Goal: Transaction & Acquisition: Purchase product/service

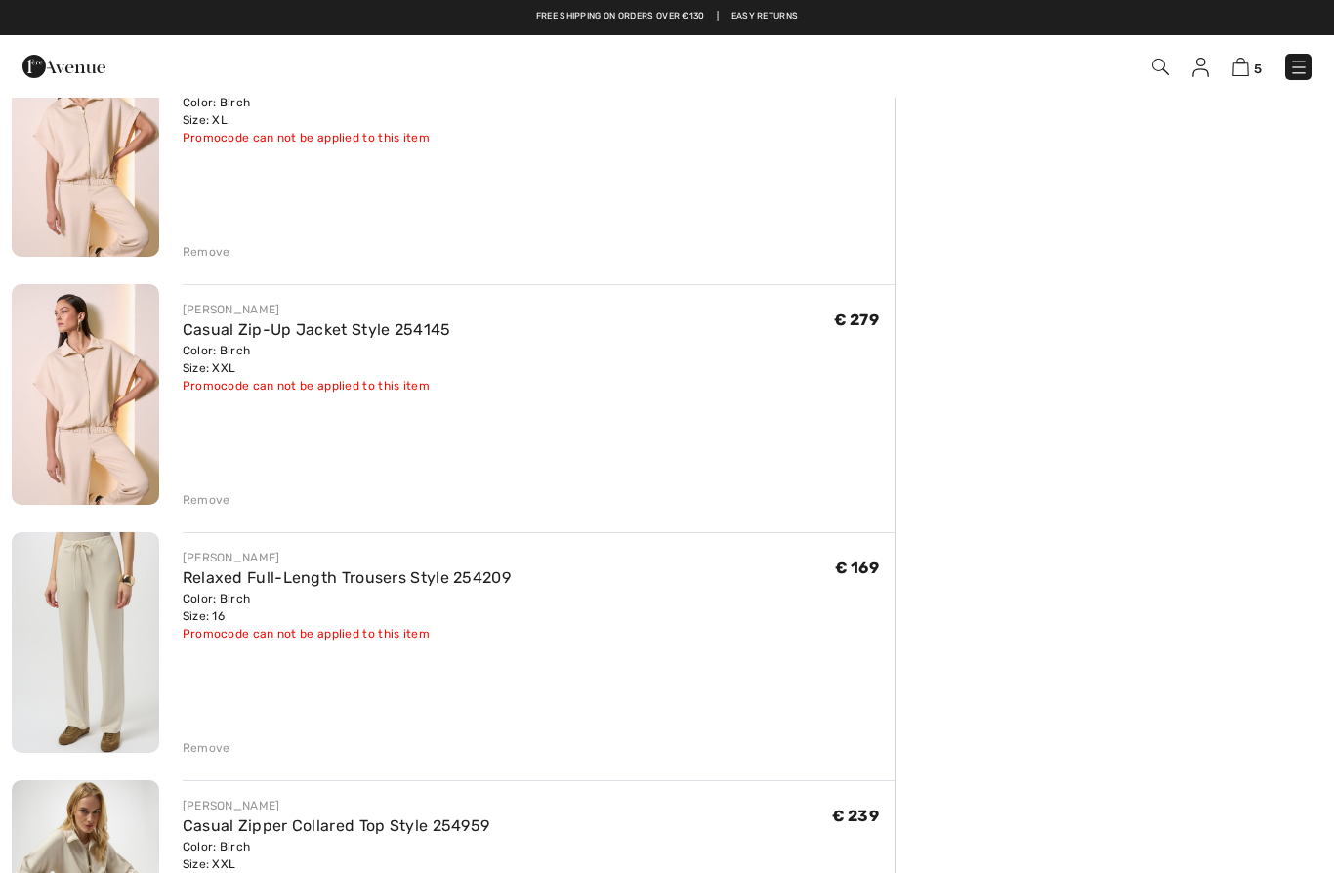
scroll to position [467, 0]
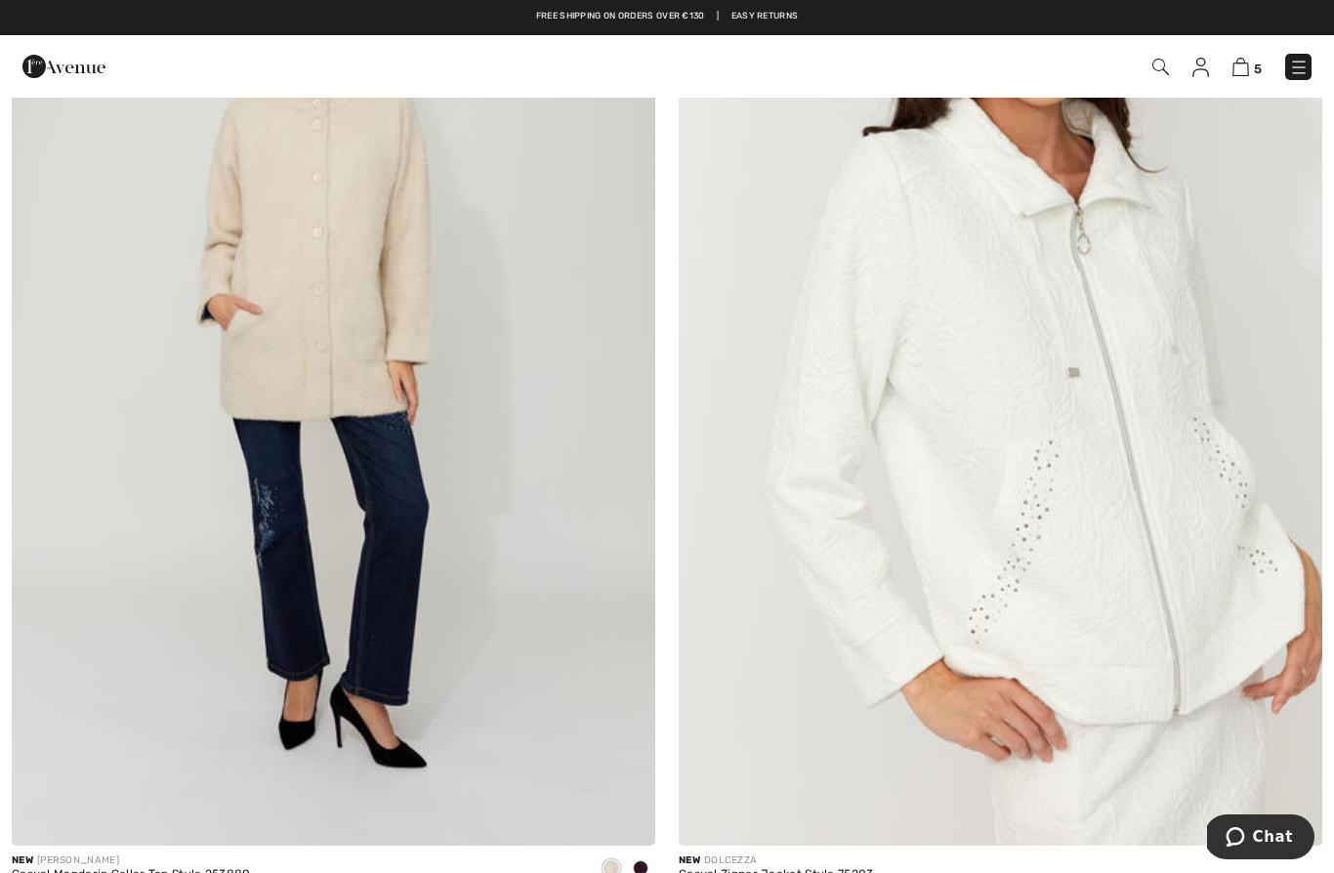
click at [1155, 571] on img at bounding box center [1001, 363] width 644 height 966
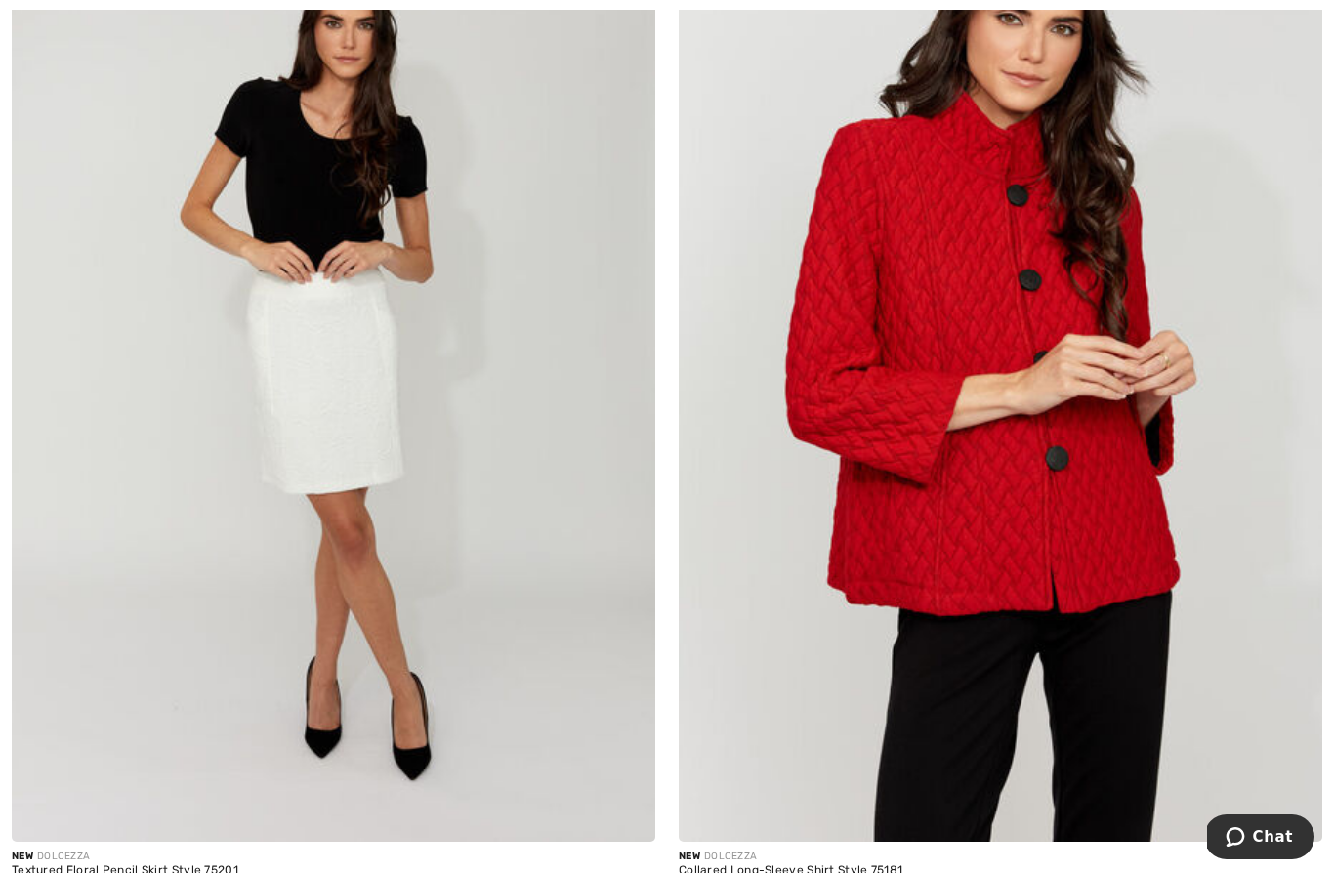
scroll to position [16663, 0]
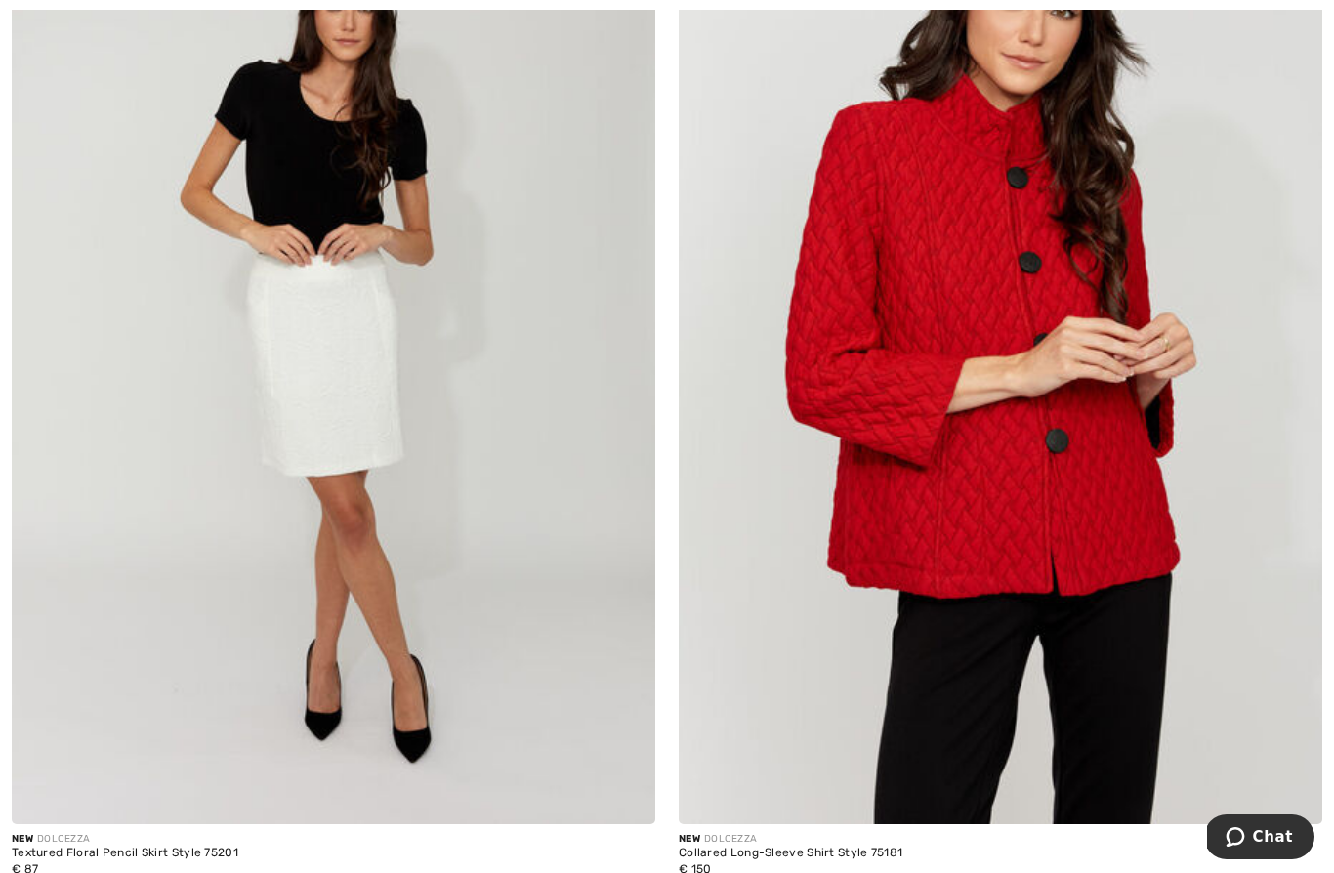
click at [261, 379] on img at bounding box center [334, 342] width 644 height 966
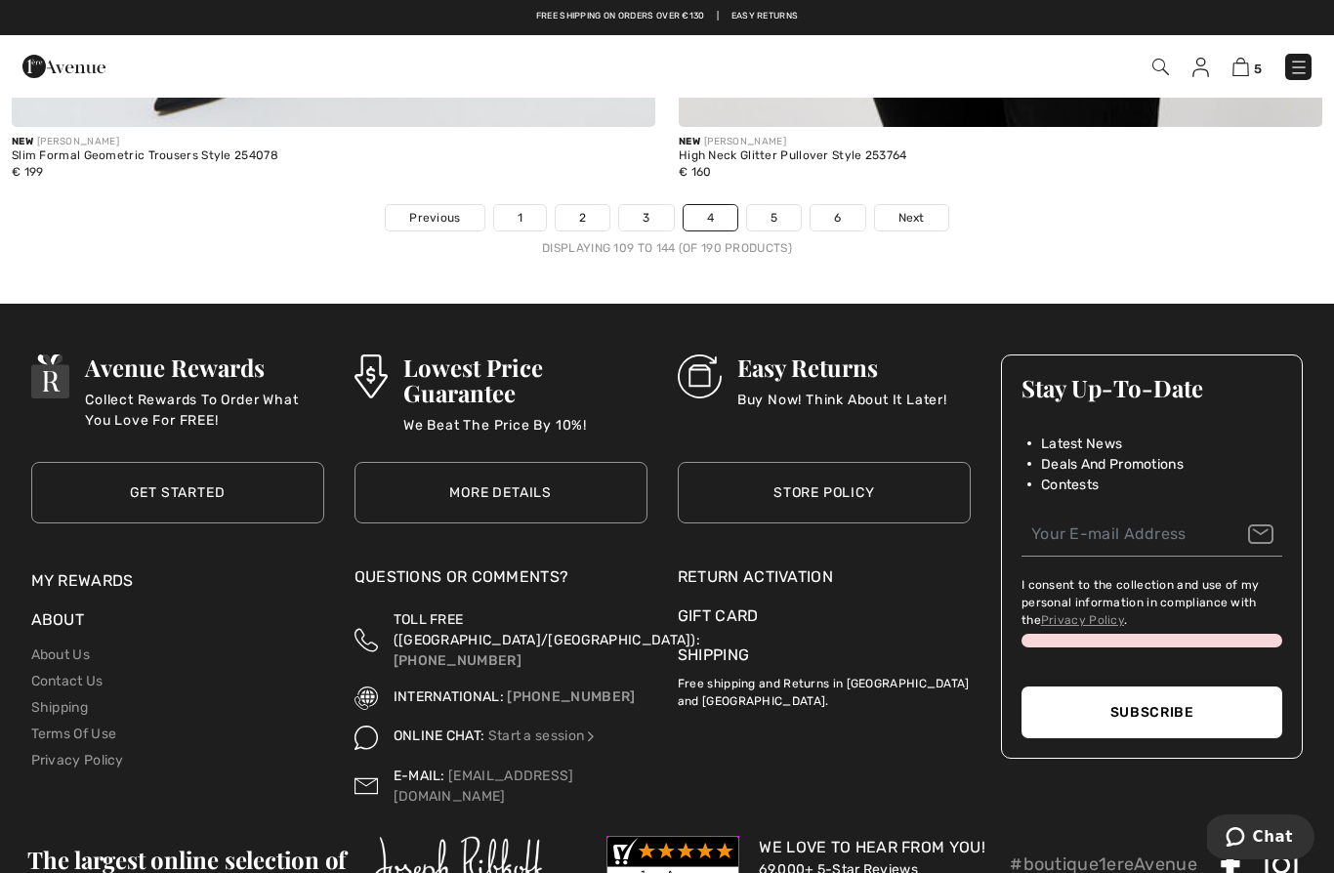
scroll to position [19392, 0]
click at [778, 210] on link "5" at bounding box center [774, 218] width 54 height 25
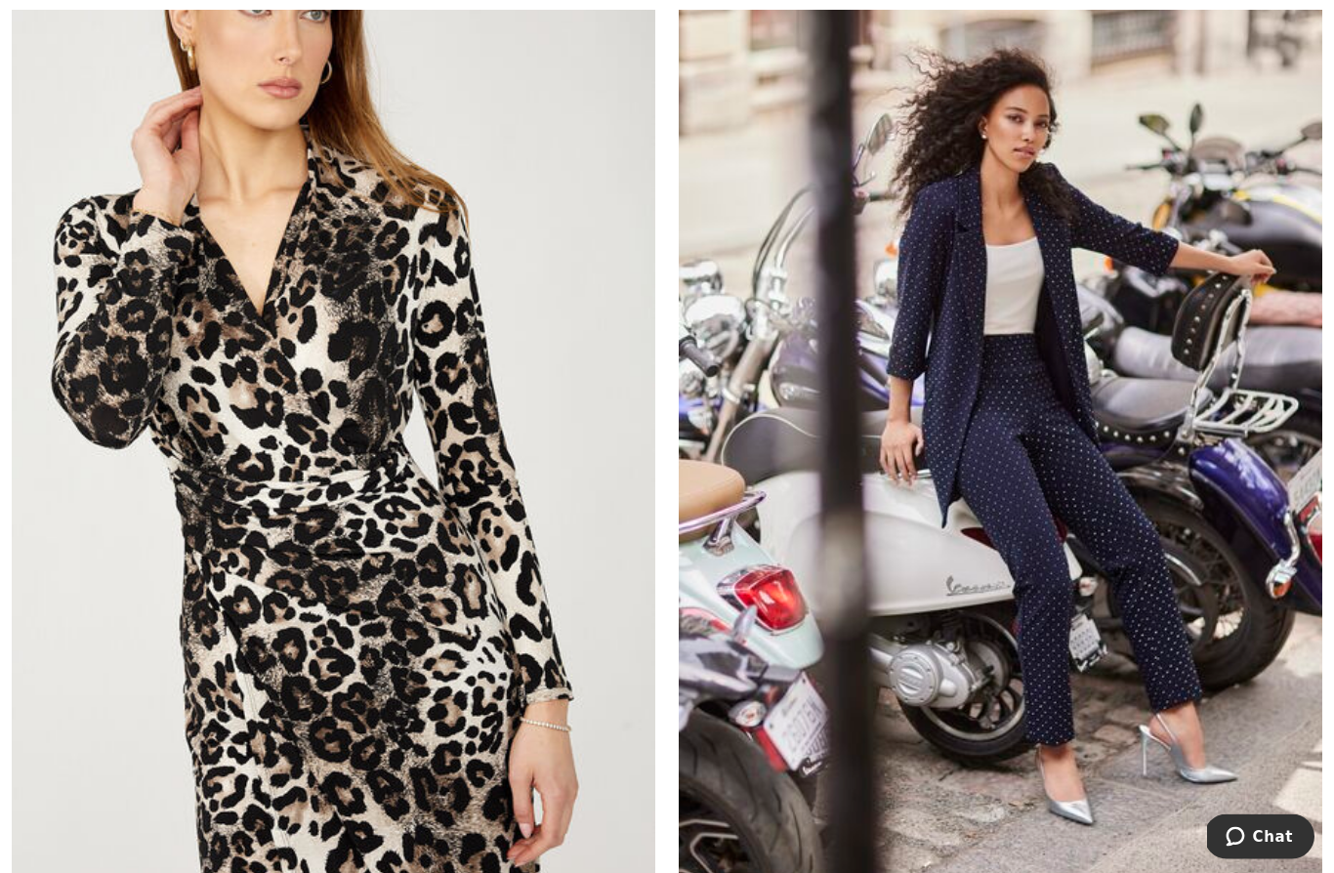
scroll to position [5637, 0]
click at [1128, 635] on img at bounding box center [1001, 436] width 644 height 966
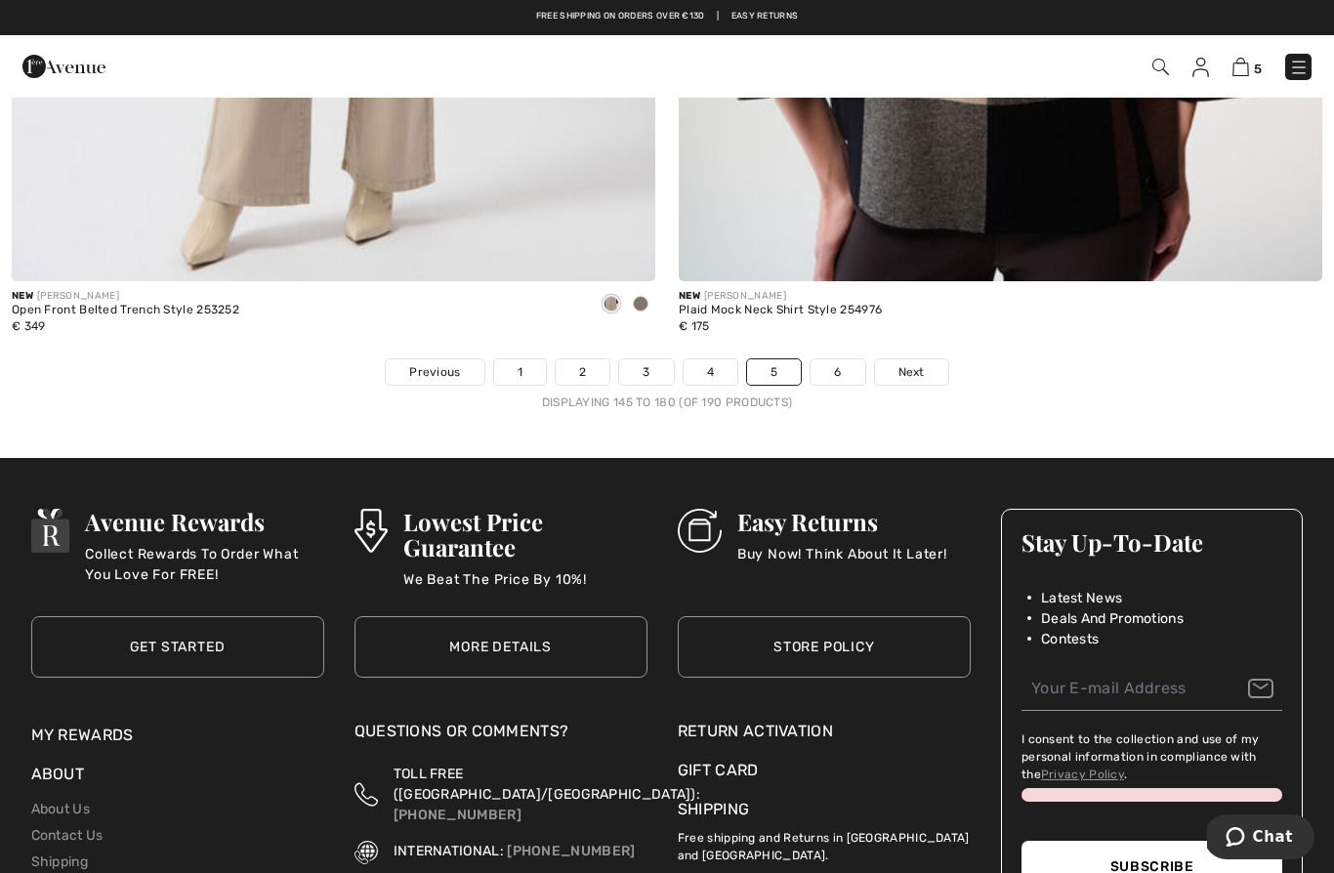
scroll to position [19290, 0]
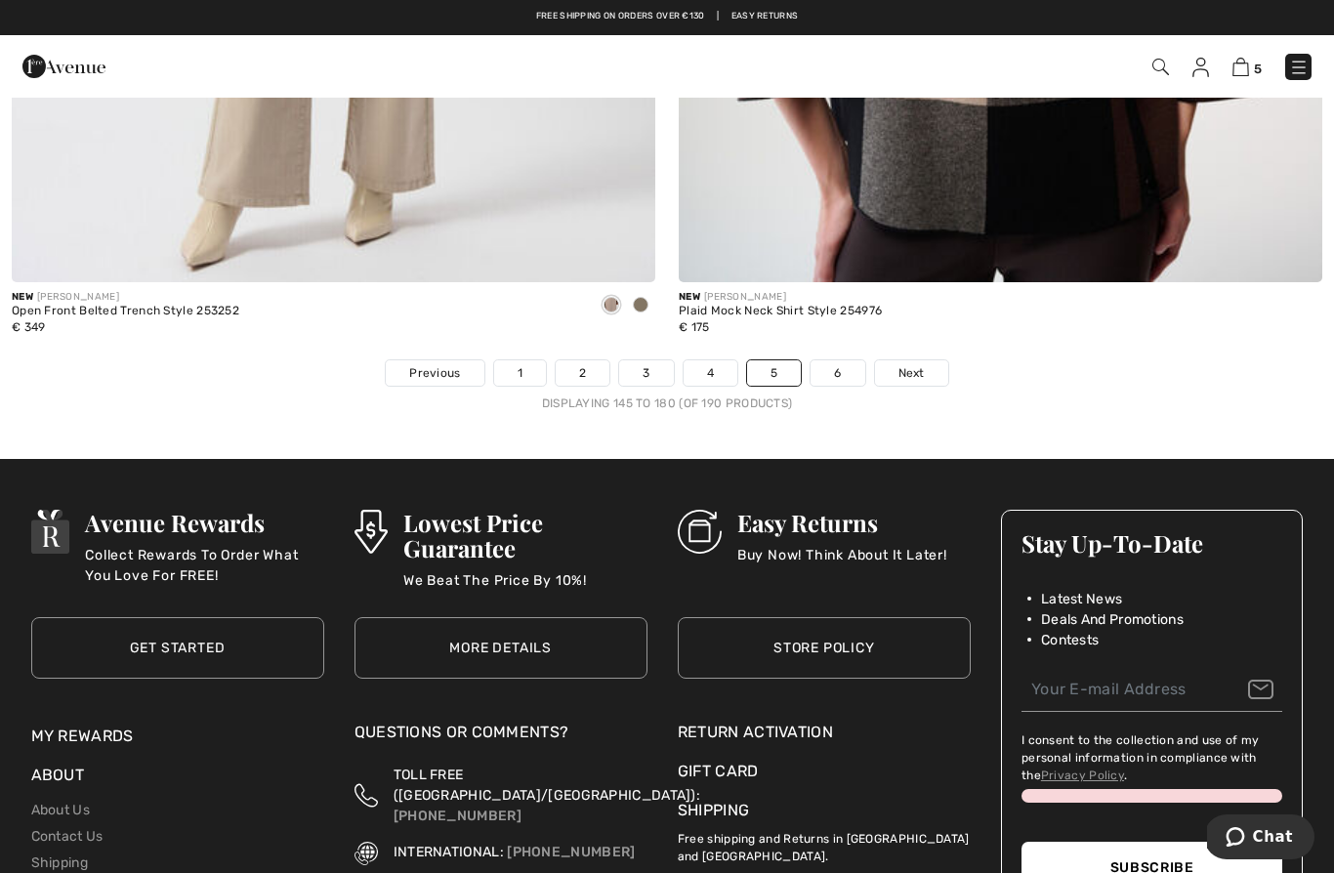
click at [847, 360] on link "6" at bounding box center [838, 372] width 54 height 25
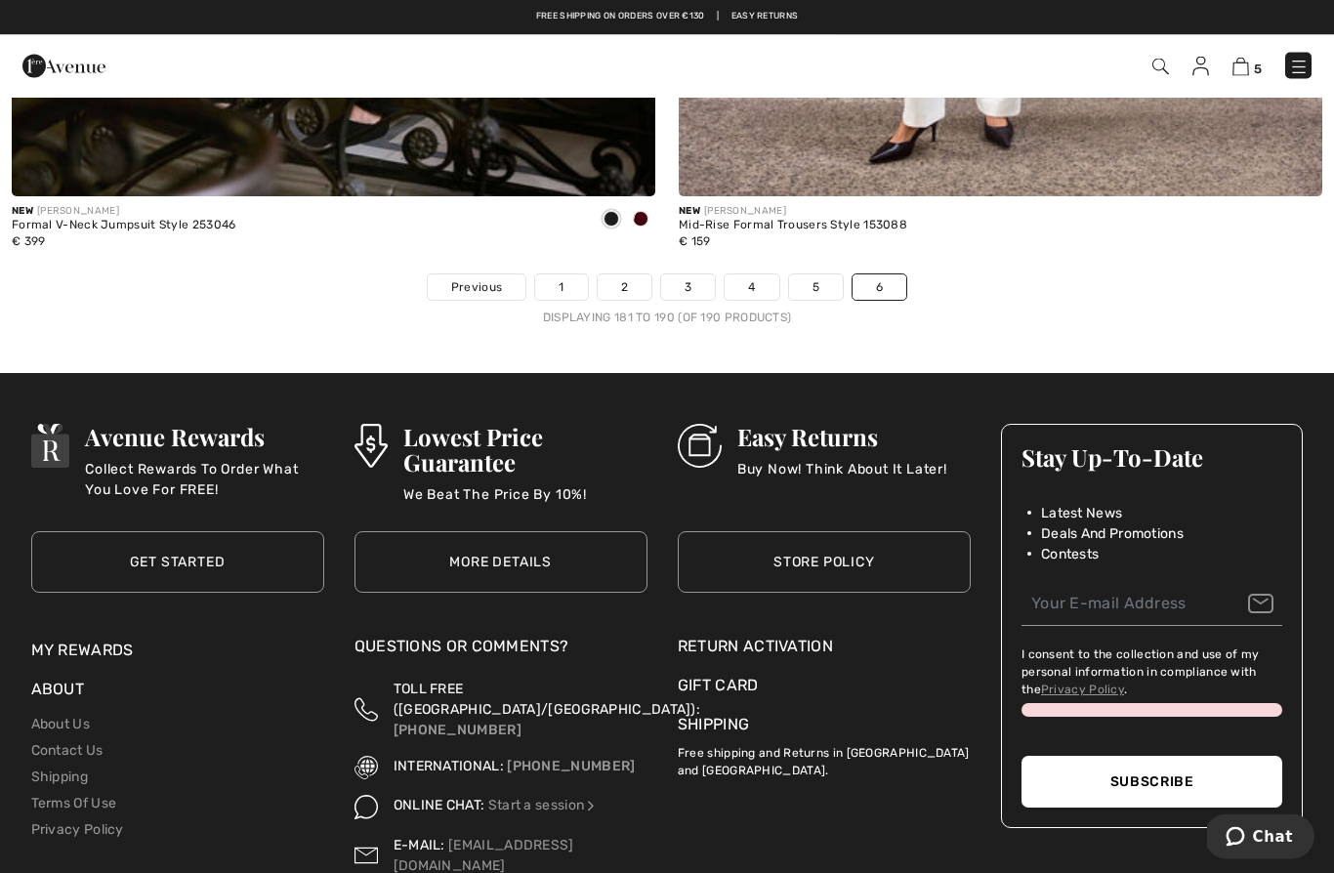
scroll to position [5316, 0]
click at [1309, 54] on link at bounding box center [1298, 67] width 26 height 26
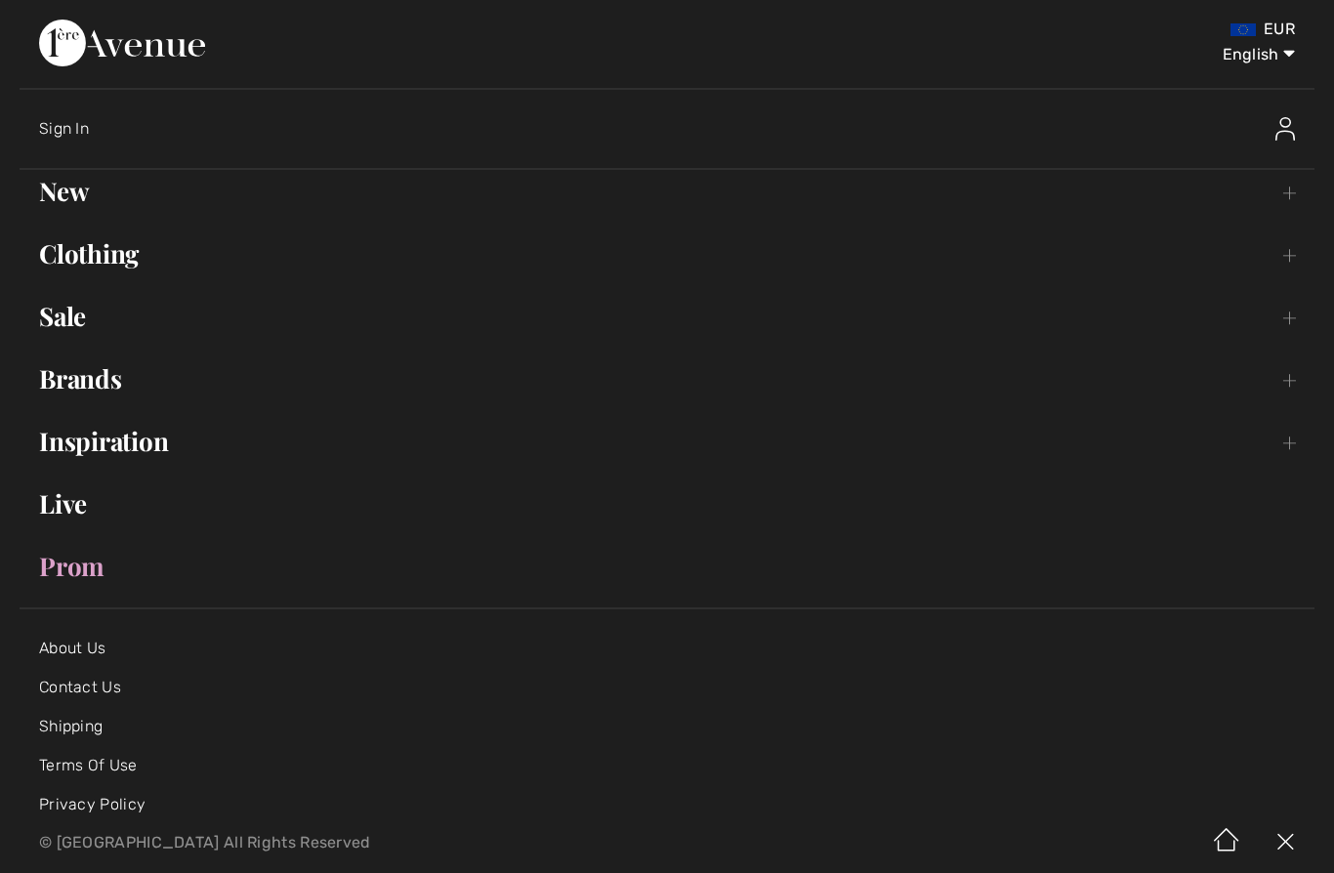
click at [116, 274] on link "Clothing Toggle submenu" at bounding box center [667, 253] width 1295 height 43
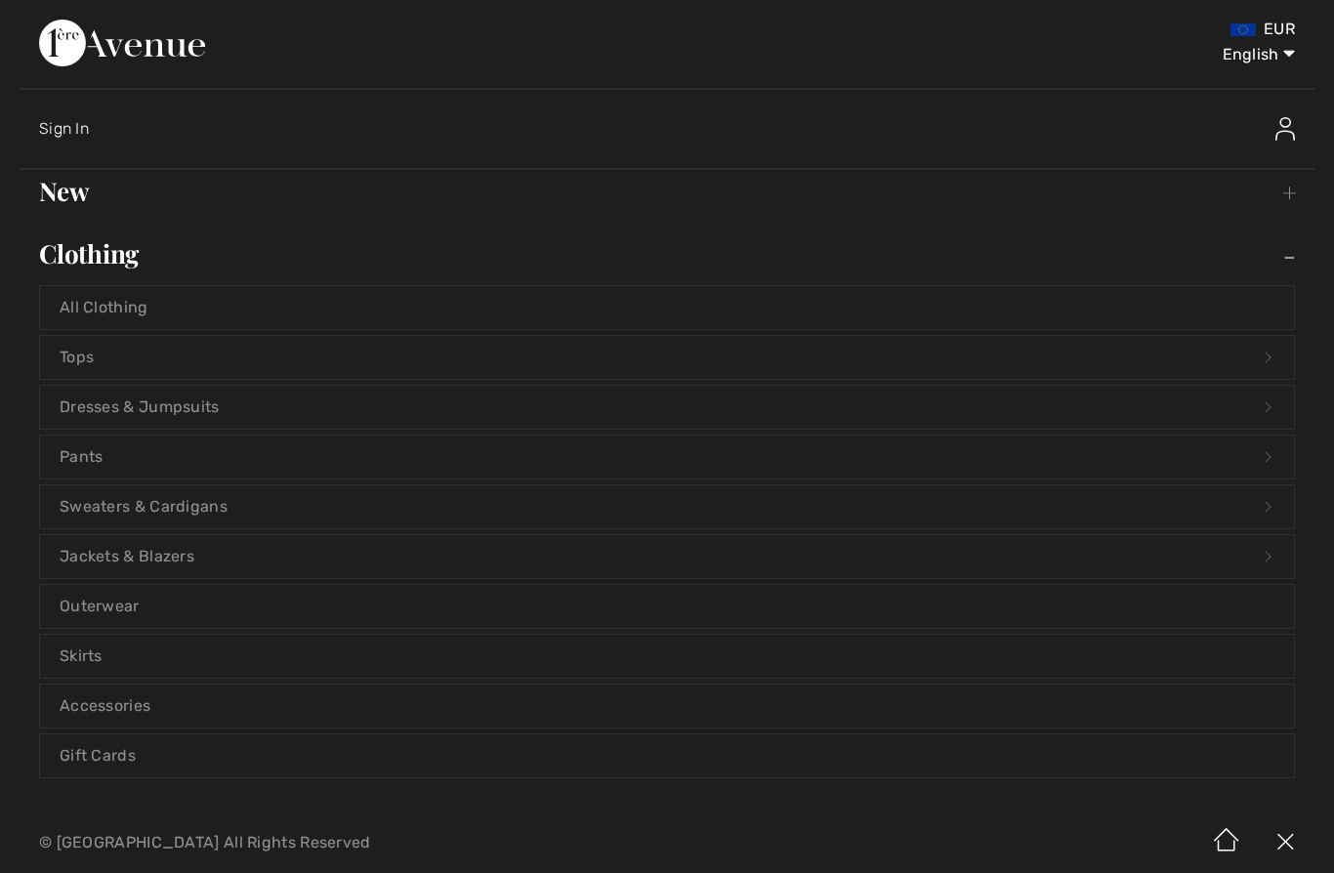
click at [202, 352] on link "Tops Open submenu" at bounding box center [667, 357] width 1254 height 43
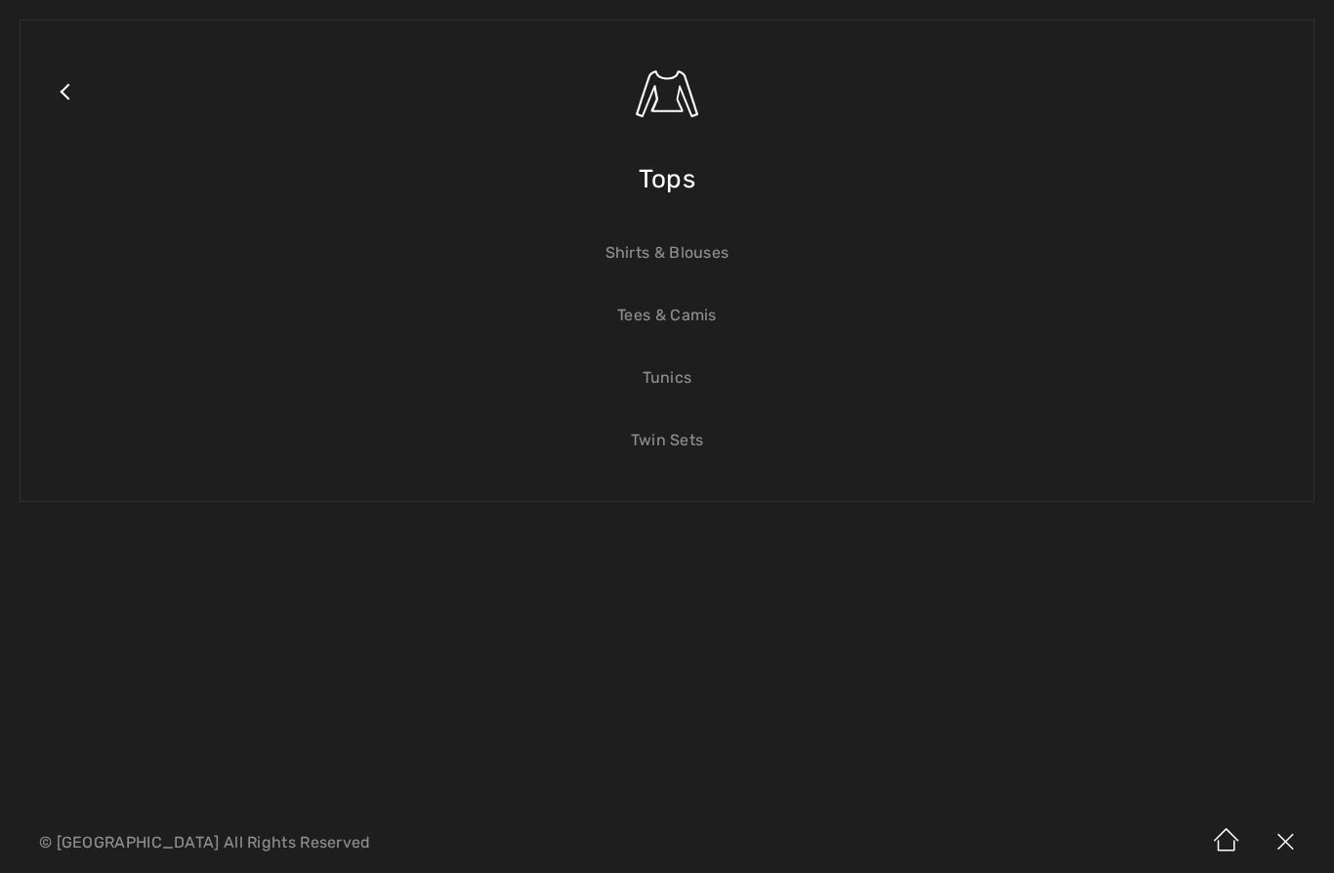
click at [675, 183] on span "Tops" at bounding box center [667, 179] width 57 height 69
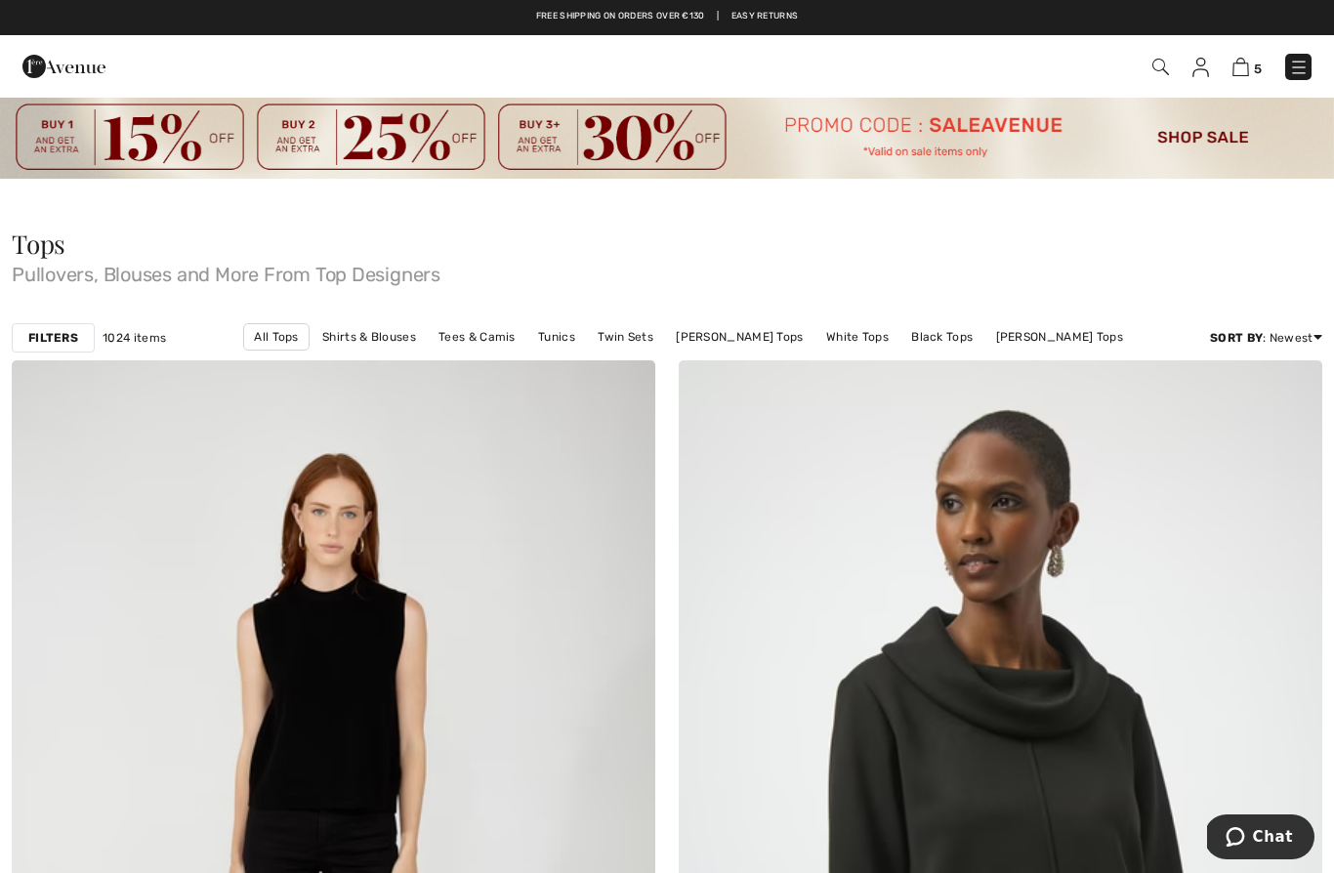
click at [58, 332] on strong "Filters" at bounding box center [53, 338] width 50 height 18
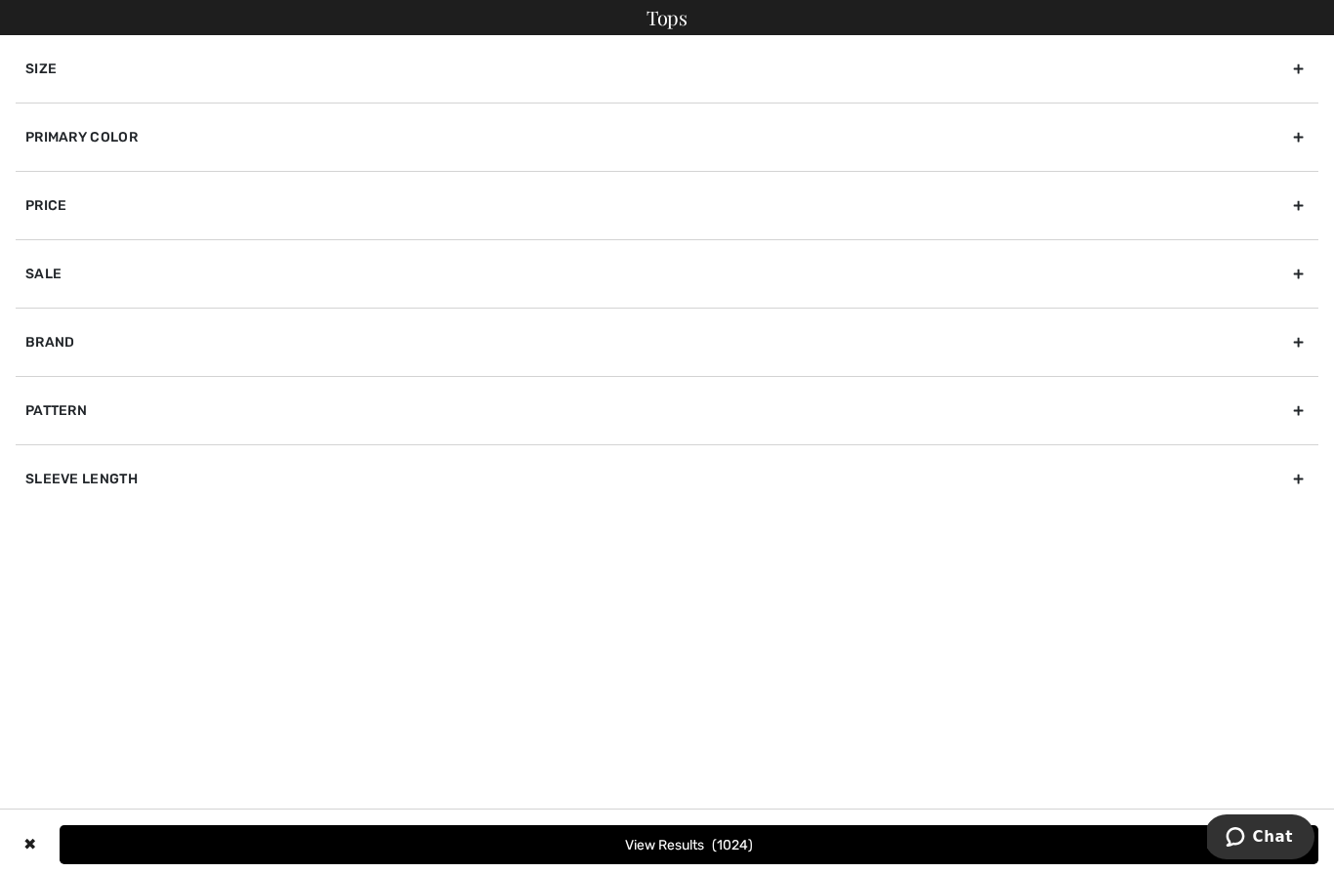
click at [459, 465] on div "Sleeve length" at bounding box center [667, 478] width 1303 height 68
click at [1153, 59] on div "Size" at bounding box center [667, 68] width 1303 height 67
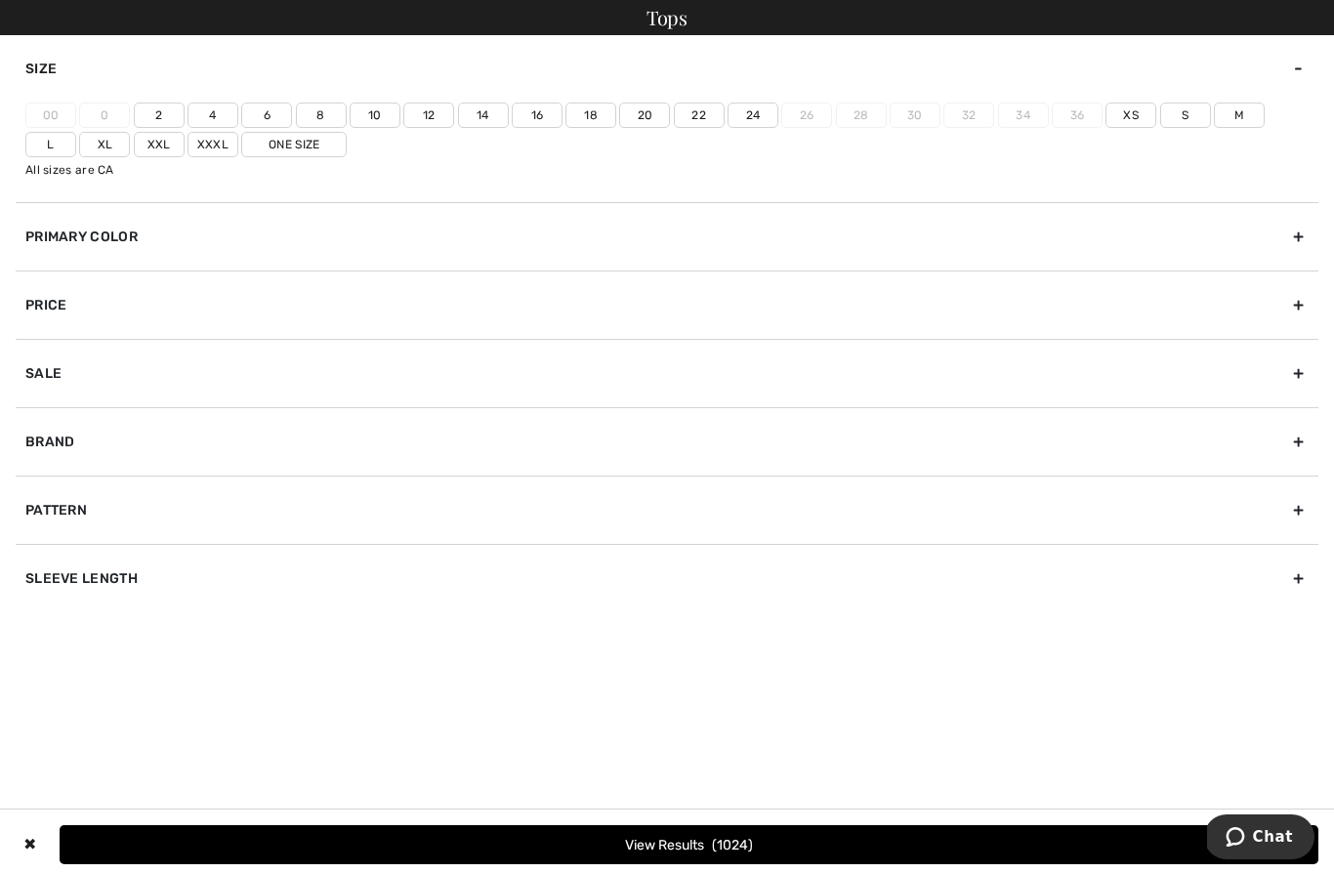
click at [538, 117] on label "16" at bounding box center [537, 115] width 51 height 25
click at [0, 0] on input"] "16" at bounding box center [0, 0] width 0 height 0
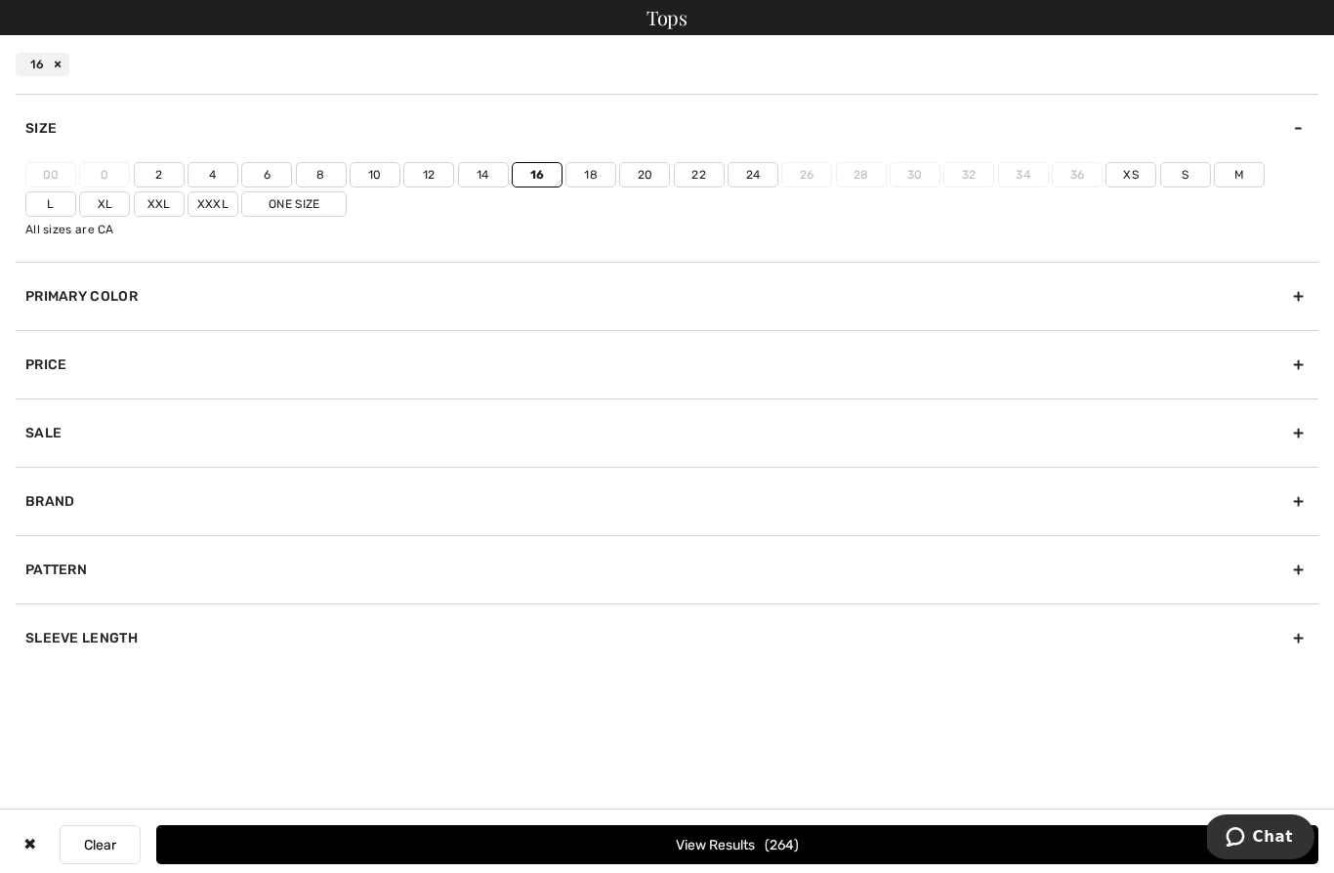
click at [595, 174] on label "18" at bounding box center [590, 174] width 51 height 25
click at [0, 0] on input"] "18" at bounding box center [0, 0] width 0 height 0
click at [766, 839] on span "301" at bounding box center [782, 845] width 32 height 17
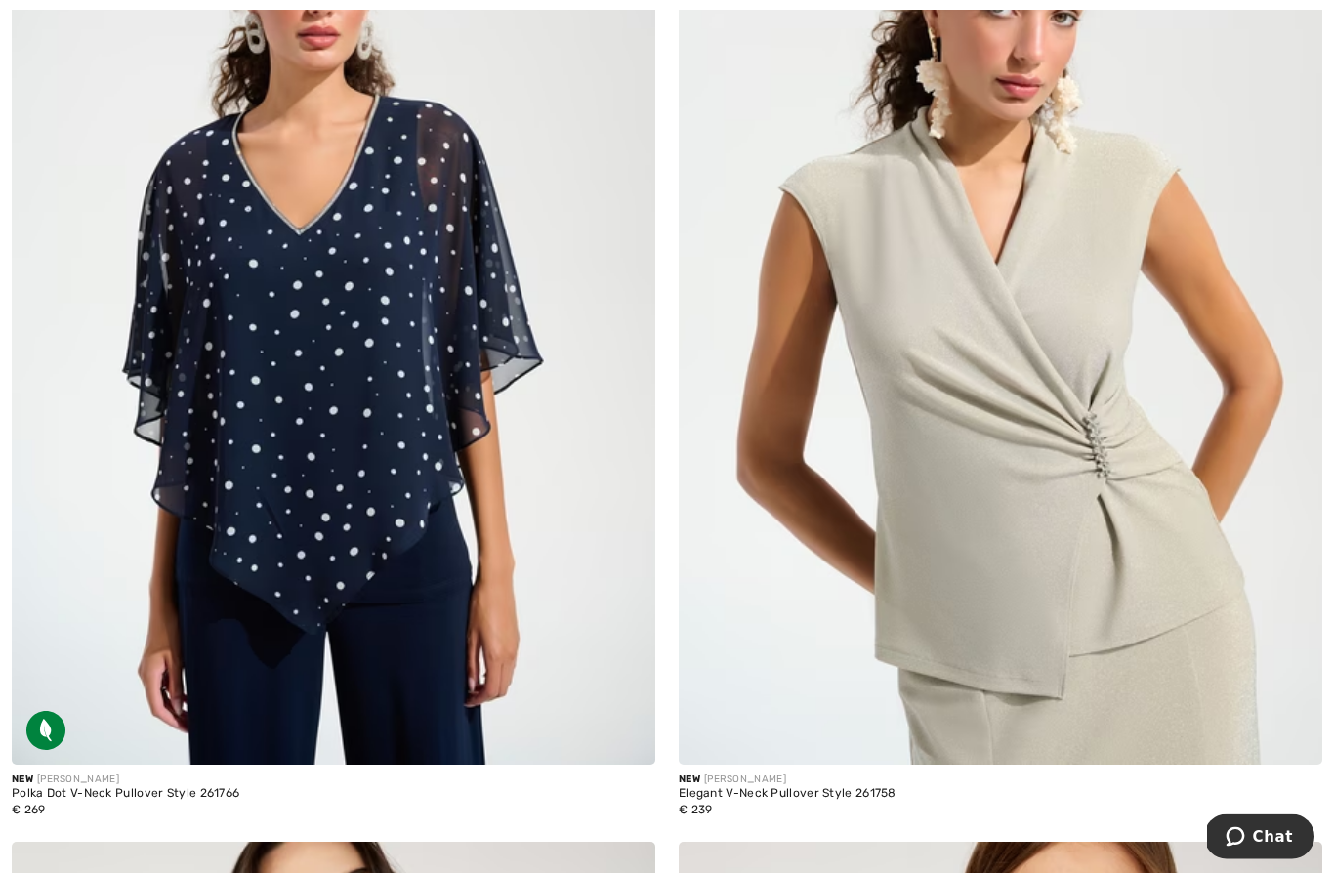
scroll to position [2663, 0]
click at [1122, 615] on img at bounding box center [1001, 283] width 644 height 966
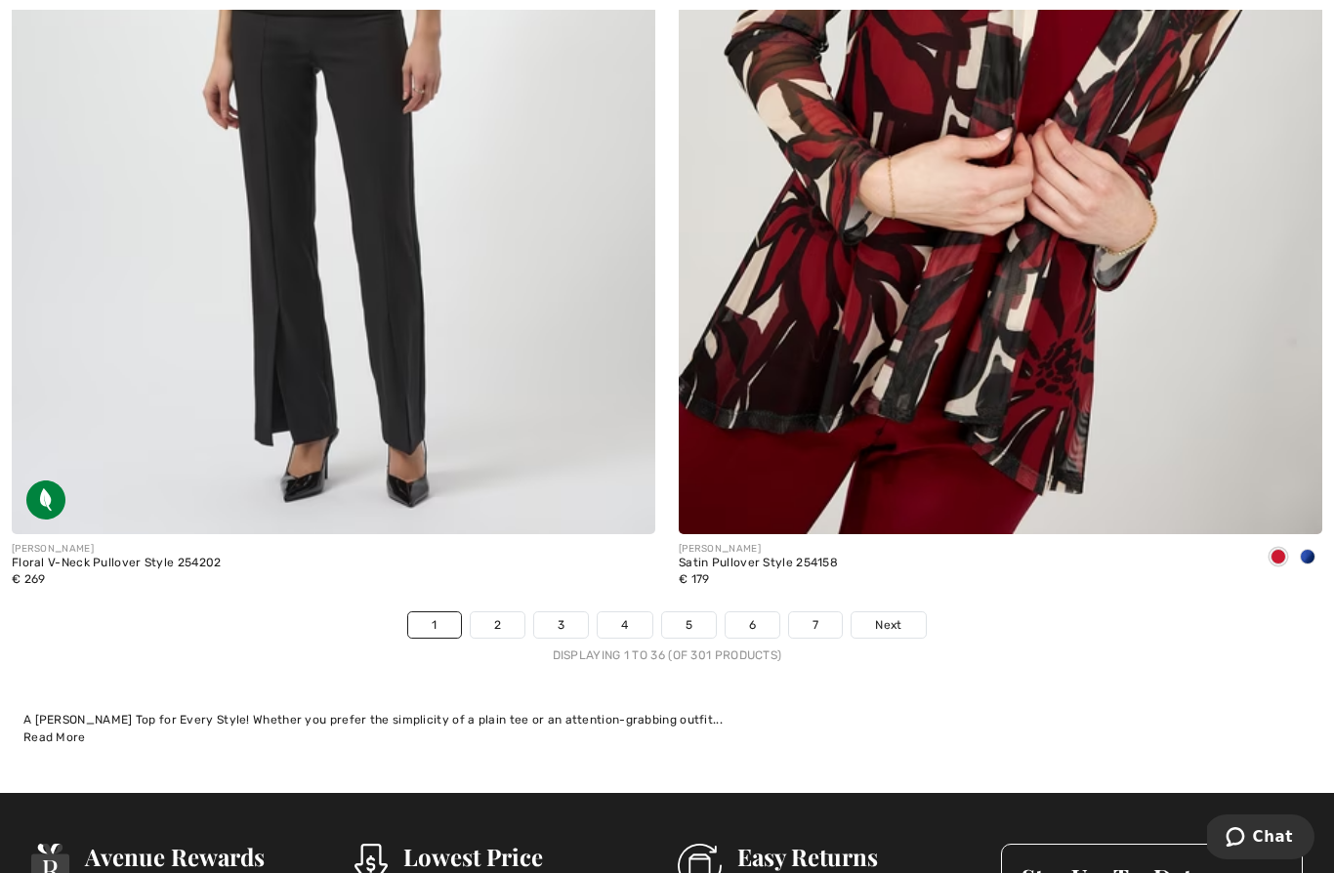
scroll to position [19056, 0]
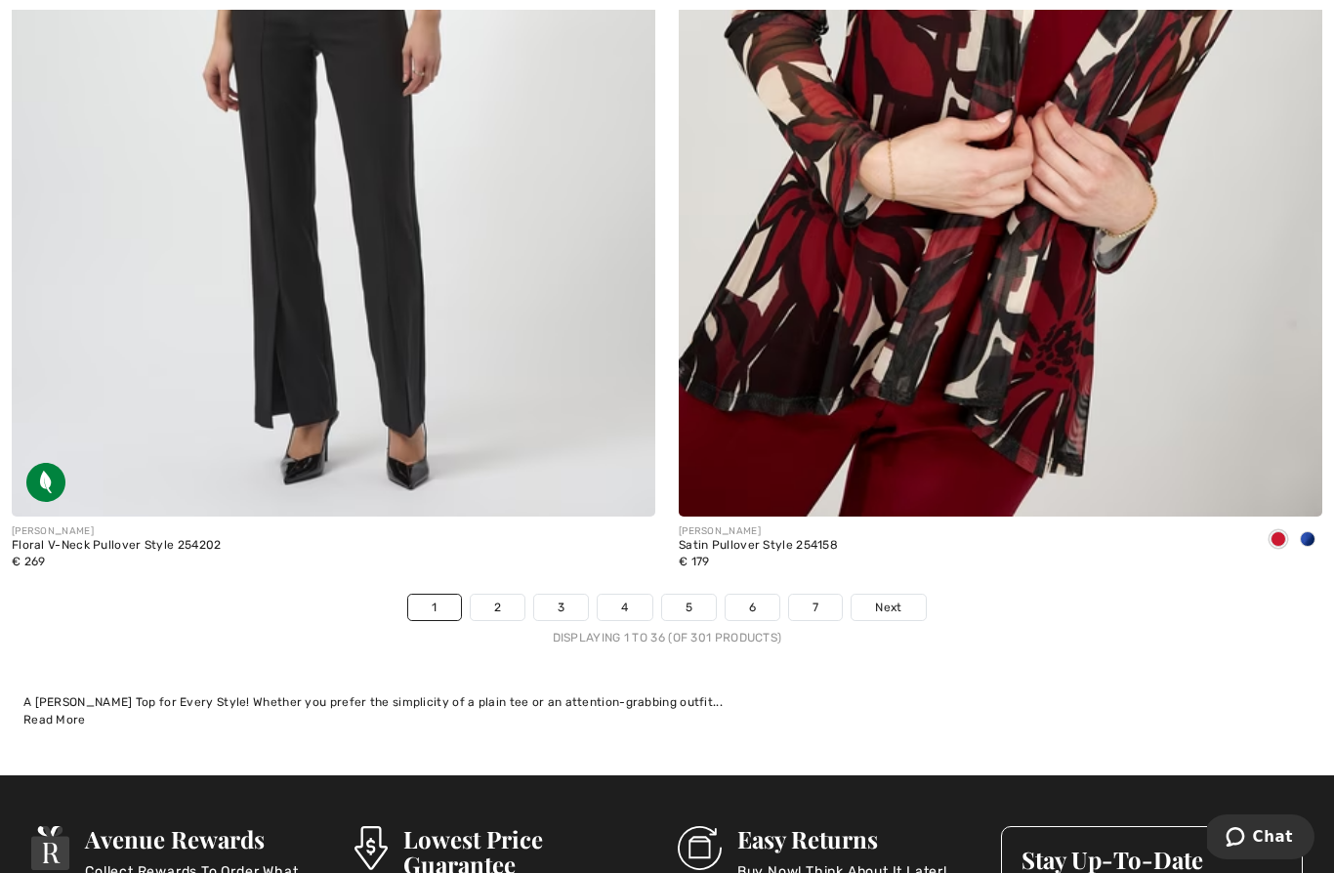
click at [494, 595] on link "2" at bounding box center [498, 607] width 54 height 25
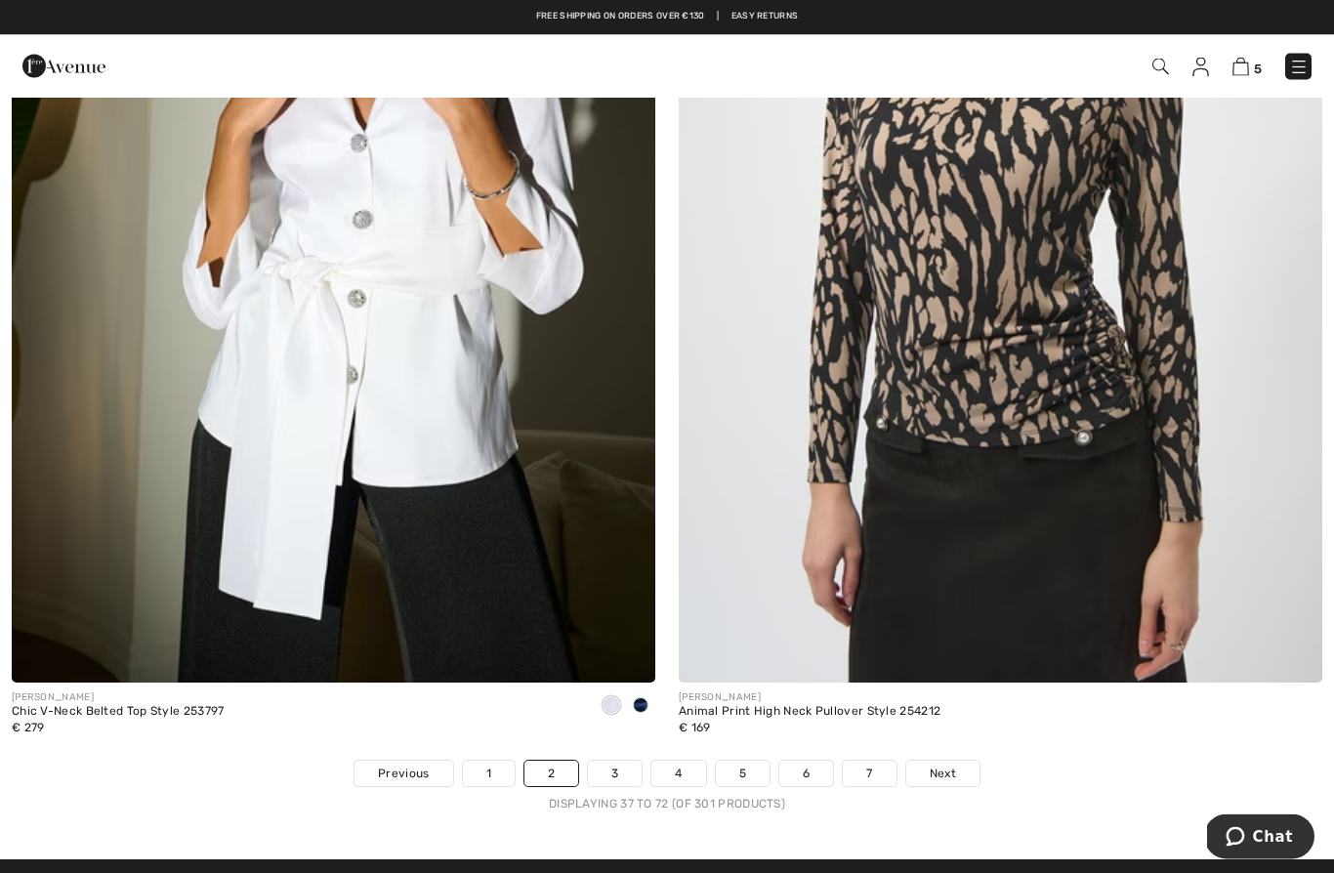
scroll to position [18784, 0]
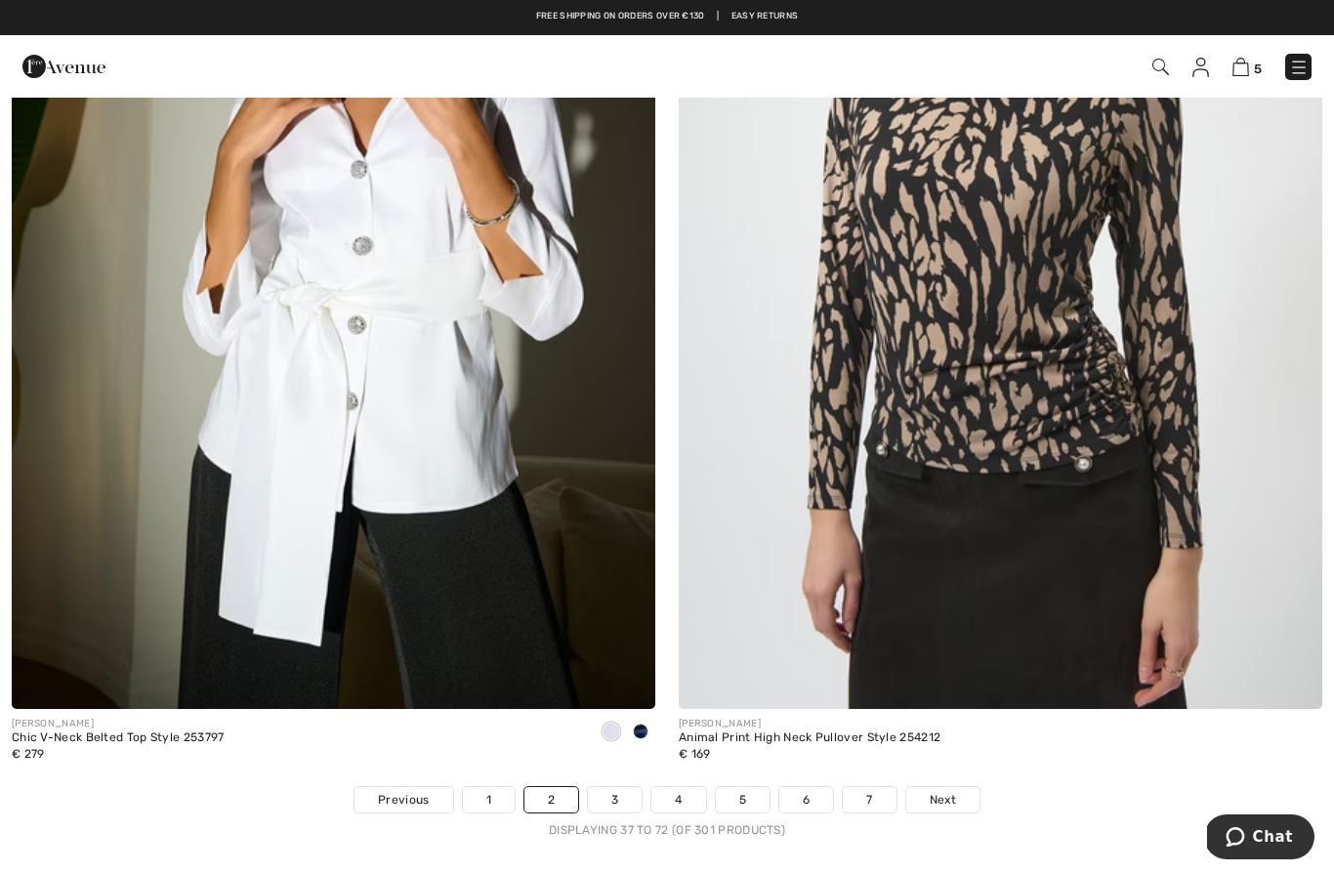
click at [610, 787] on link "3" at bounding box center [615, 799] width 54 height 25
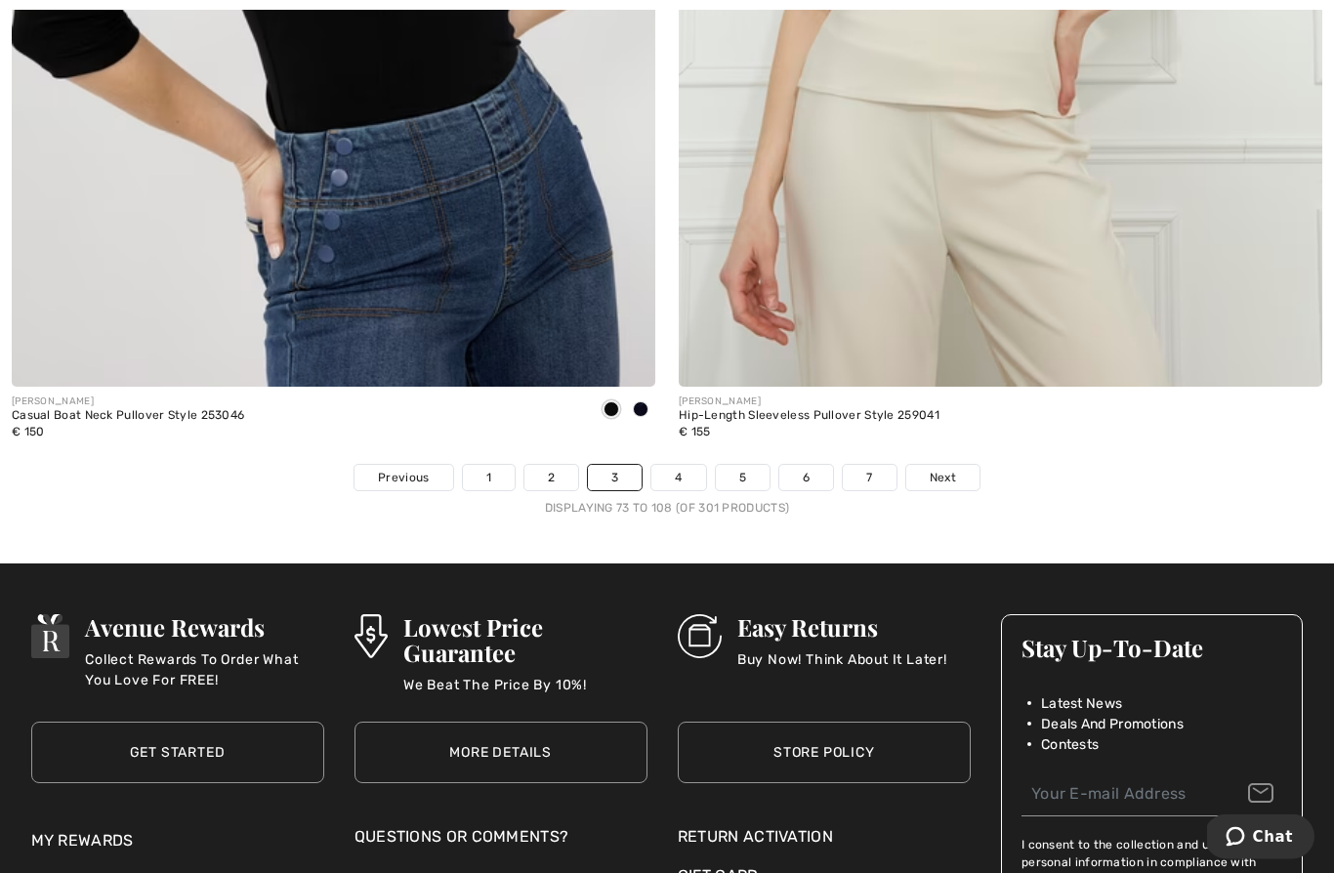
scroll to position [19107, 0]
click at [680, 465] on link "4" at bounding box center [678, 477] width 54 height 25
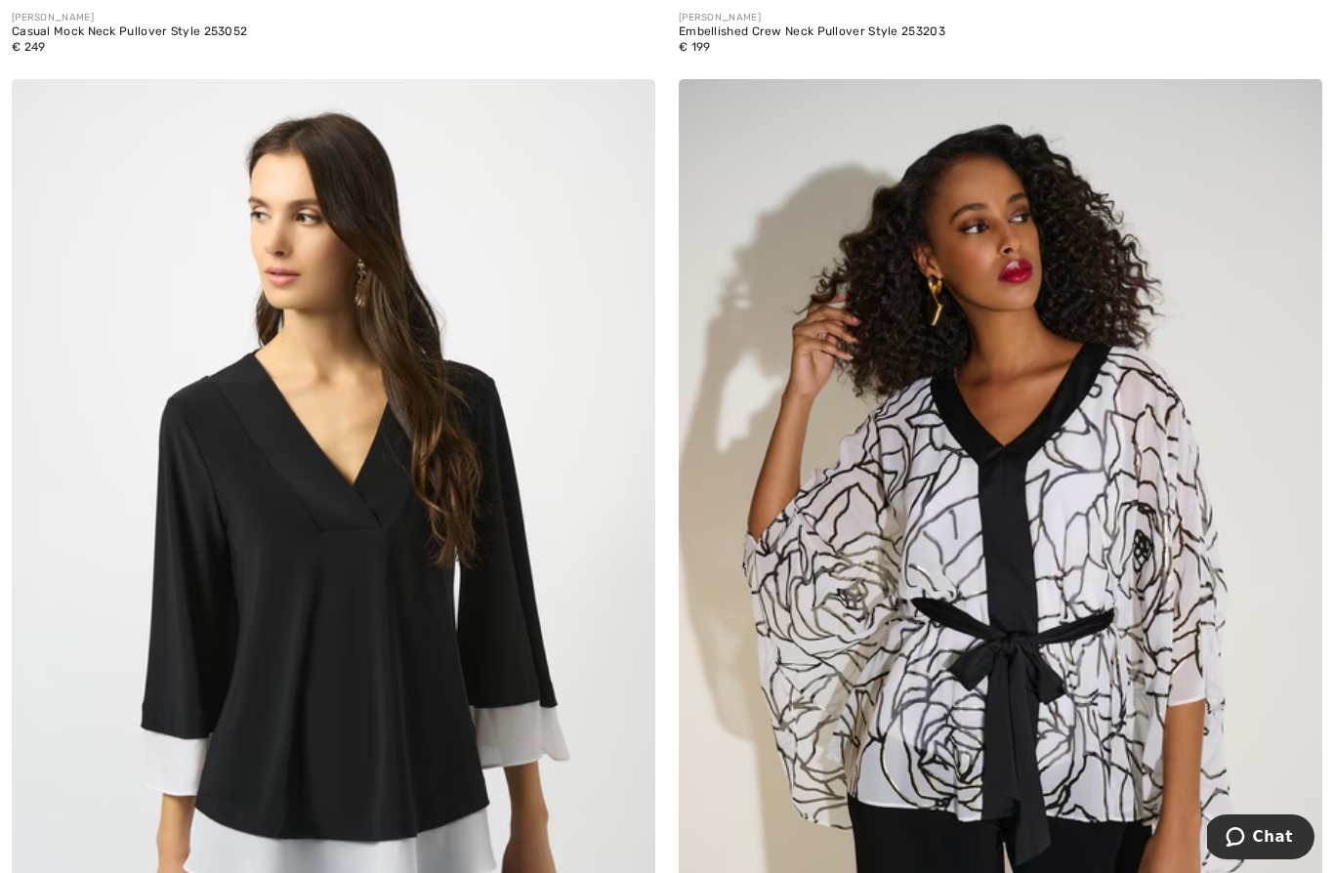
scroll to position [14342, 0]
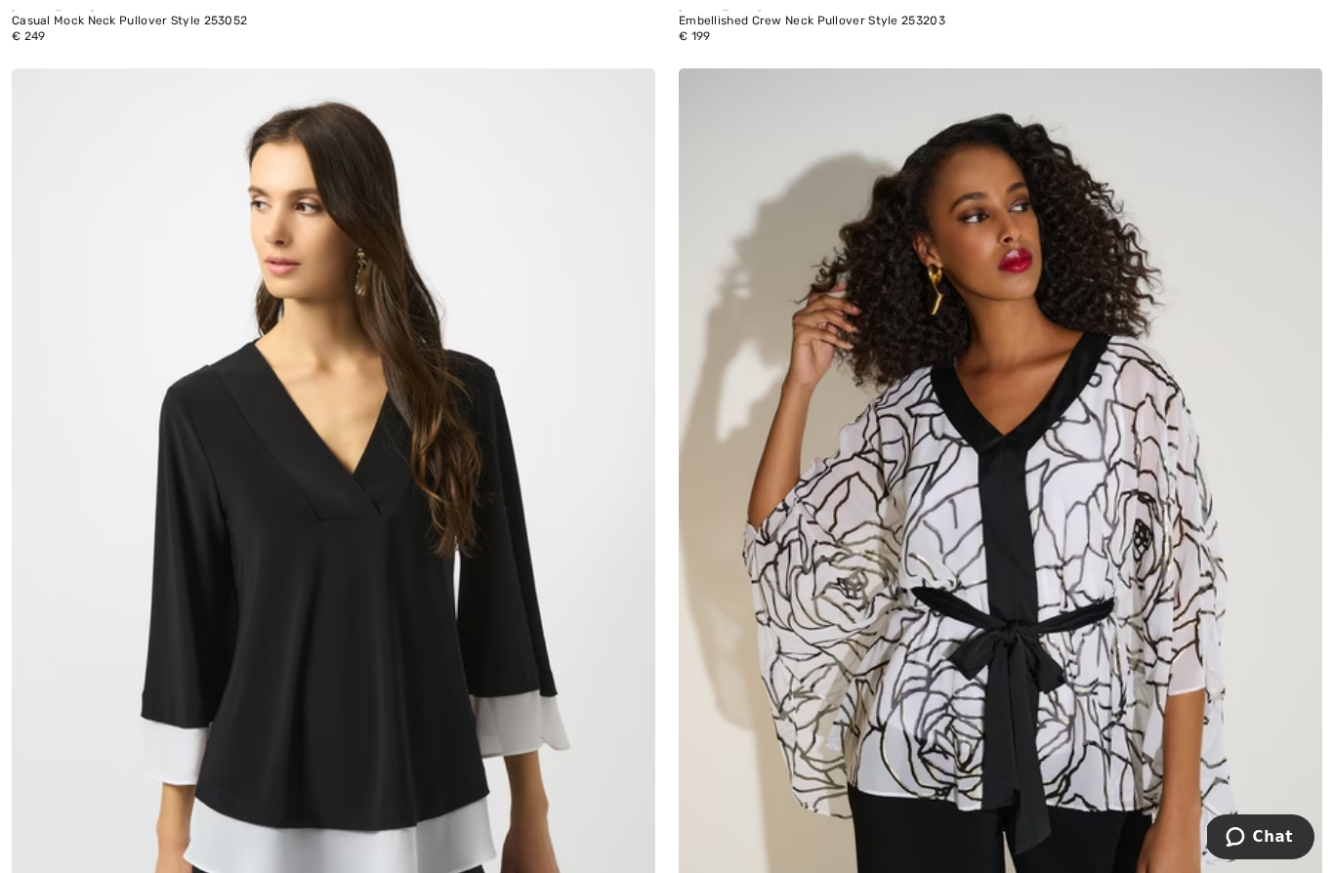
click at [1121, 637] on img at bounding box center [1001, 551] width 644 height 966
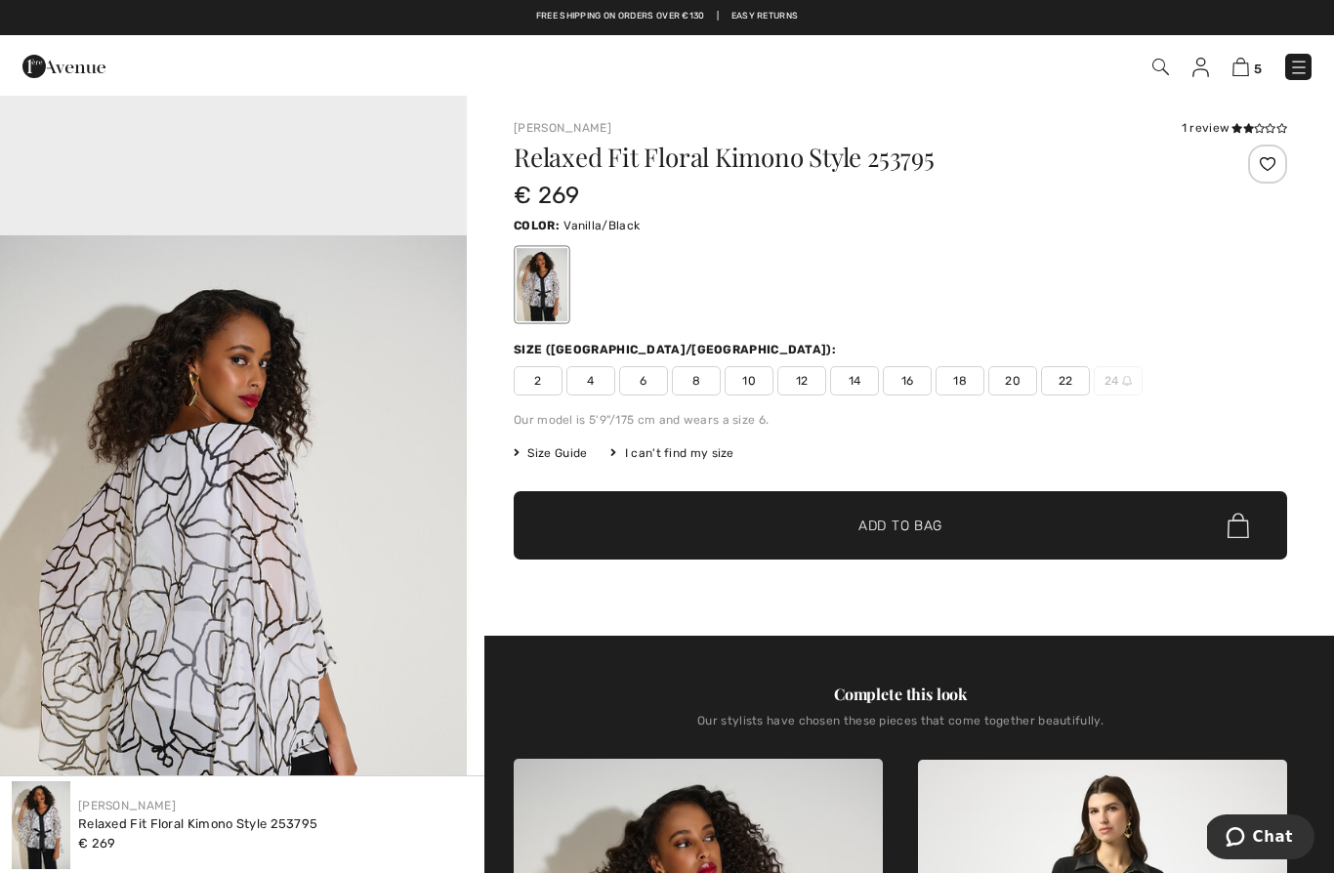
scroll to position [1962, 0]
click at [903, 385] on span "16" at bounding box center [907, 380] width 49 height 29
click at [914, 524] on span "Add to Bag" at bounding box center [900, 526] width 84 height 21
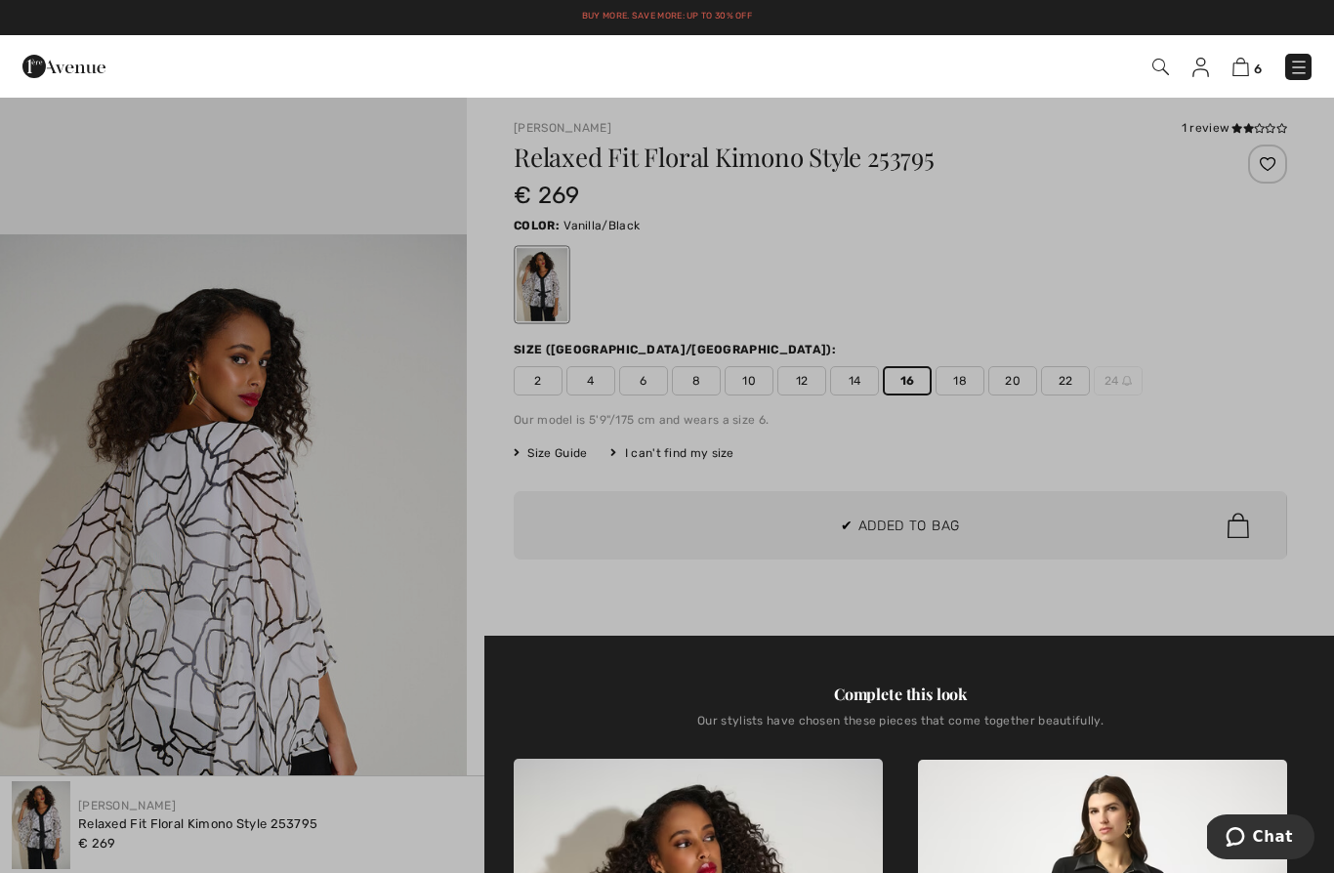
click at [1240, 611] on div at bounding box center [667, 436] width 1334 height 873
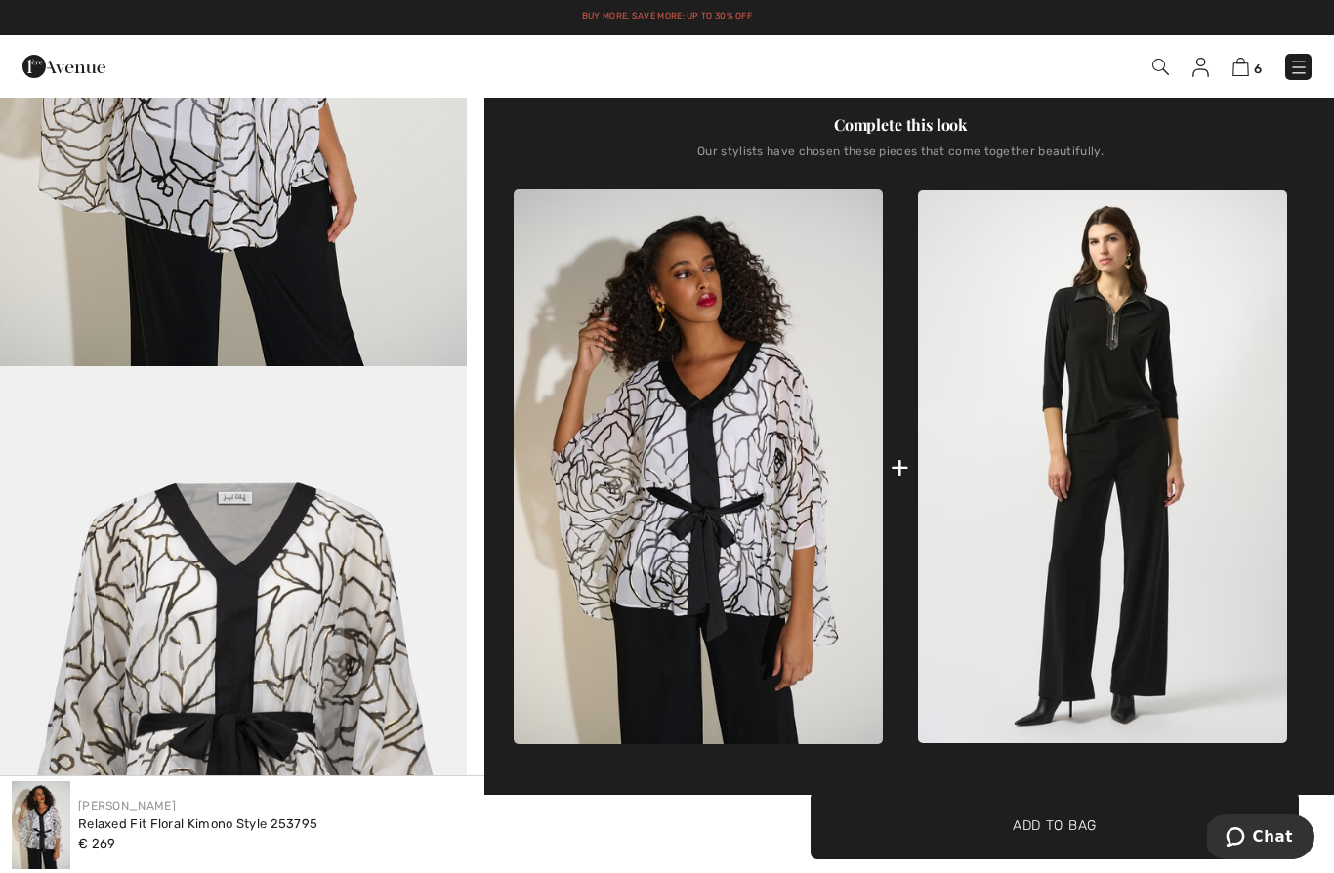
scroll to position [566, 0]
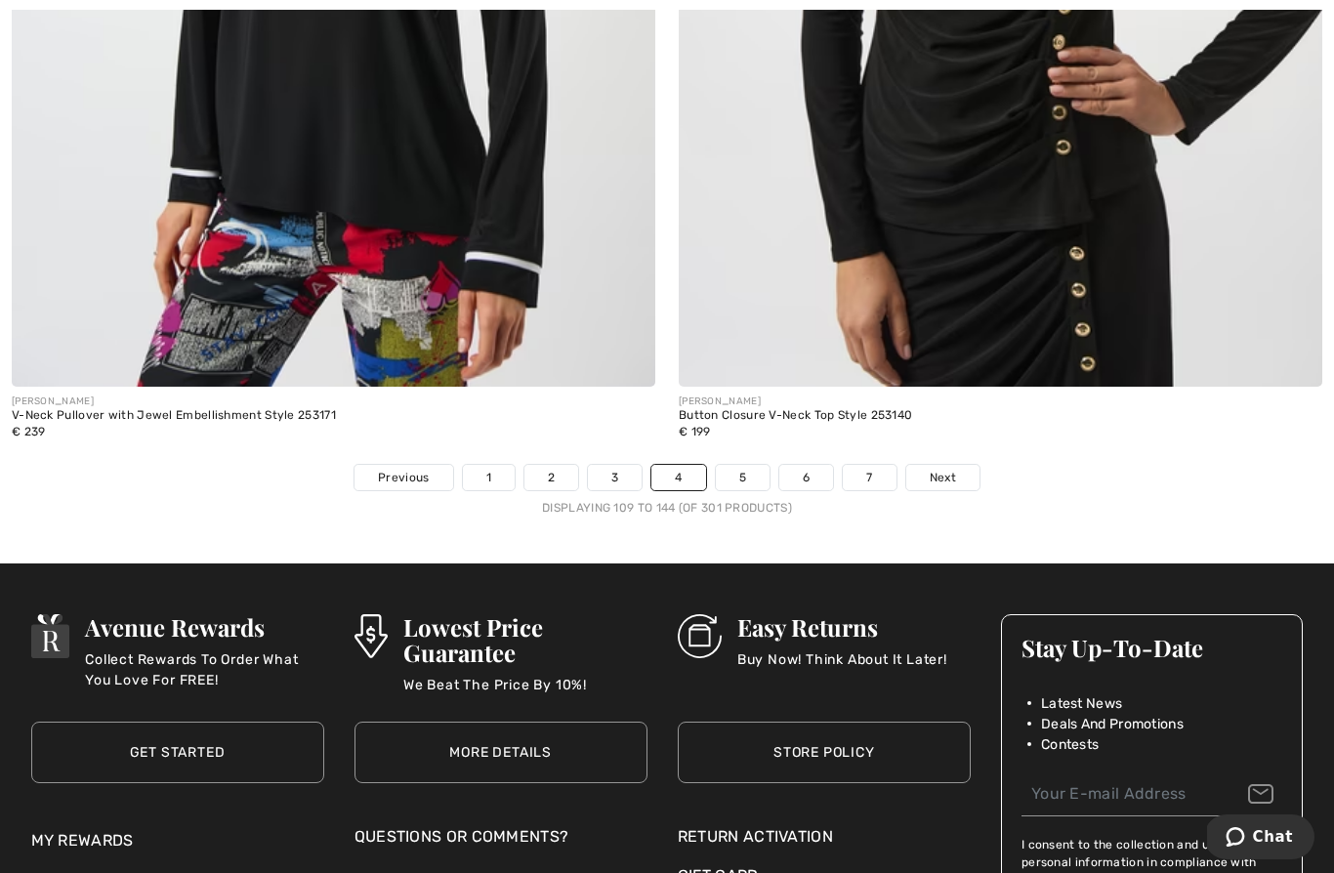
scroll to position [19139, 0]
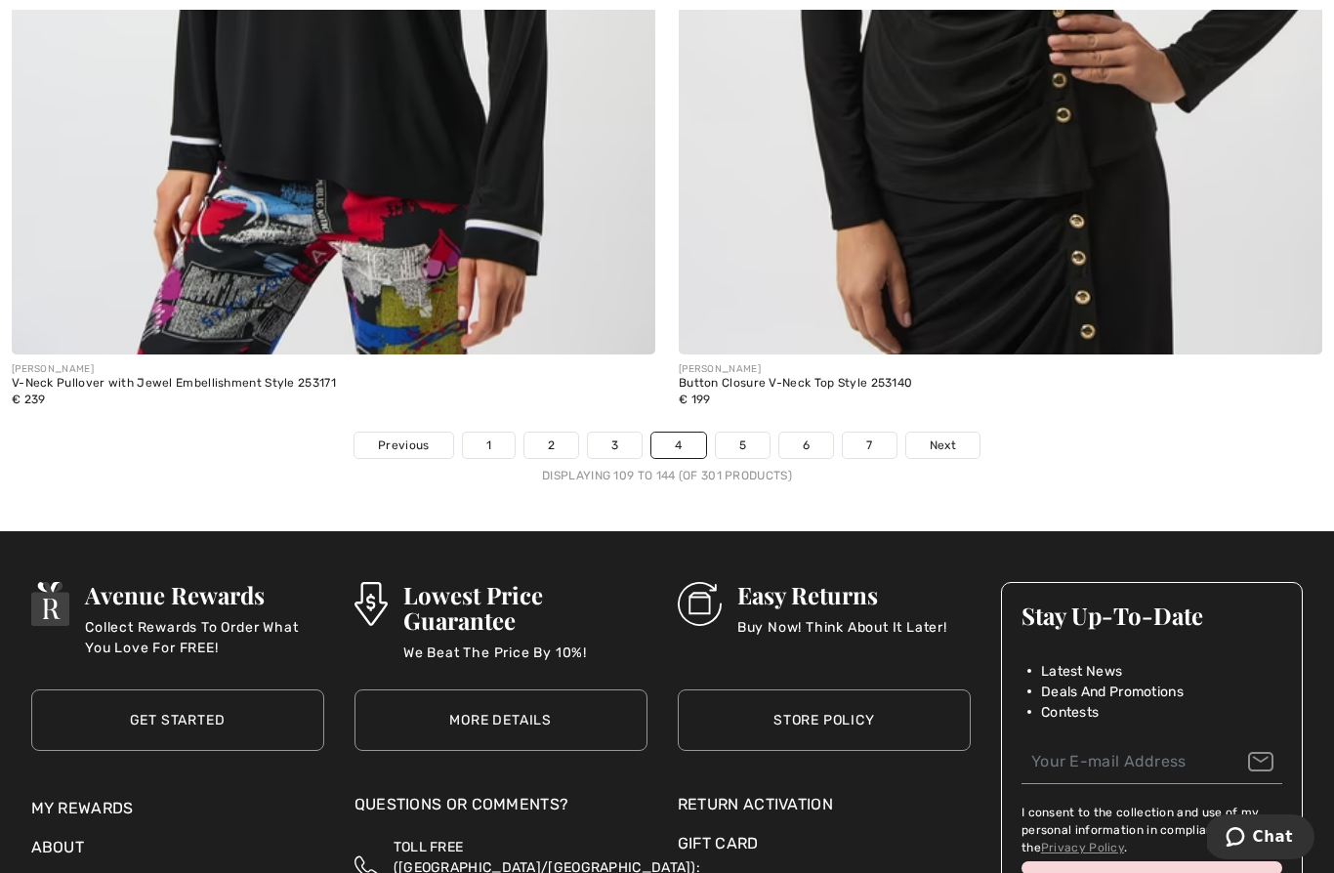
click at [748, 433] on link "5" at bounding box center [743, 445] width 54 height 25
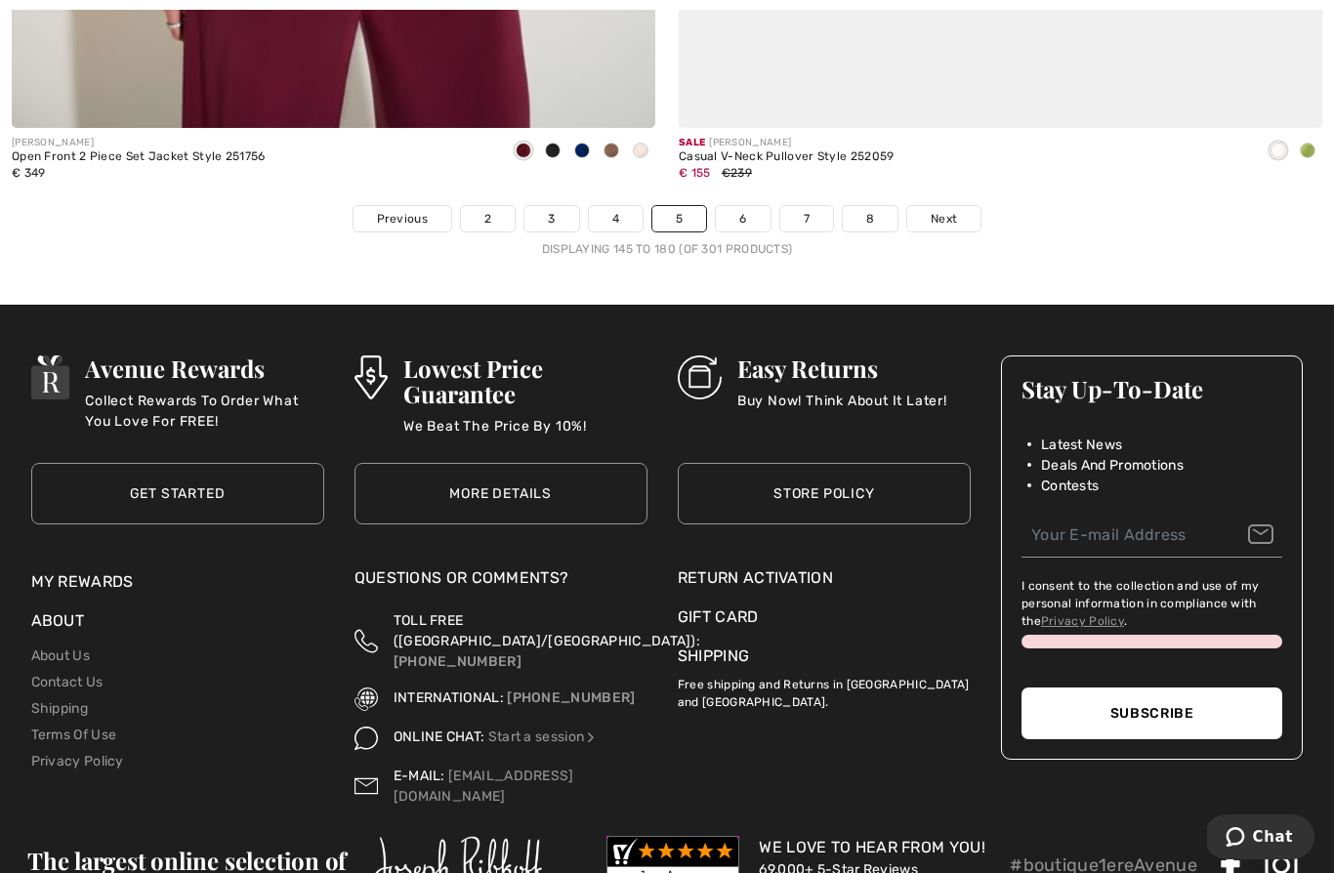
scroll to position [19392, 0]
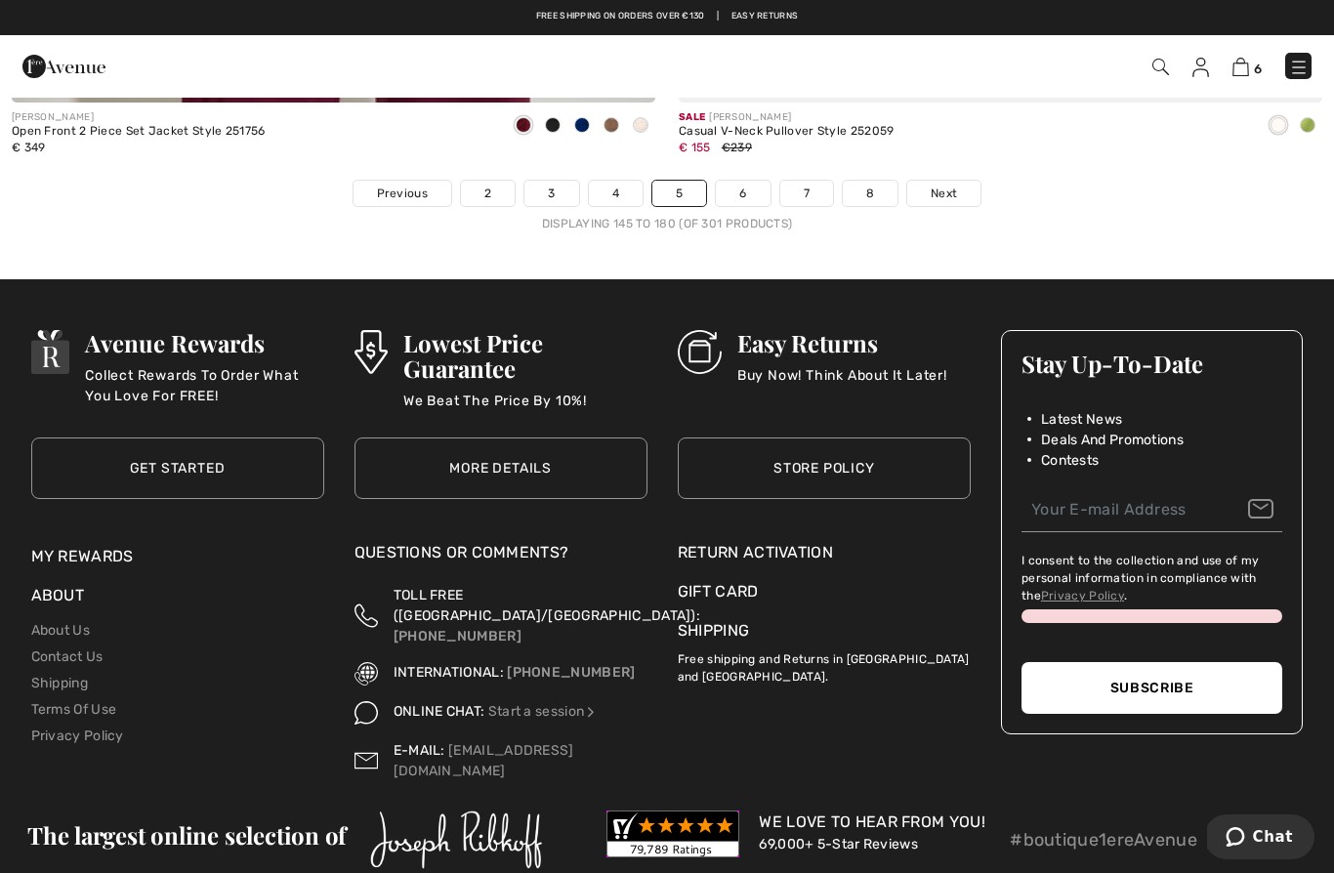
click at [754, 181] on link "6" at bounding box center [743, 193] width 54 height 25
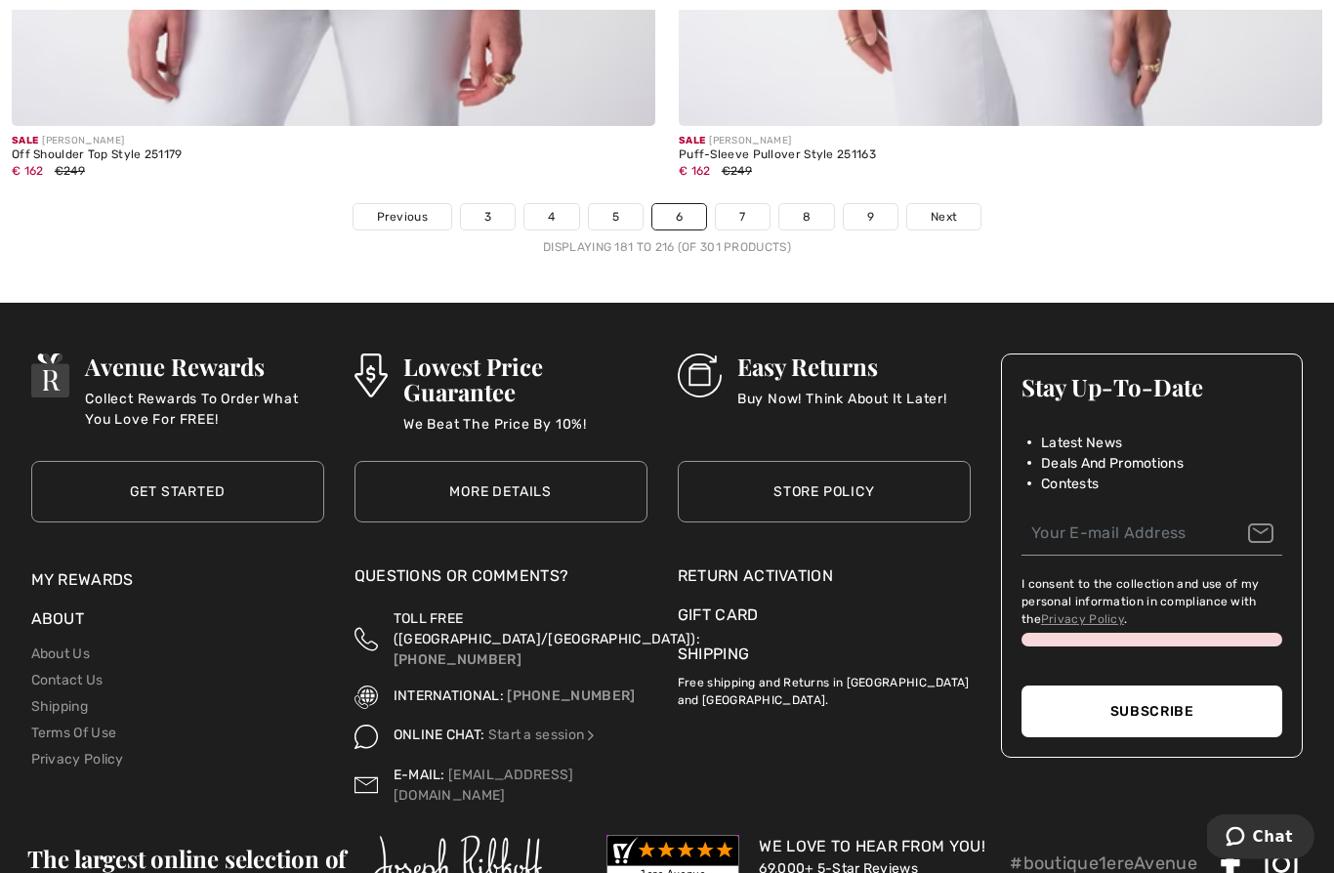
scroll to position [19443, 0]
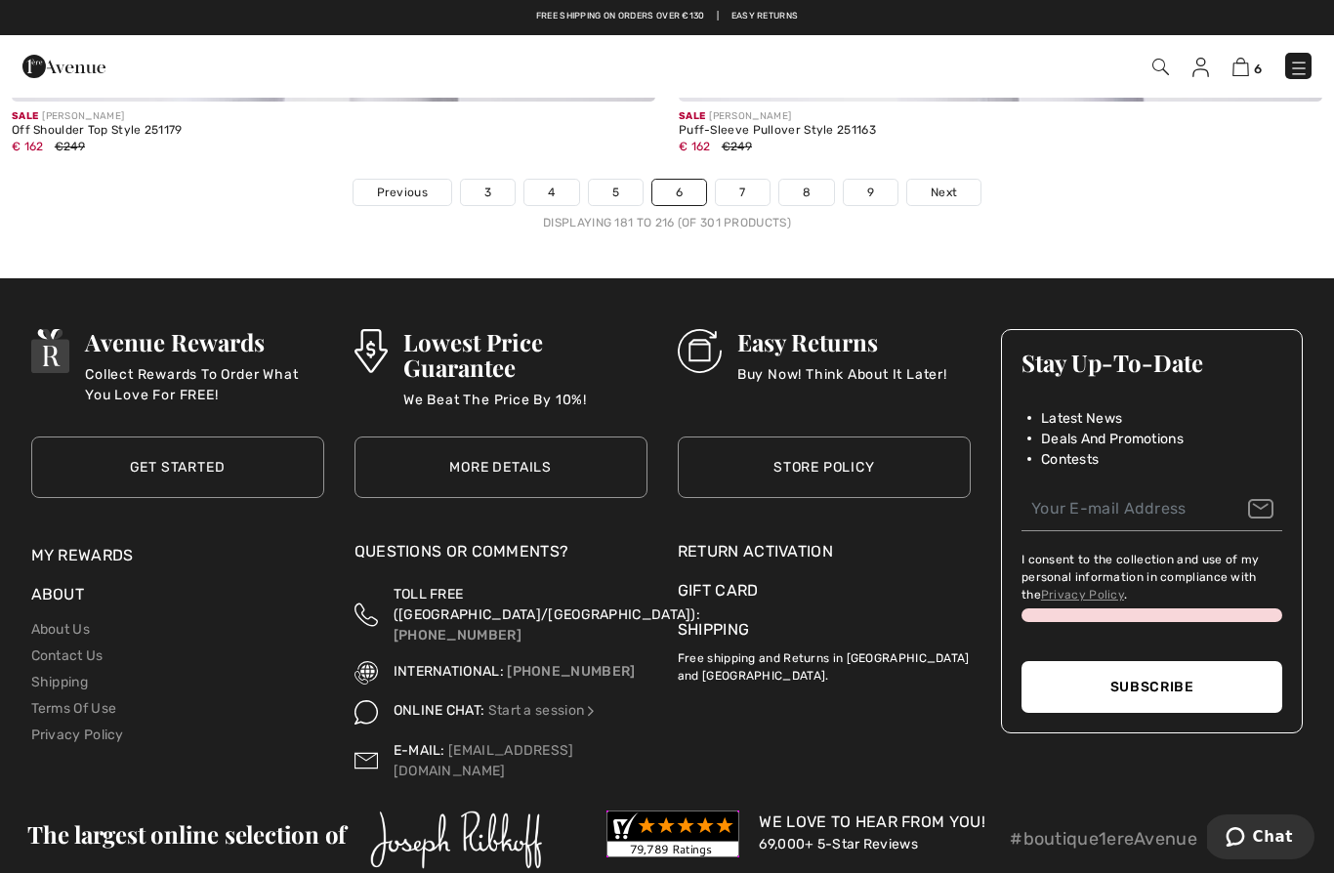
click at [740, 185] on link "7" at bounding box center [742, 192] width 53 height 25
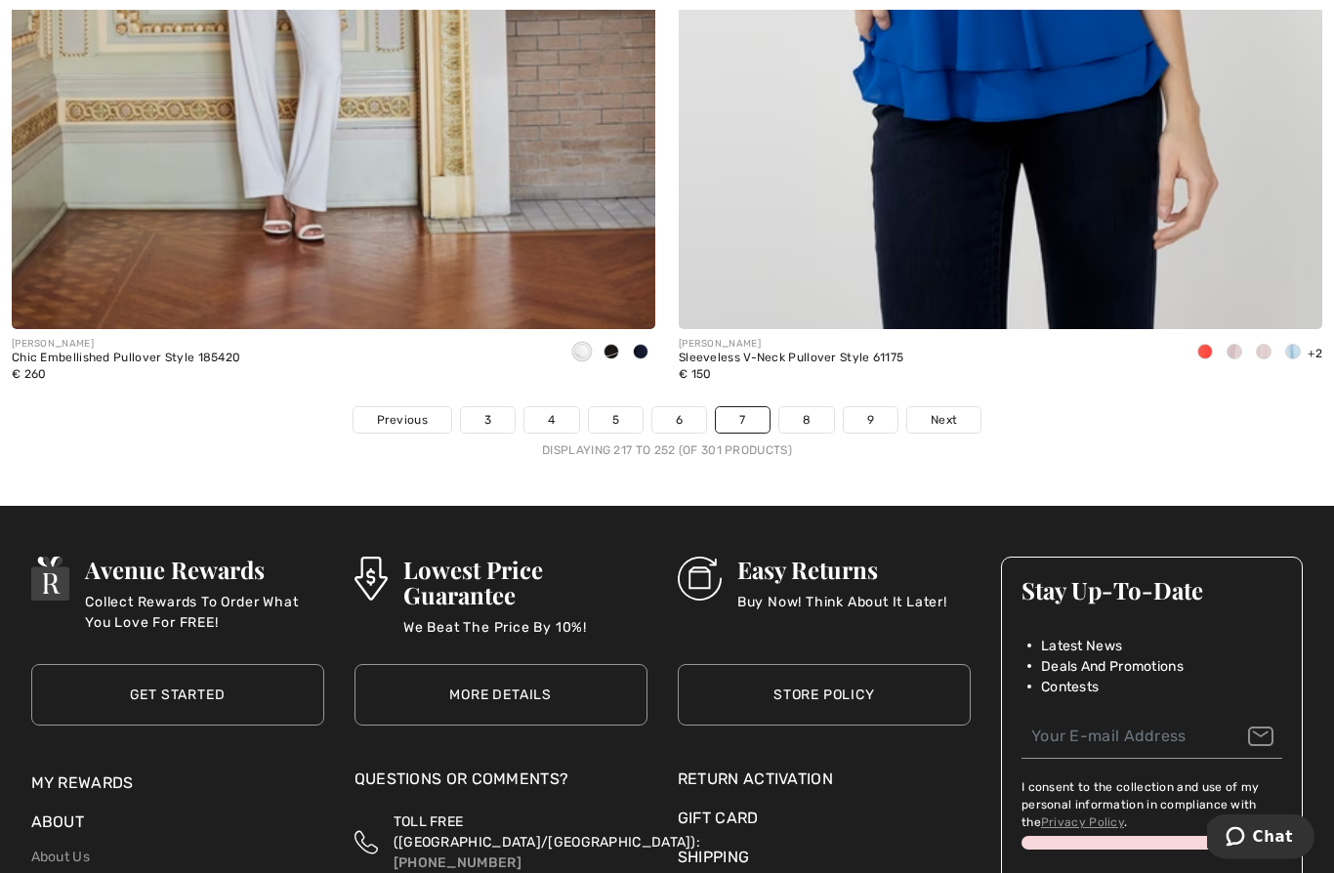
scroll to position [19164, 0]
click at [813, 407] on link "8" at bounding box center [806, 419] width 55 height 25
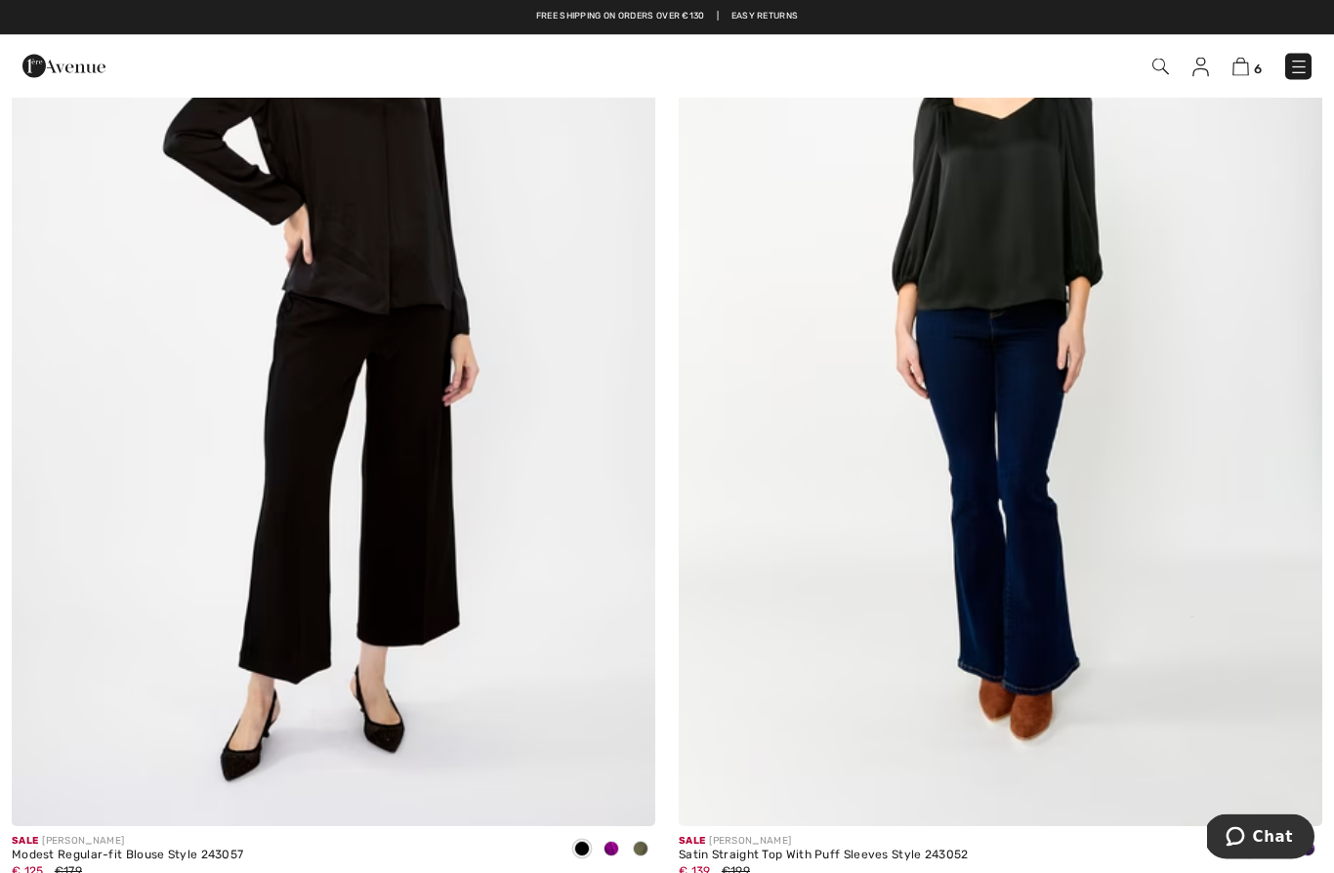
scroll to position [3617, 0]
click at [1300, 66] on img at bounding box center [1299, 68] width 20 height 20
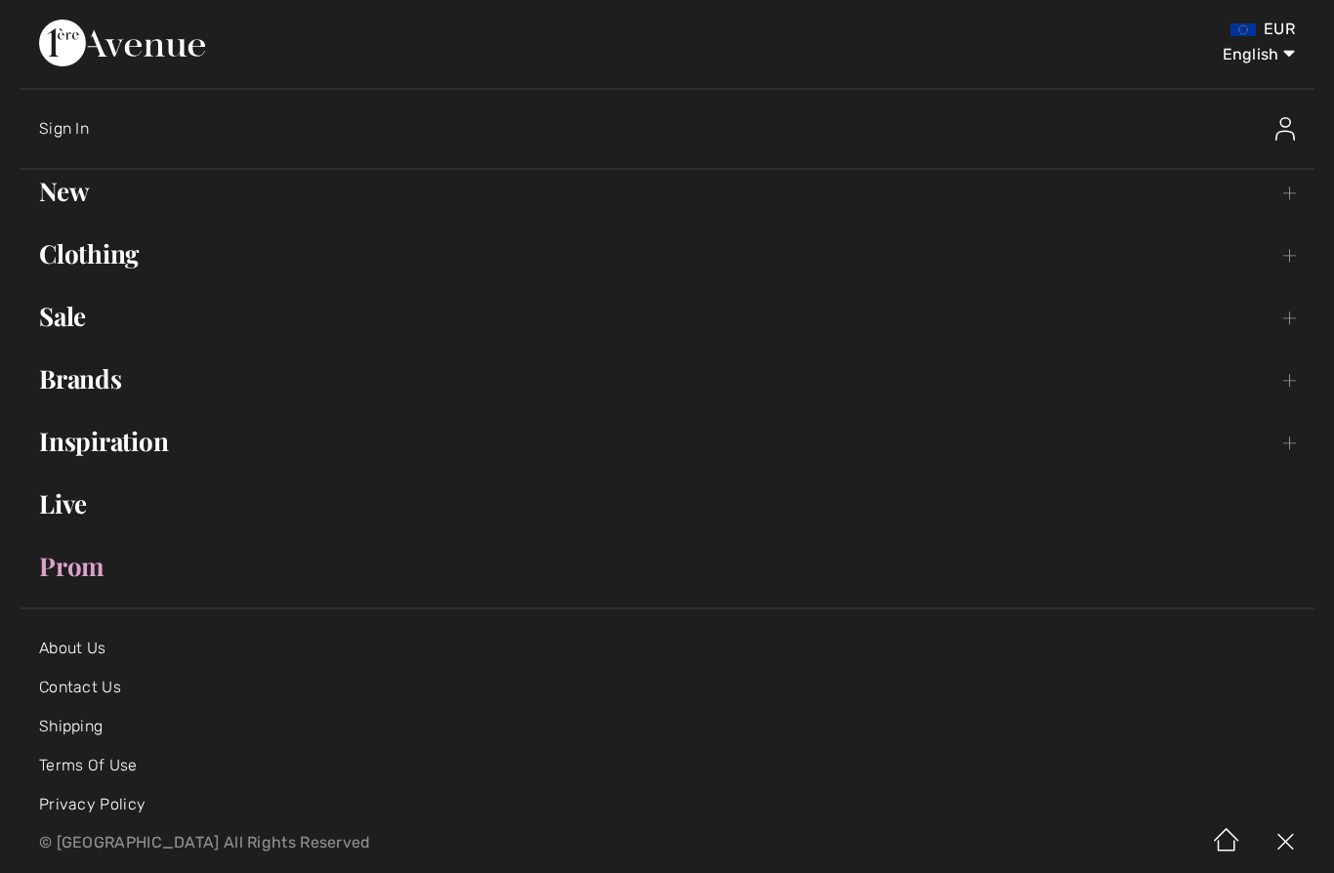
click at [116, 260] on link "Clothing Toggle submenu" at bounding box center [667, 253] width 1295 height 43
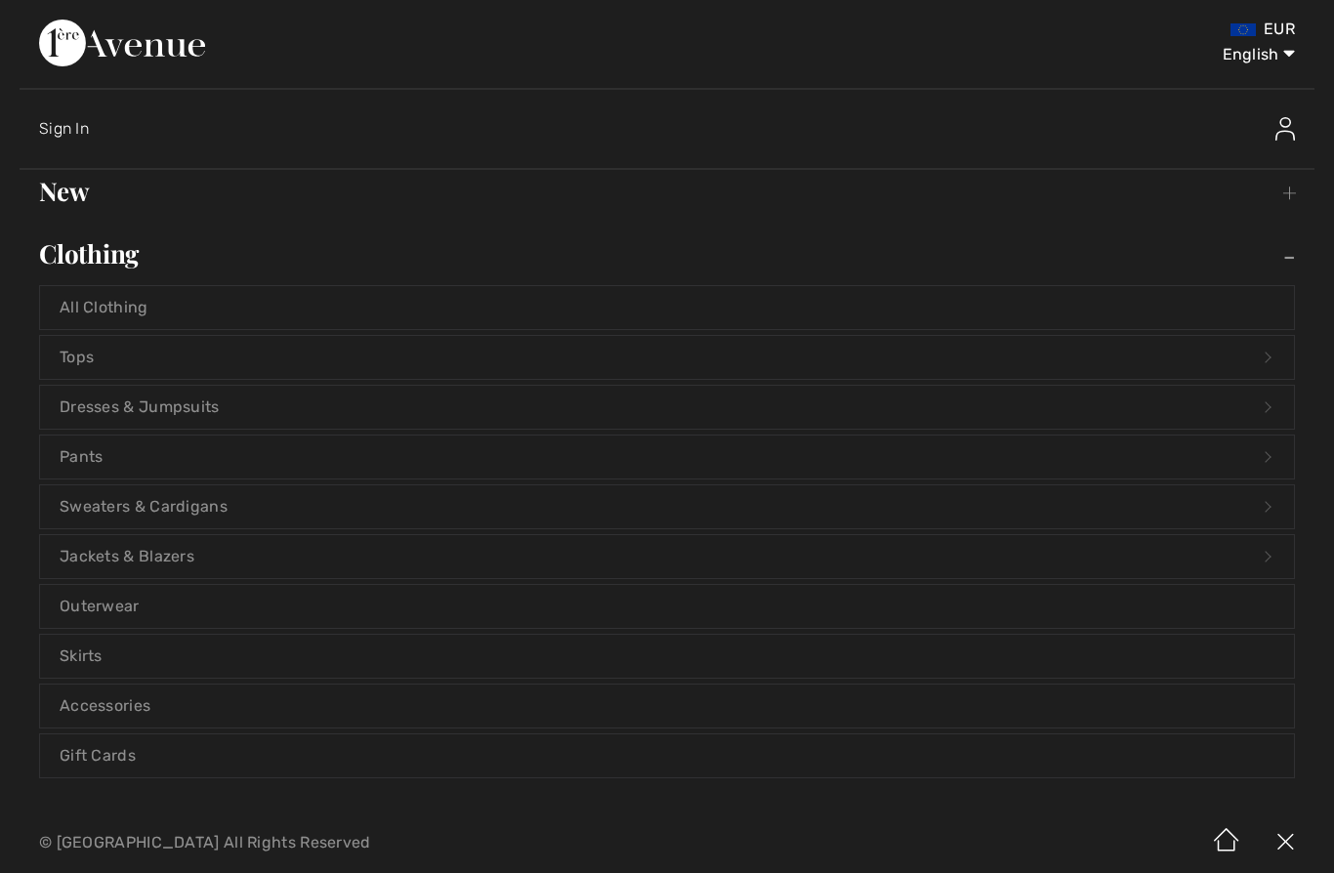
click at [334, 415] on link "Dresses & Jumpsuits Open submenu" at bounding box center [667, 407] width 1254 height 43
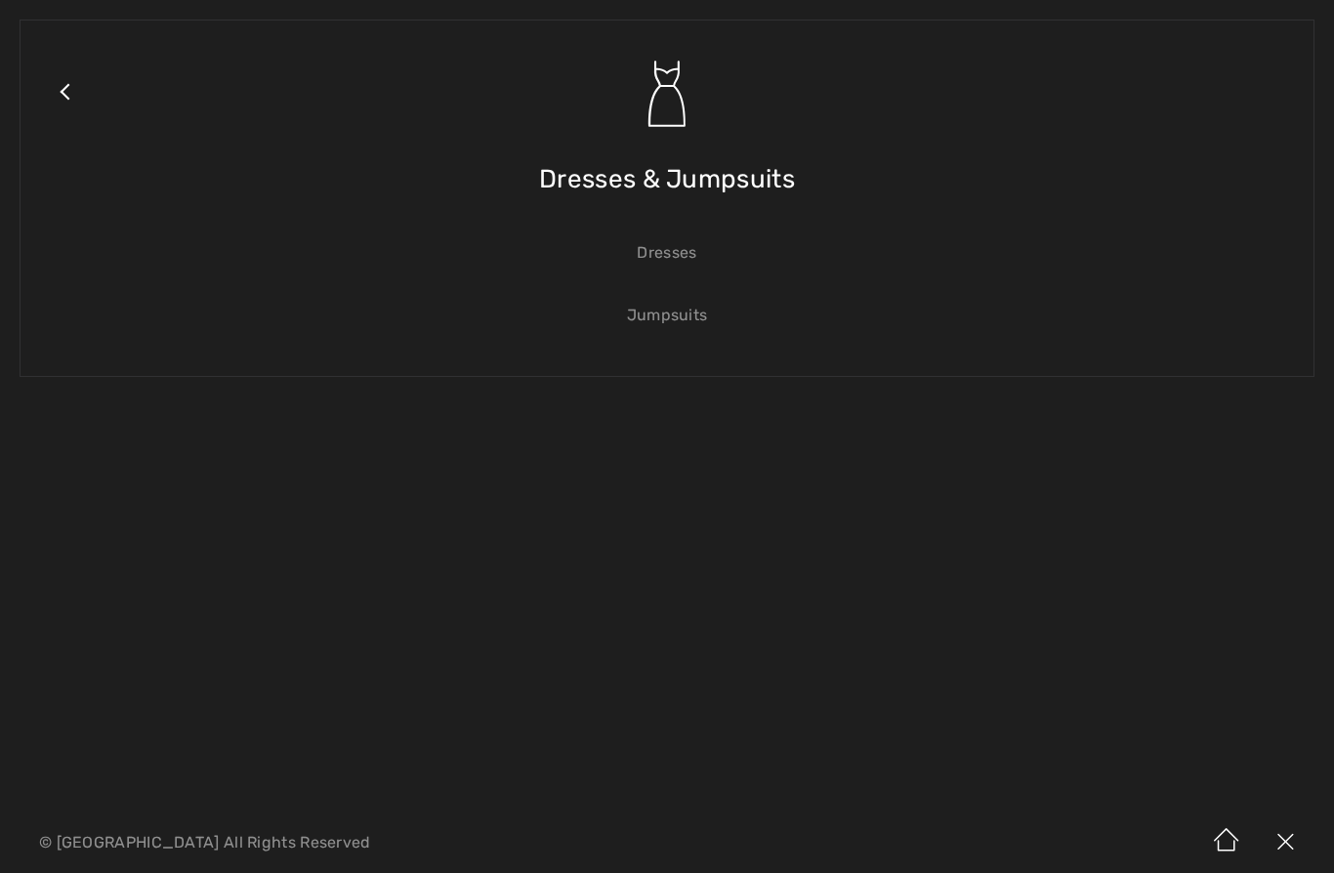
click at [724, 170] on span "Dresses & Jumpsuits" at bounding box center [667, 179] width 256 height 69
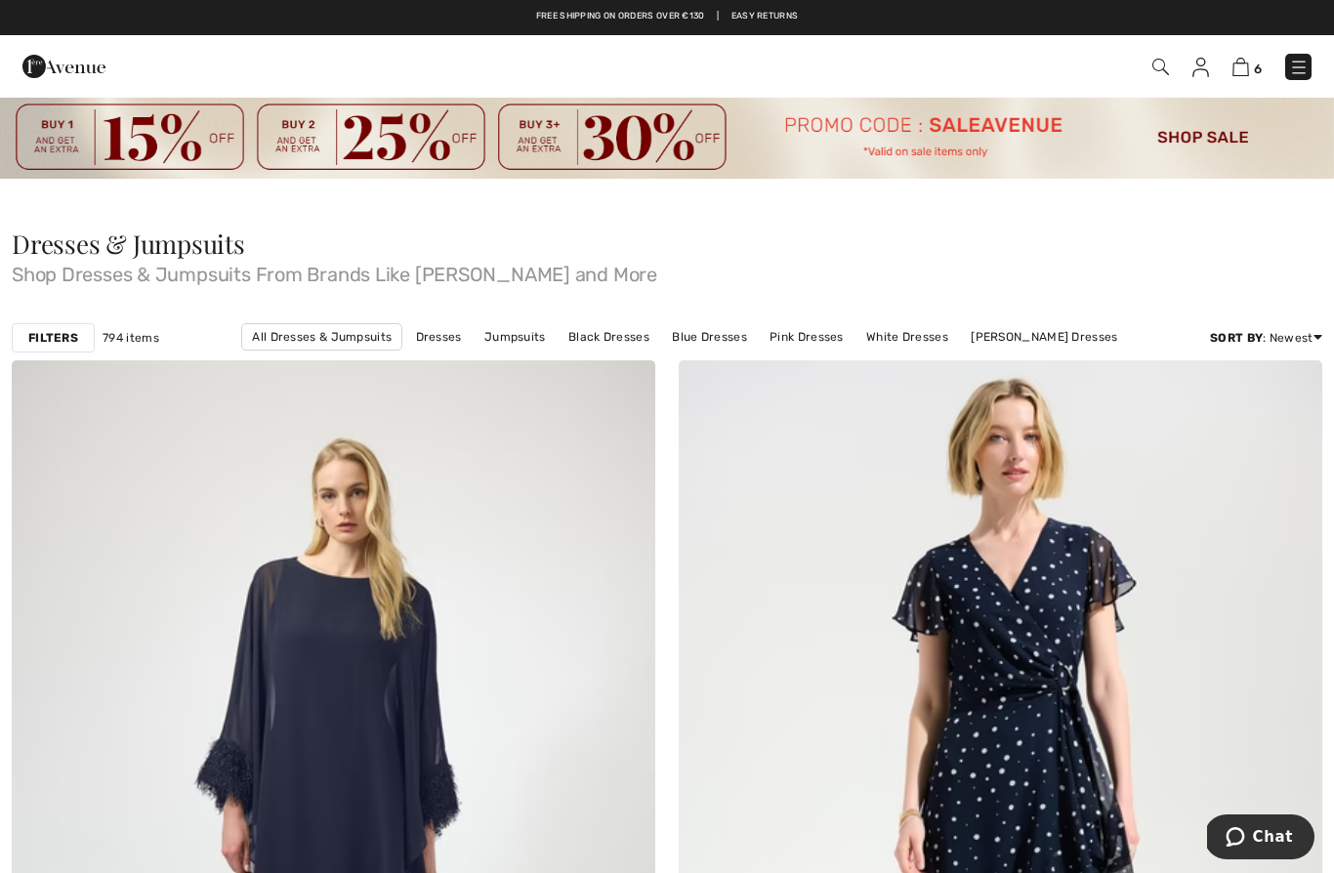
click at [68, 330] on strong "Filters" at bounding box center [53, 338] width 50 height 18
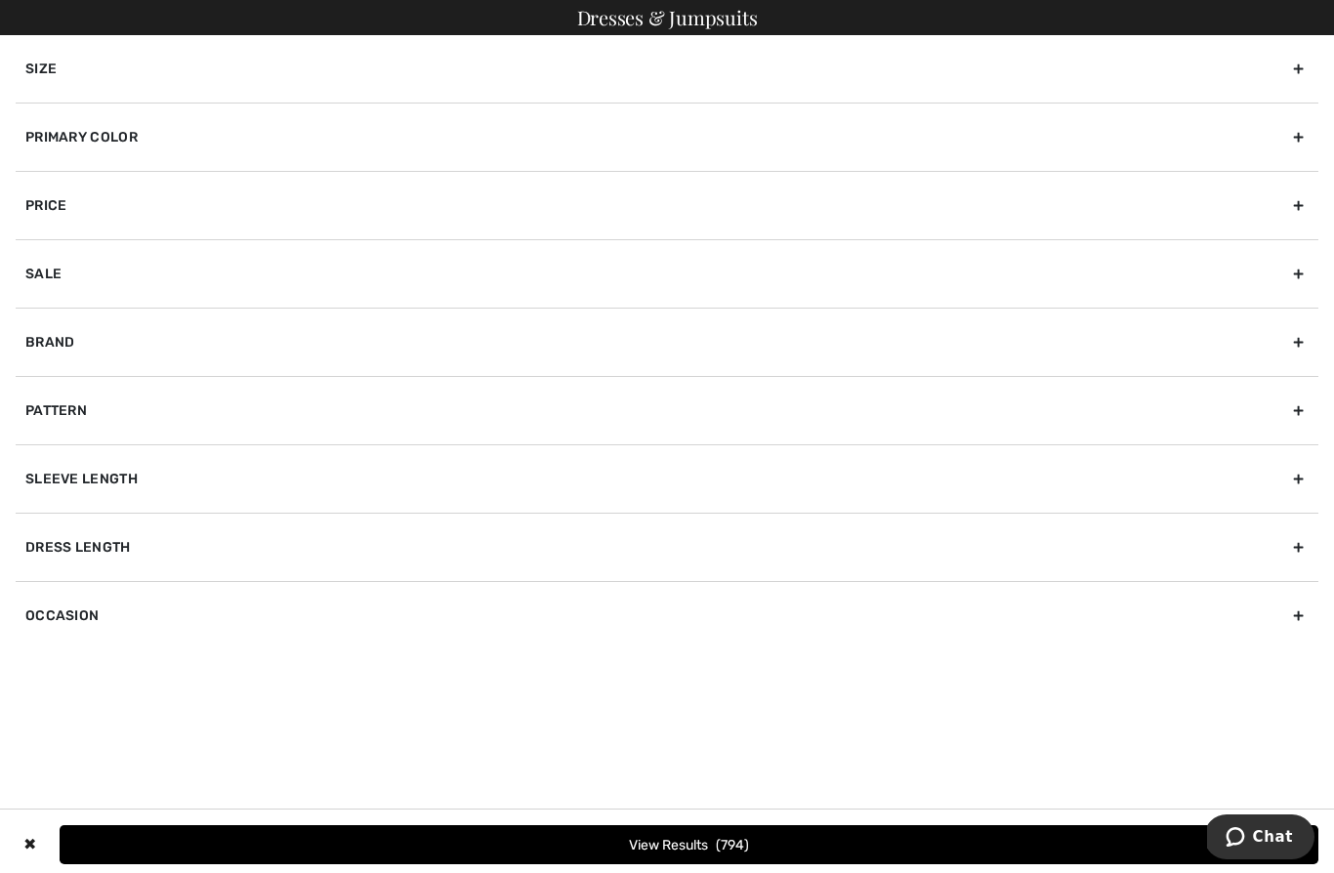
click at [1302, 59] on div "Size" at bounding box center [667, 68] width 1303 height 67
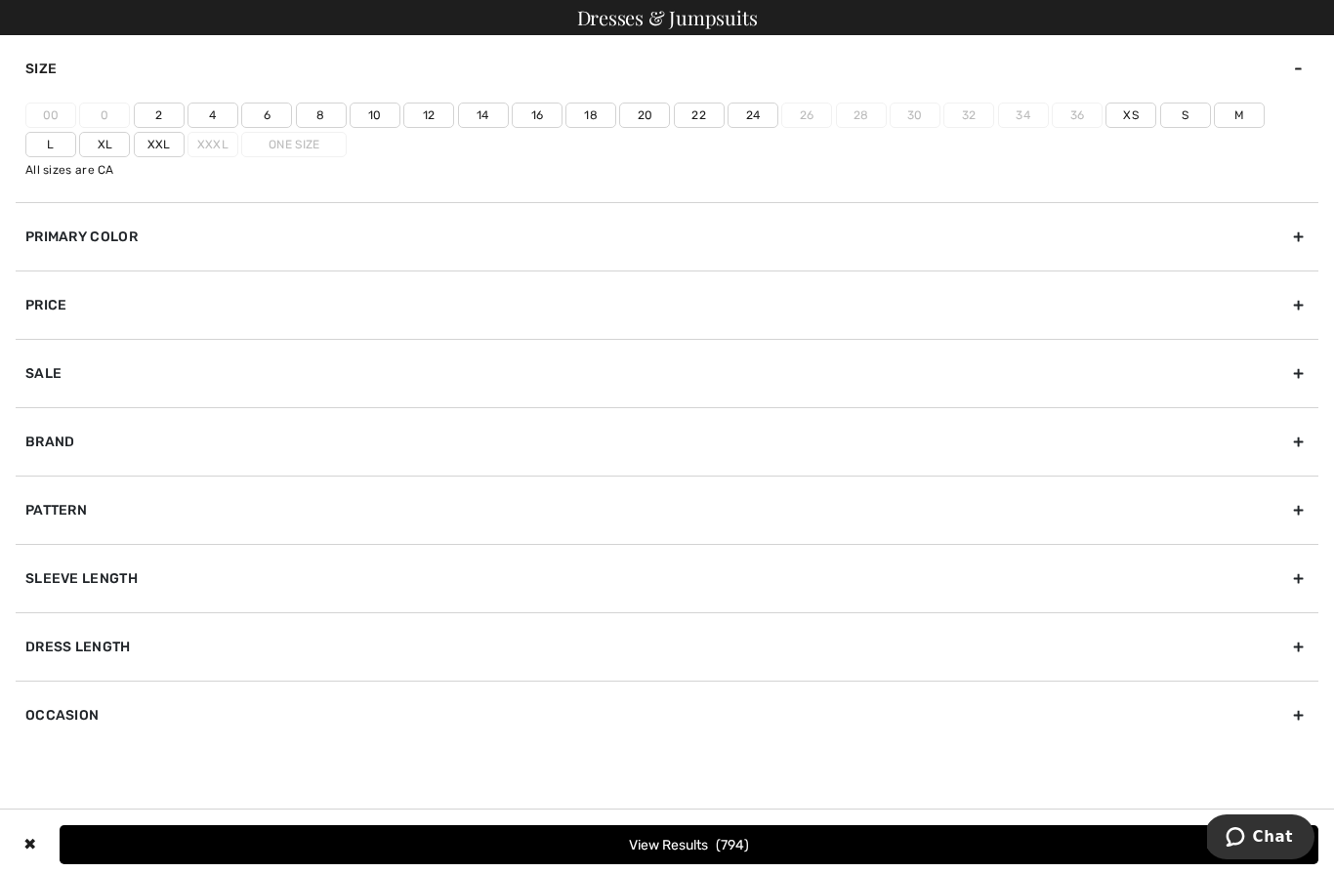
click at [534, 122] on label "16" at bounding box center [537, 115] width 51 height 25
click at [0, 0] on input"] "16" at bounding box center [0, 0] width 0 height 0
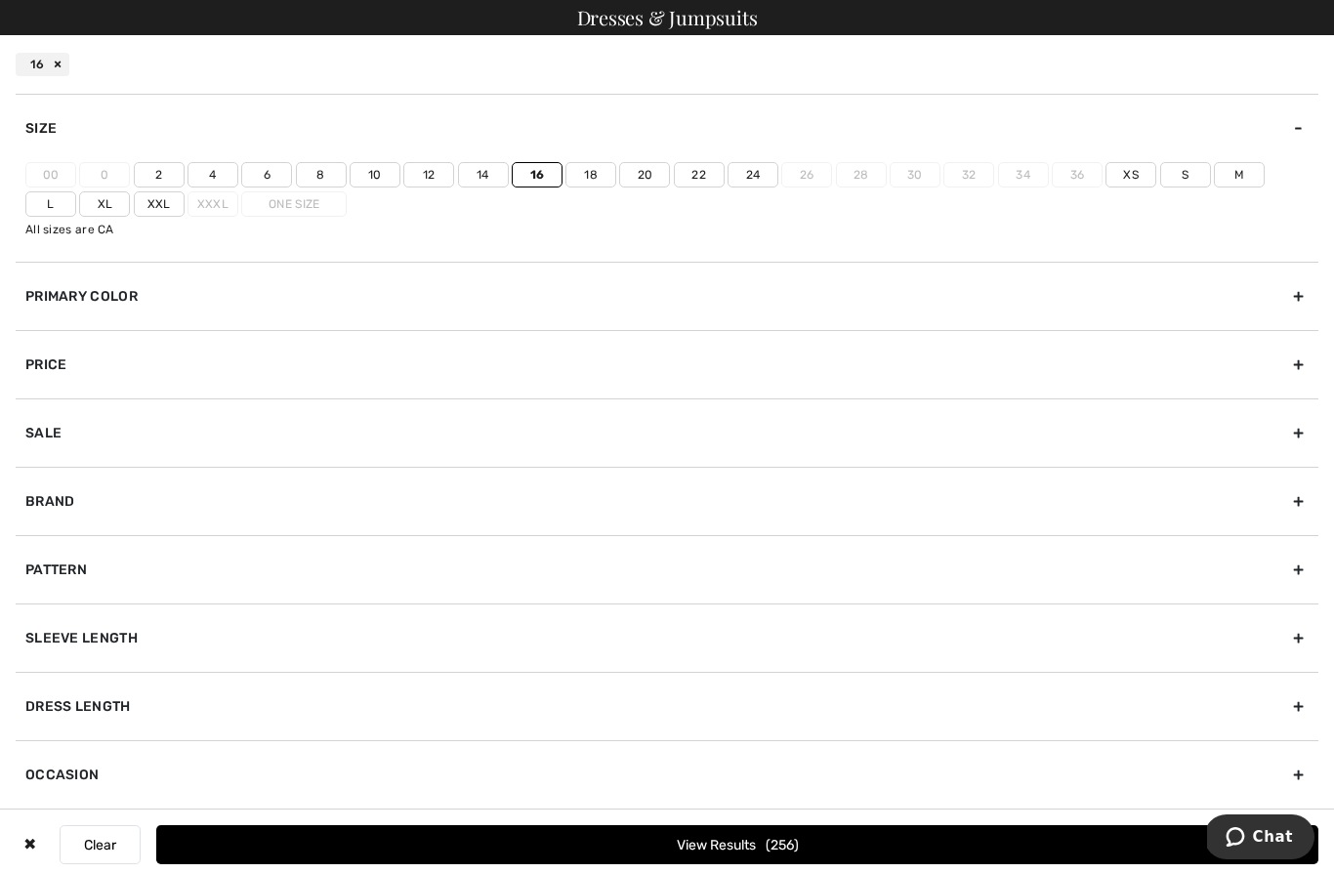
click at [591, 183] on label "18" at bounding box center [590, 174] width 51 height 25
click at [0, 0] on input"] "18" at bounding box center [0, 0] width 0 height 0
click at [134, 214] on label "Xxl" at bounding box center [159, 203] width 51 height 25
click at [0, 0] on input"] "Xxl" at bounding box center [0, 0] width 0 height 0
click at [79, 202] on label "Xl" at bounding box center [104, 203] width 51 height 25
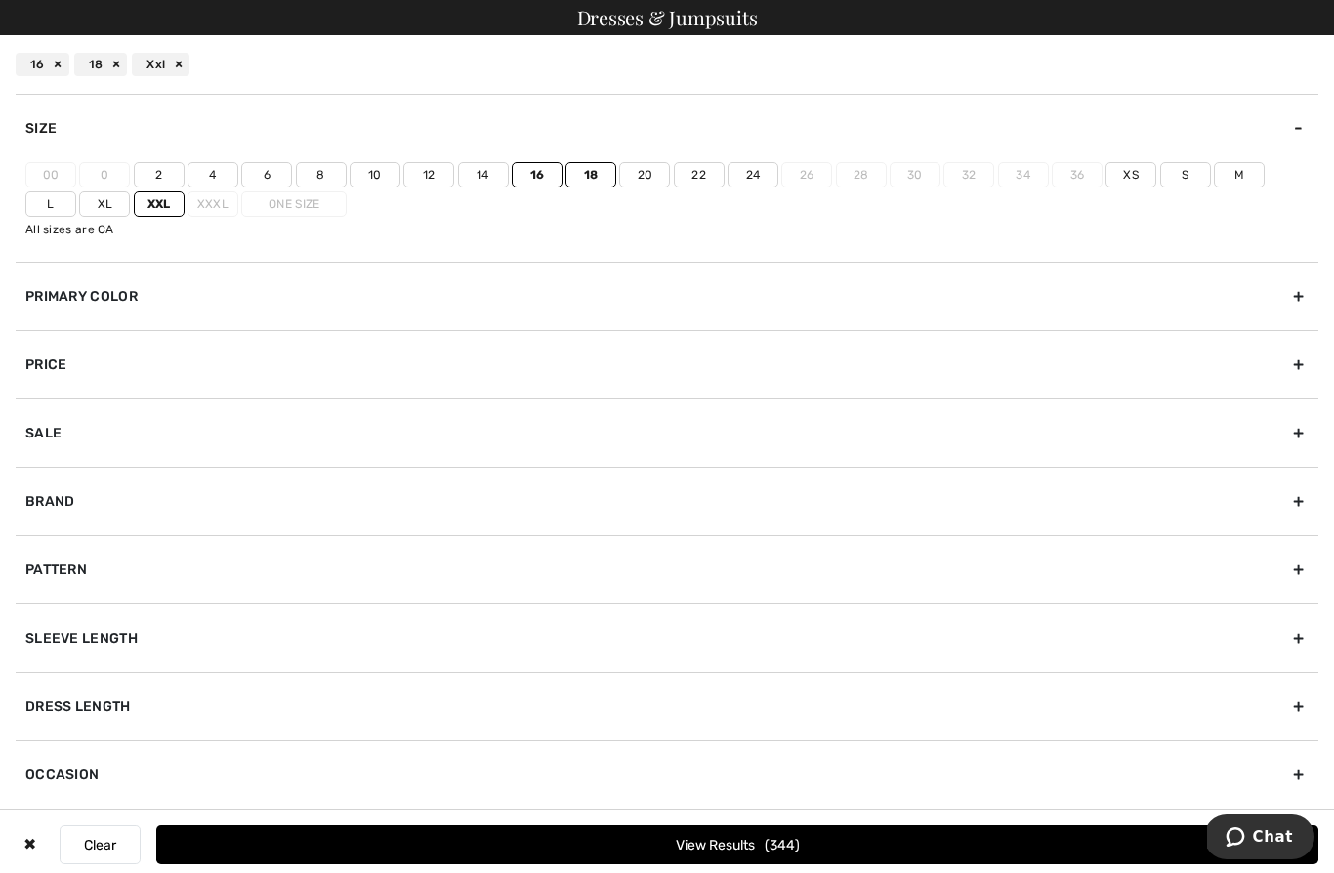
click at [0, 0] on input"] "Xl" at bounding box center [0, 0] width 0 height 0
click at [766, 840] on span "362" at bounding box center [782, 845] width 33 height 17
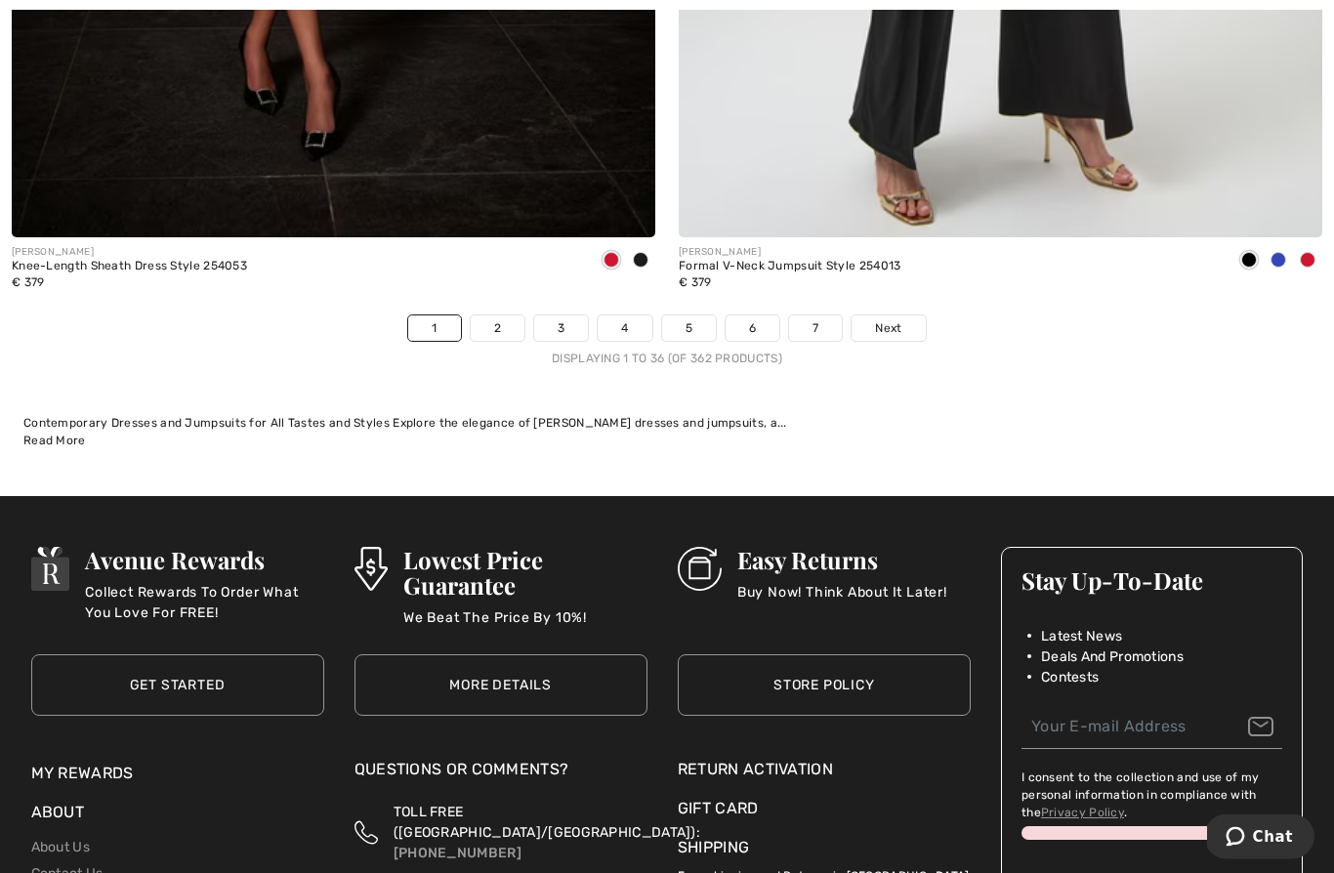
scroll to position [19283, 0]
click at [489, 315] on link "2" at bounding box center [498, 327] width 54 height 25
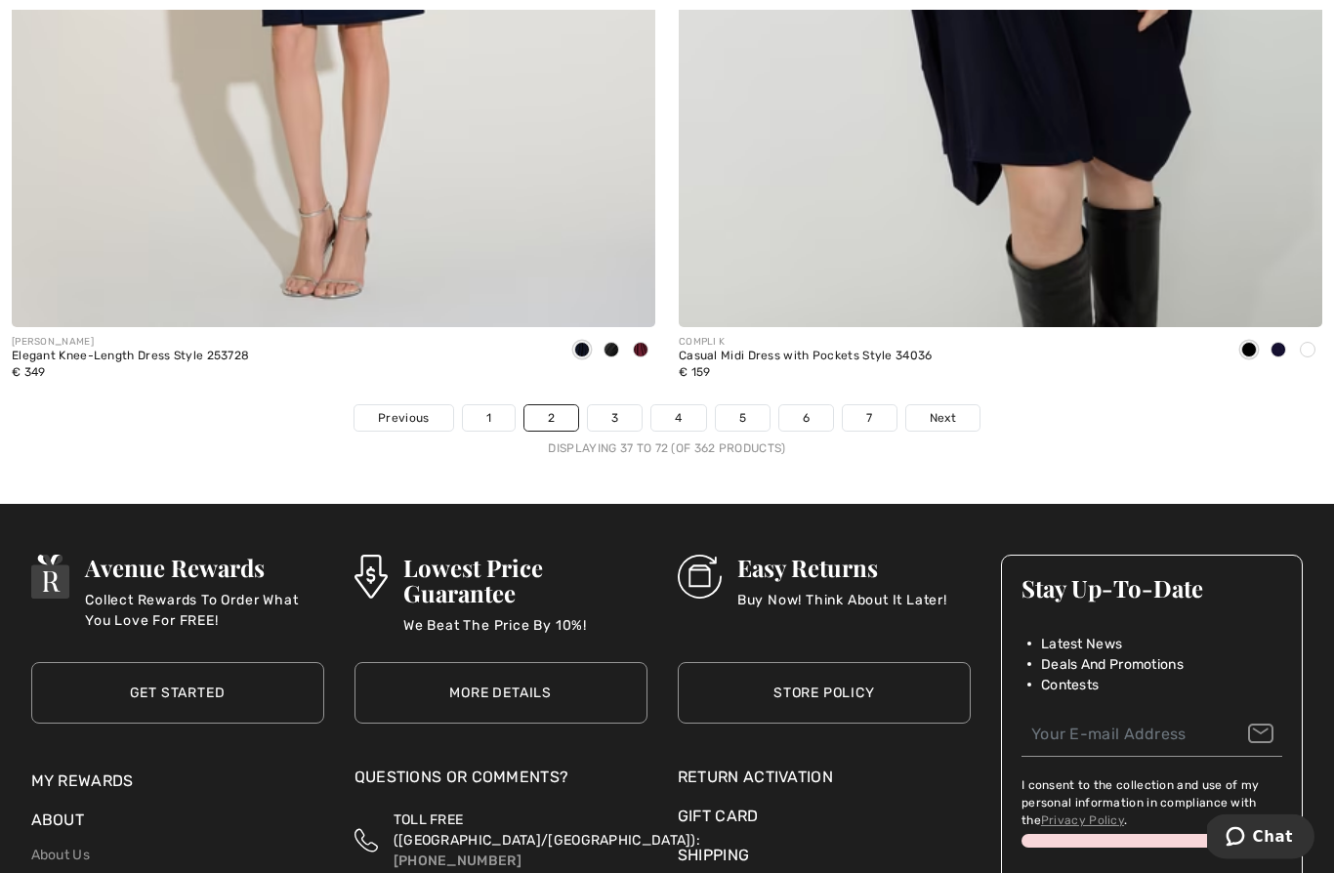
scroll to position [19167, 0]
click at [618, 405] on link "3" at bounding box center [615, 417] width 54 height 25
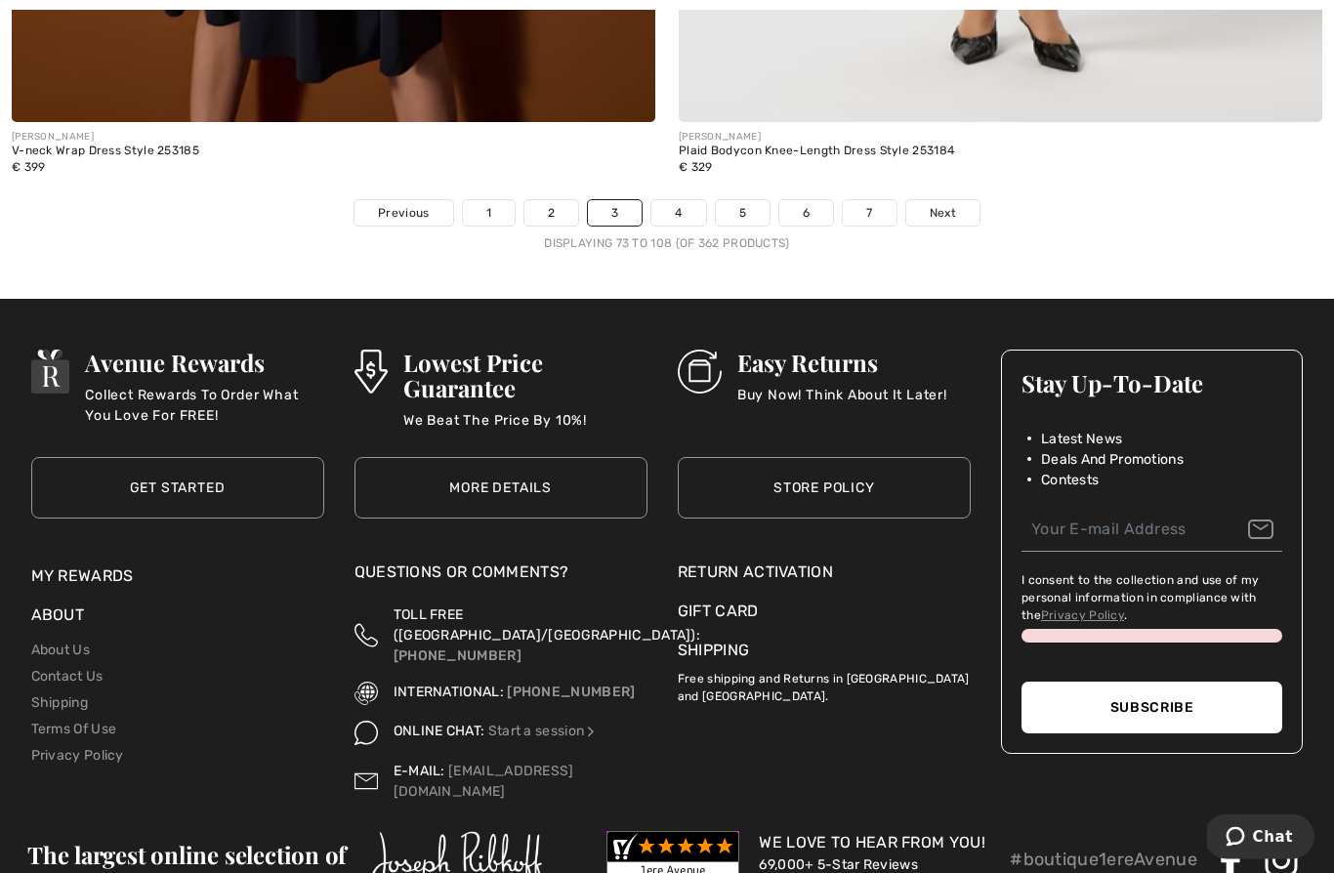
scroll to position [19443, 0]
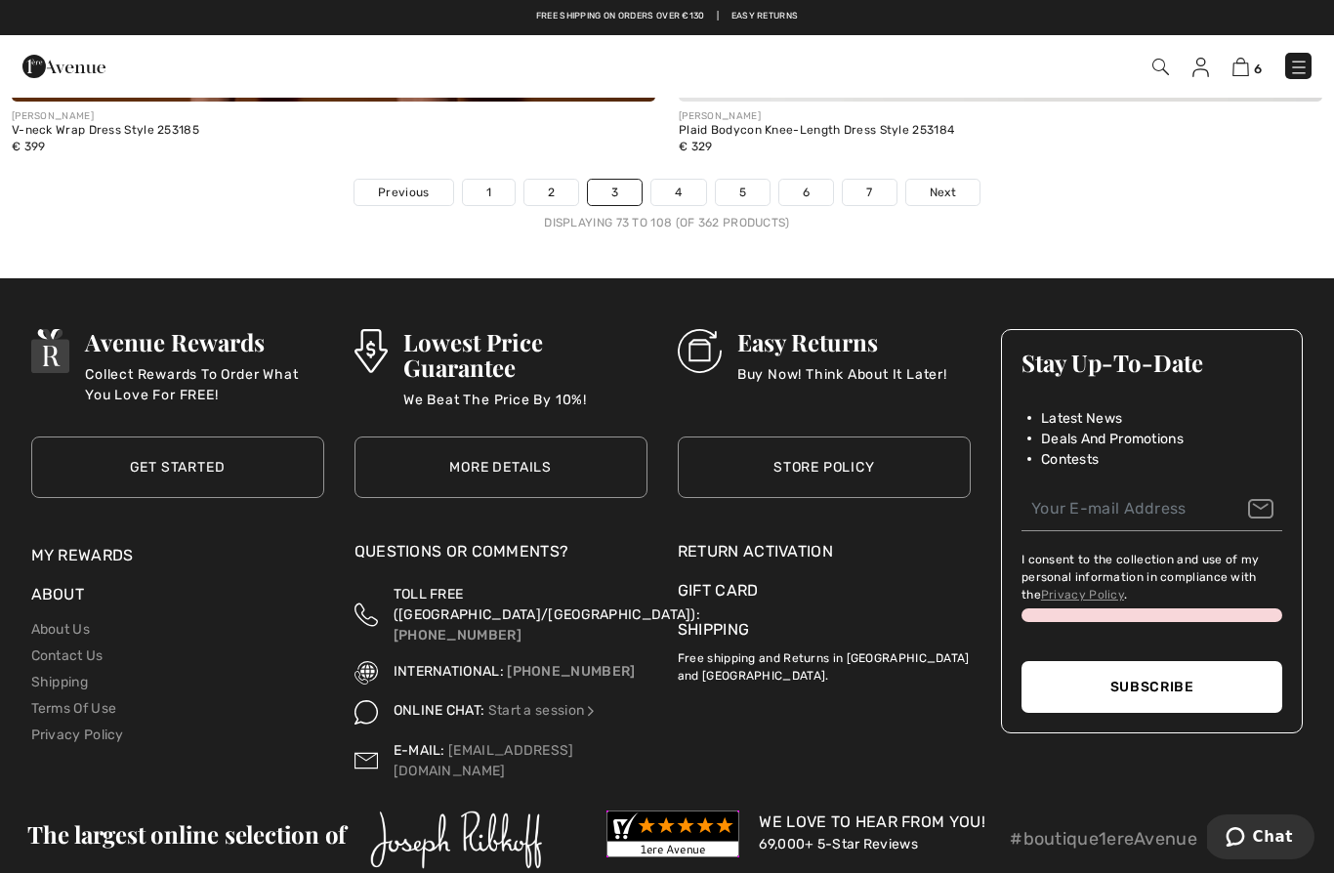
click at [680, 180] on link "4" at bounding box center [678, 192] width 54 height 25
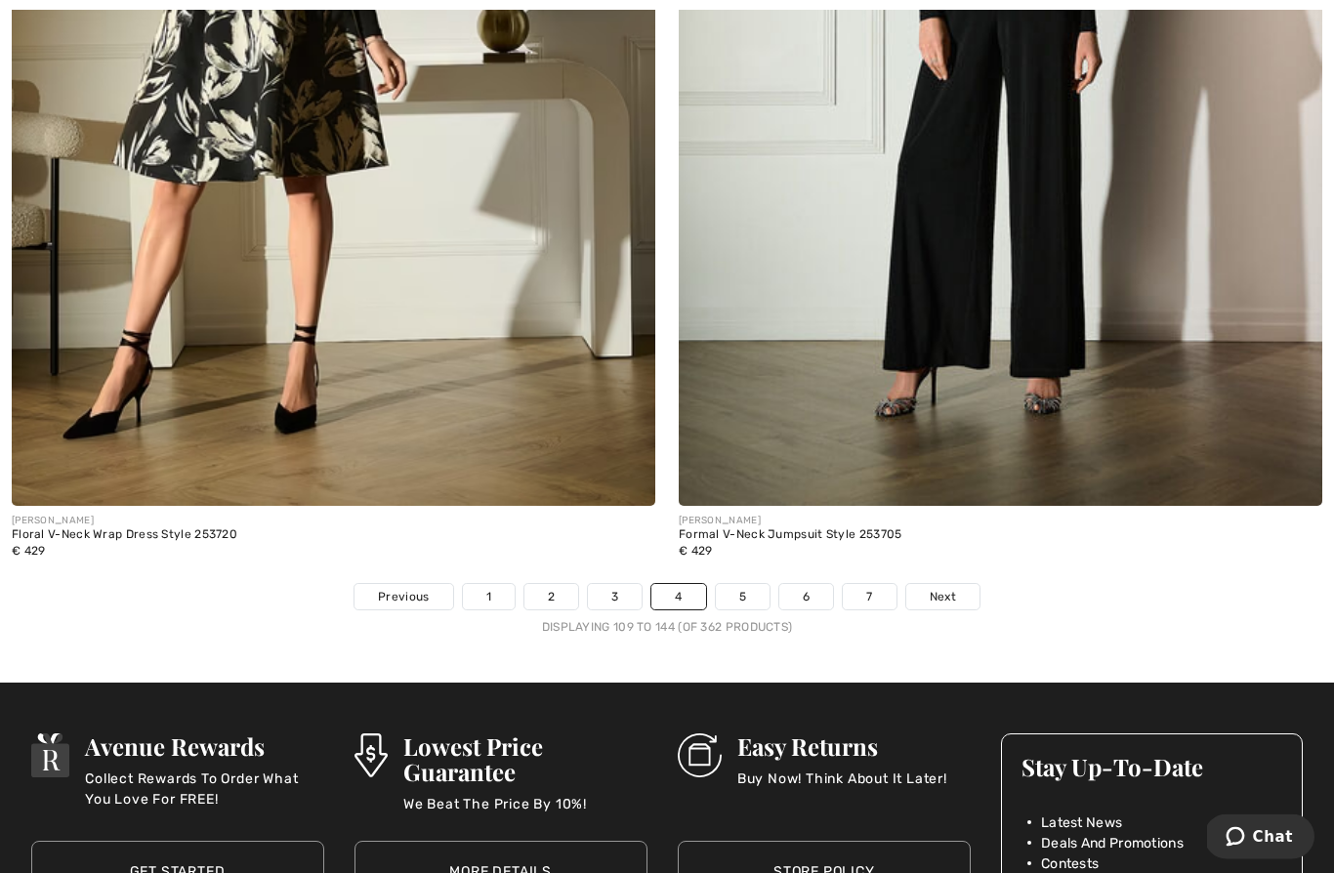
scroll to position [18993, 0]
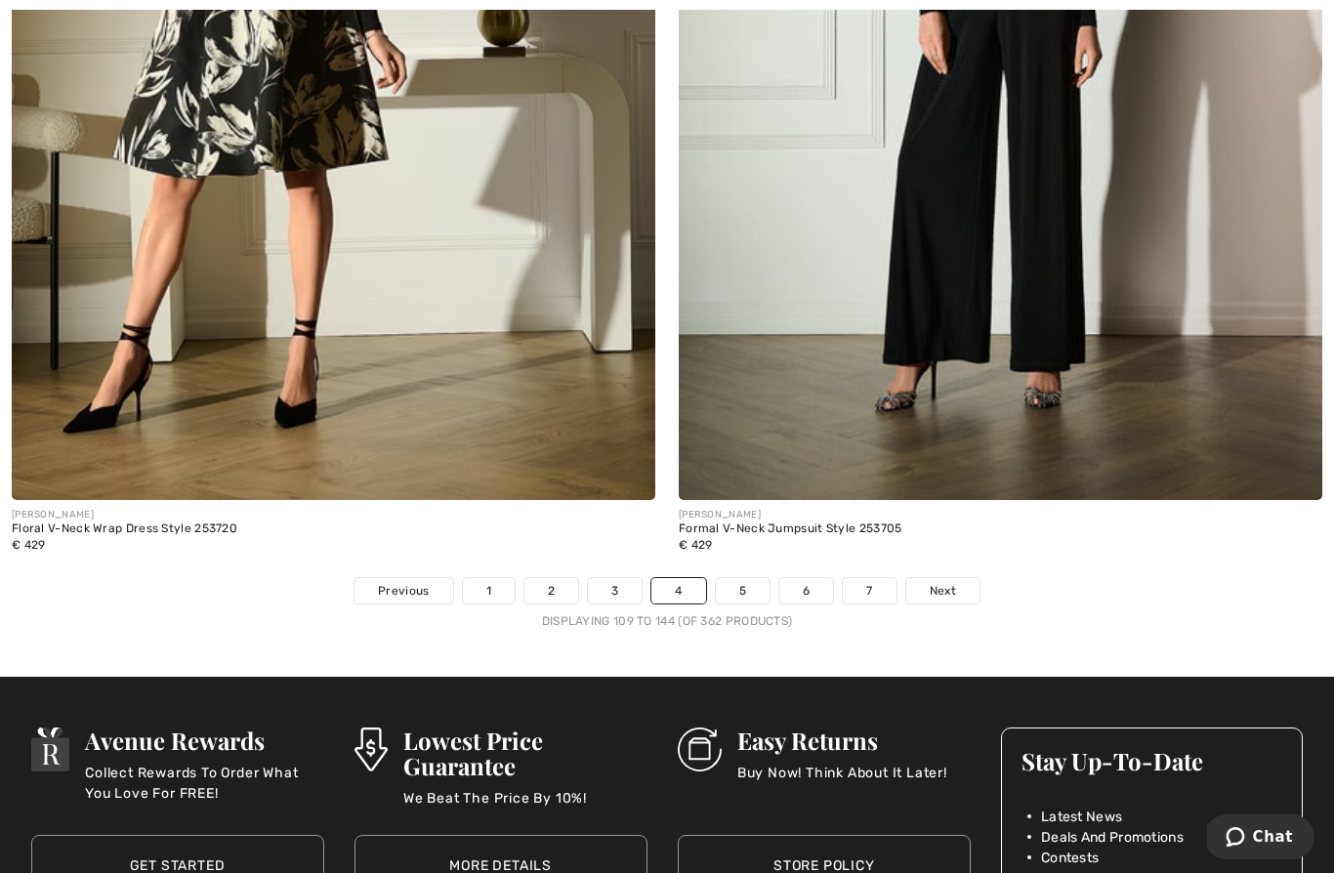
click at [739, 588] on link "5" at bounding box center [743, 590] width 54 height 25
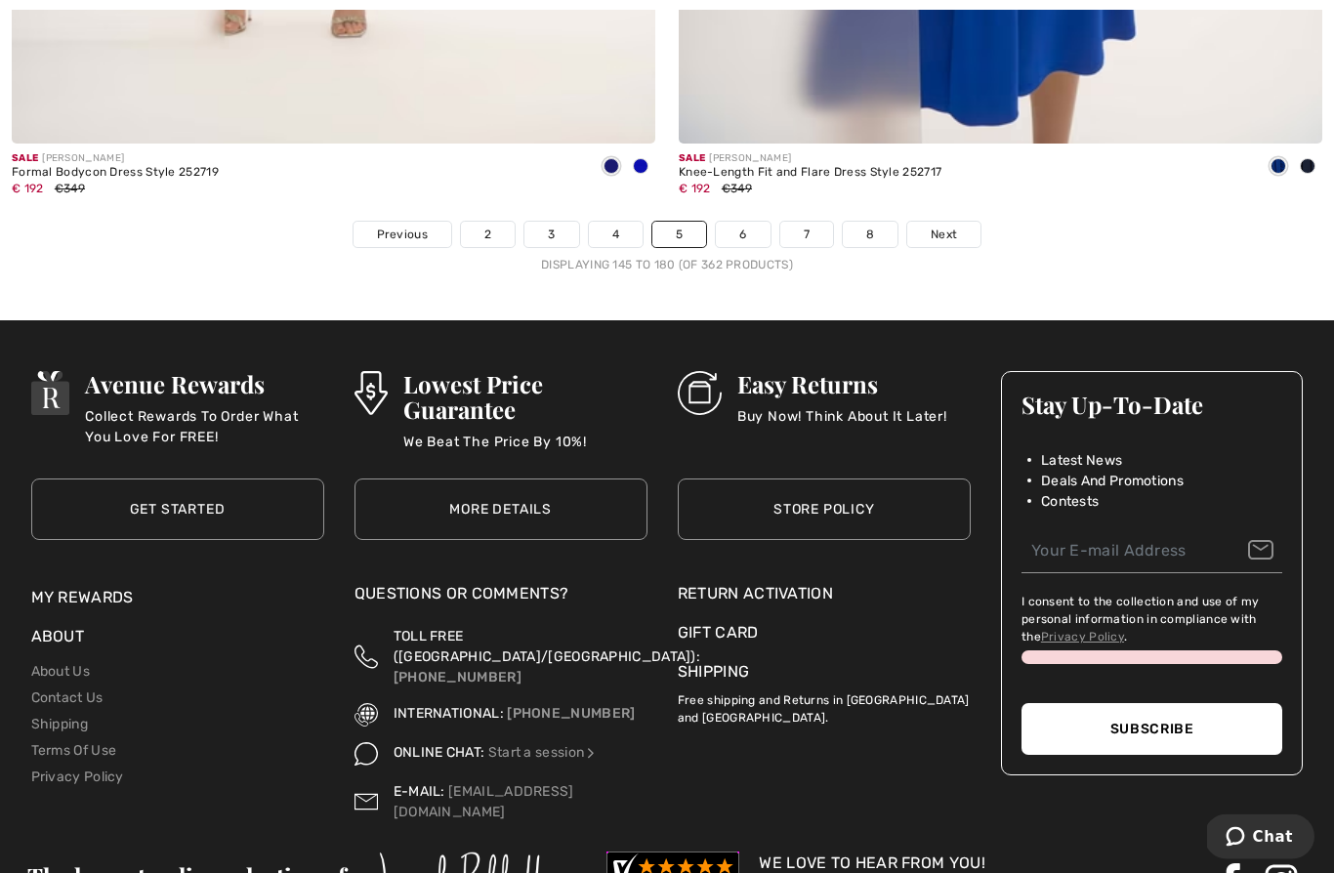
scroll to position [19392, 0]
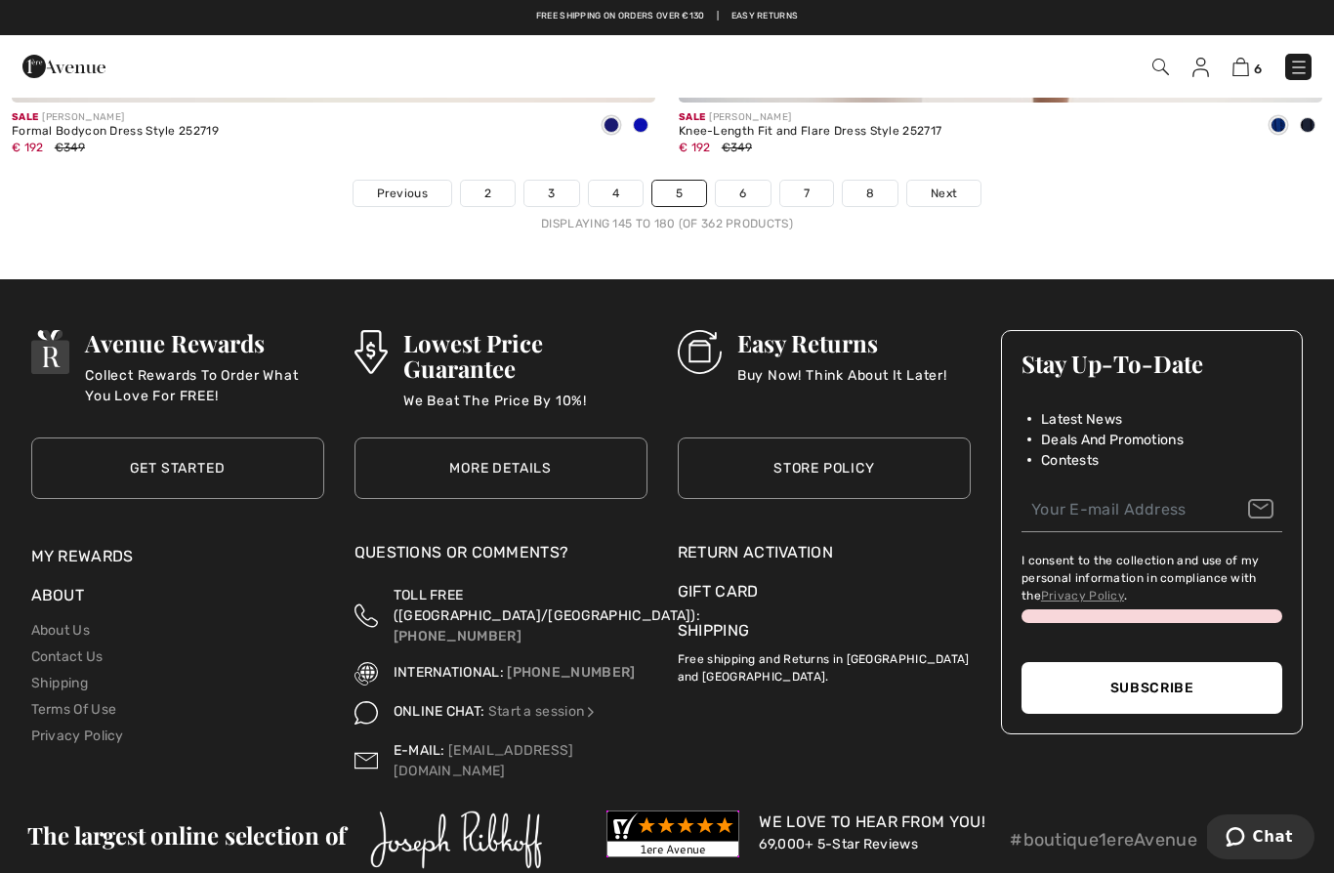
click at [757, 186] on link "6" at bounding box center [743, 193] width 54 height 25
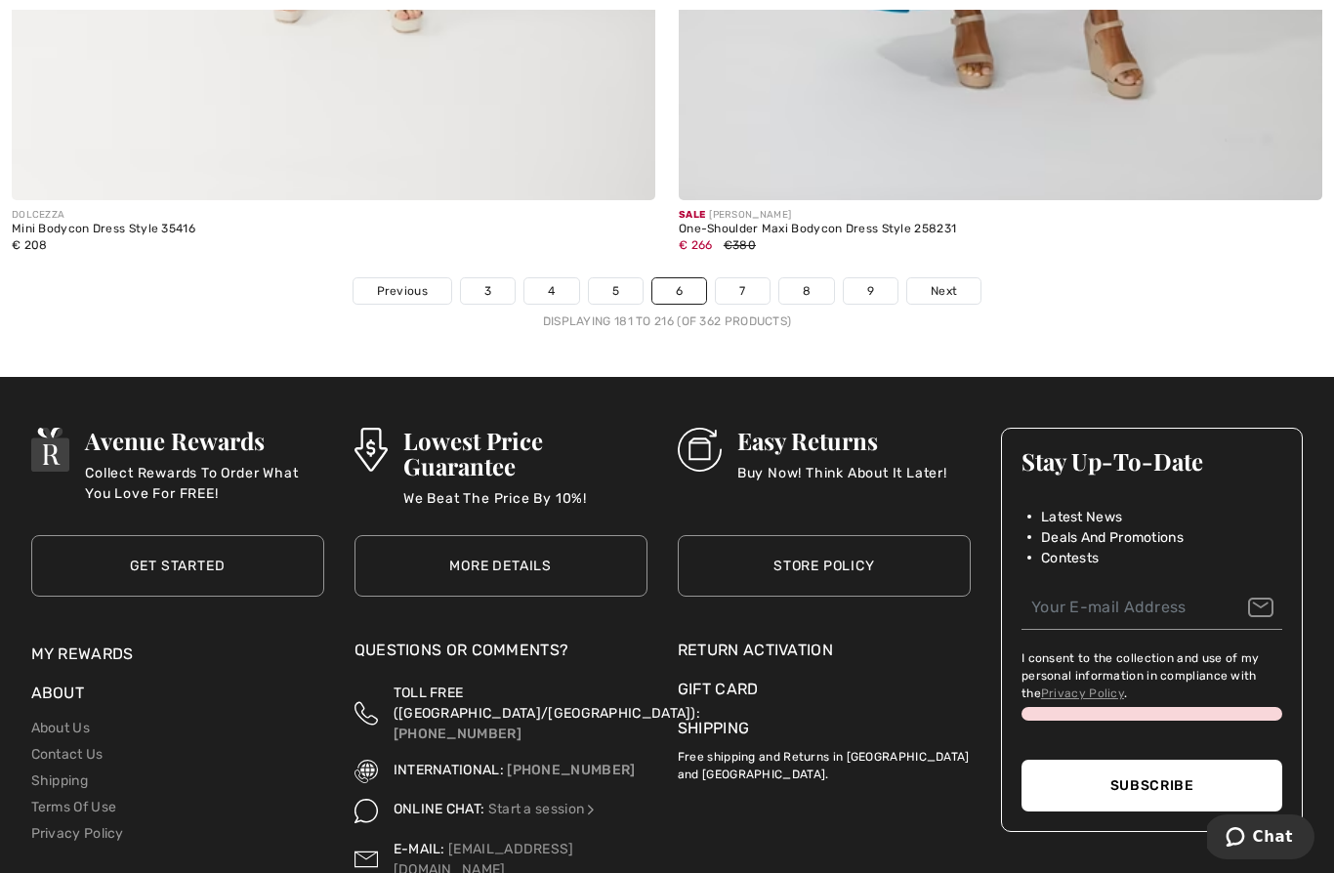
scroll to position [19380, 0]
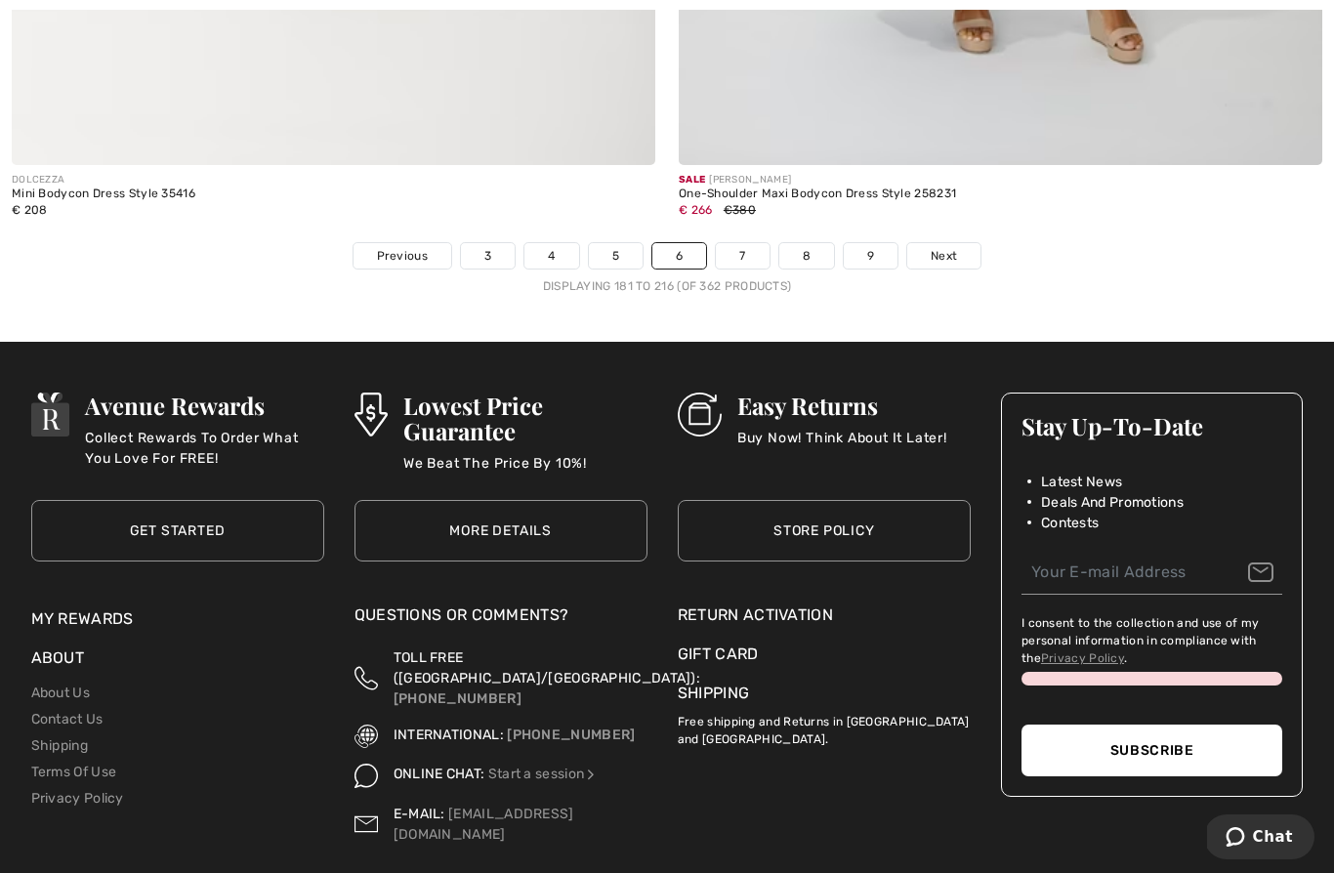
click at [756, 244] on link "7" at bounding box center [742, 255] width 53 height 25
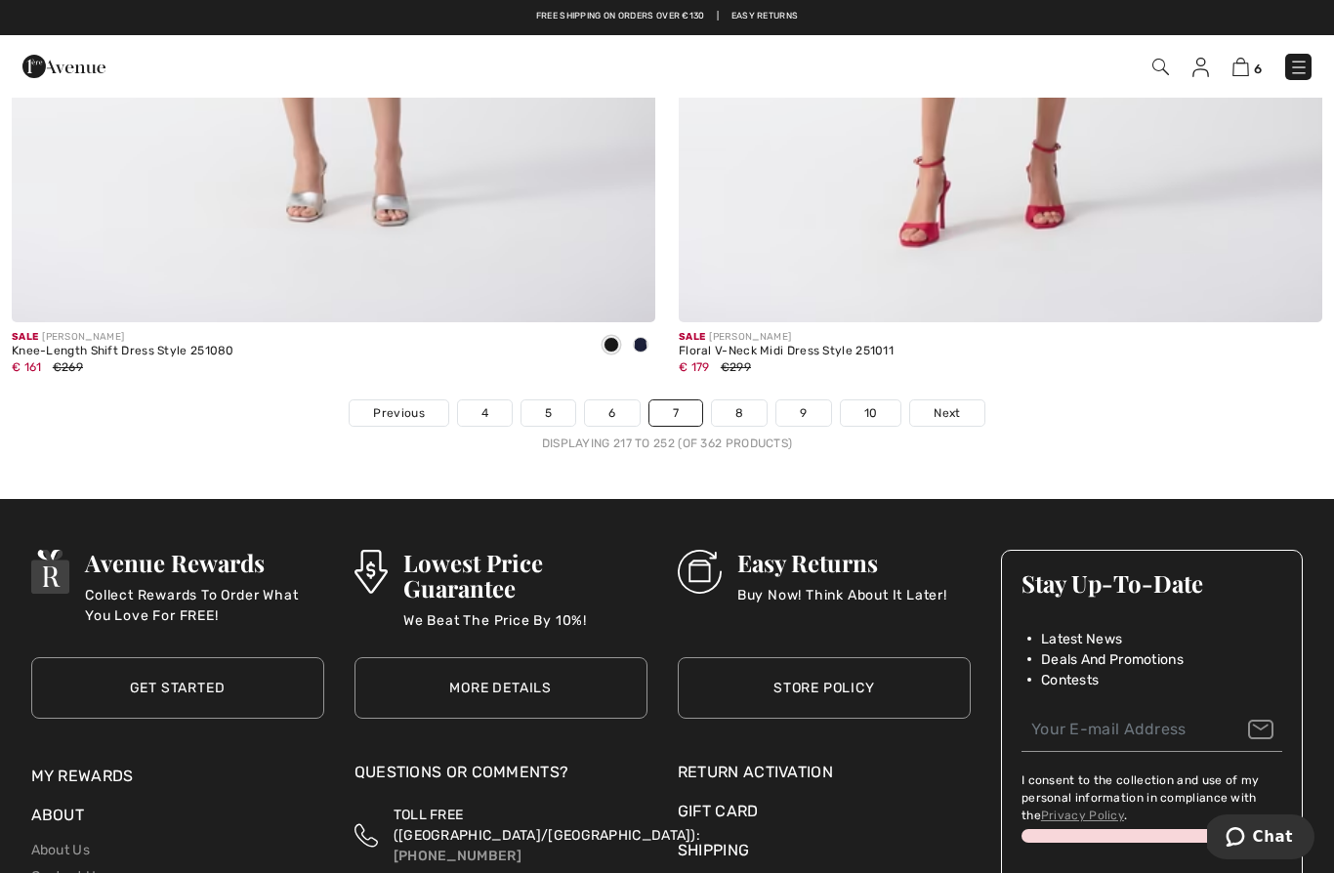
scroll to position [19170, 0]
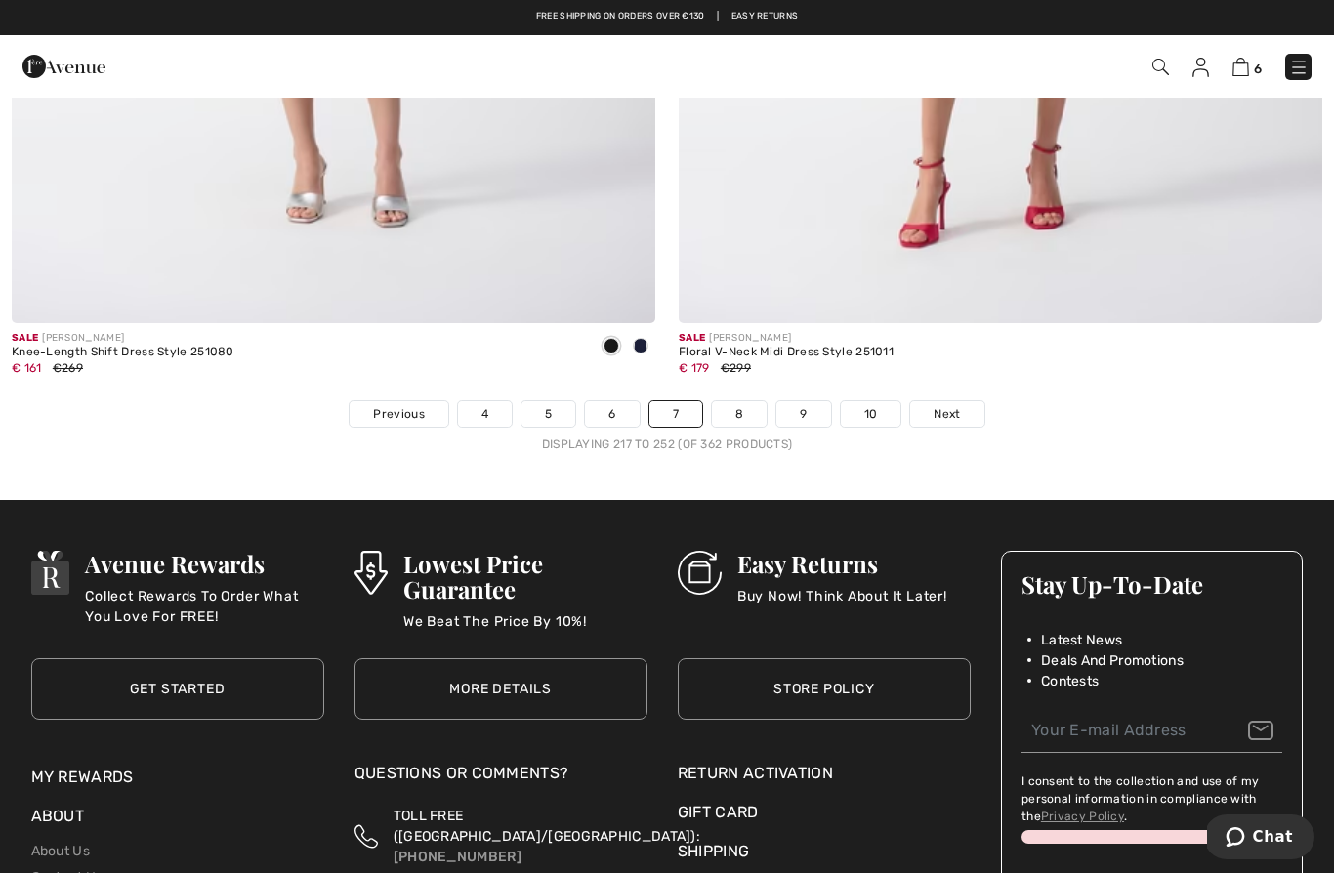
click at [735, 401] on link "8" at bounding box center [739, 413] width 55 height 25
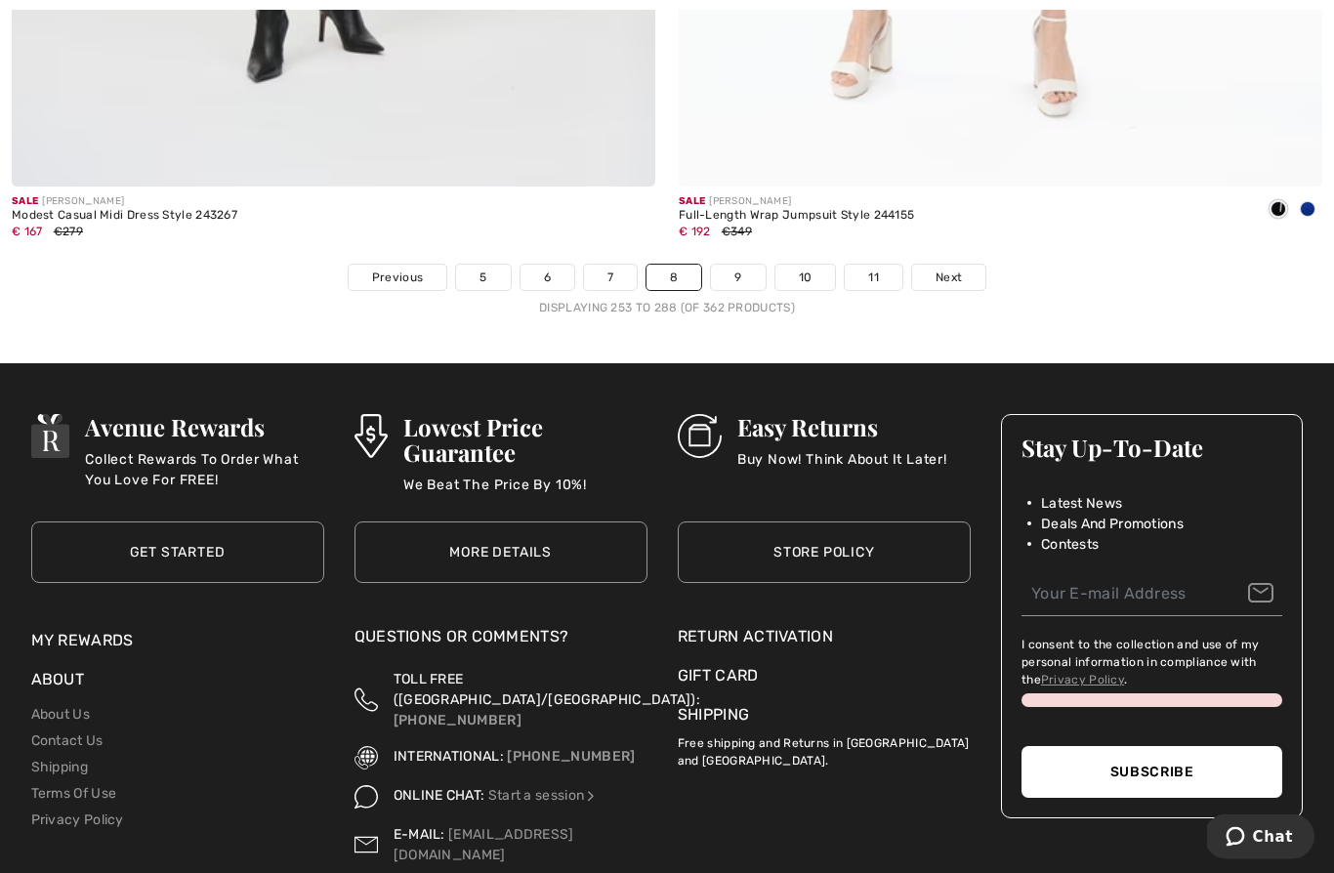
scroll to position [19310, 0]
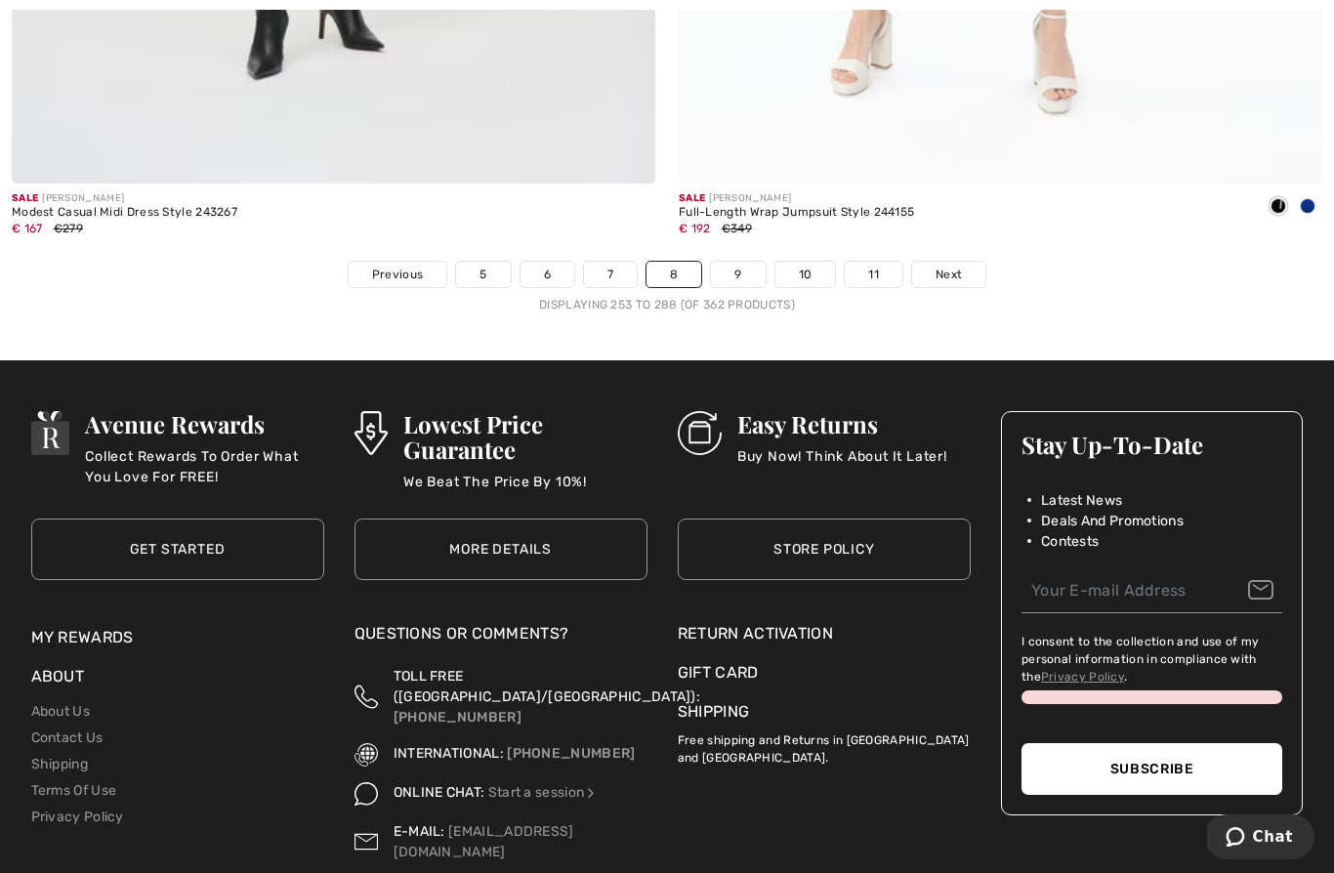
click at [745, 264] on link "9" at bounding box center [738, 274] width 54 height 25
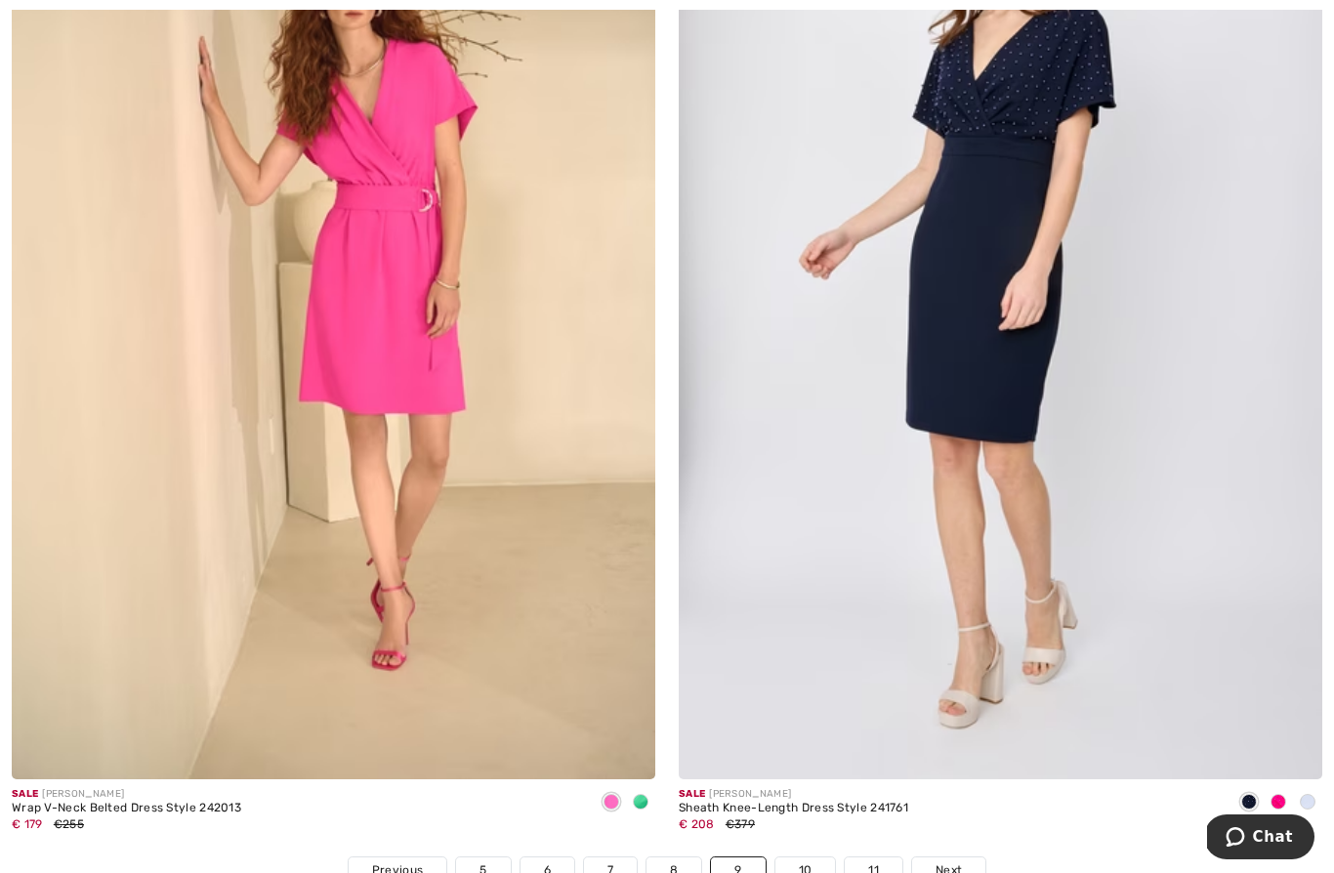
scroll to position [18797, 0]
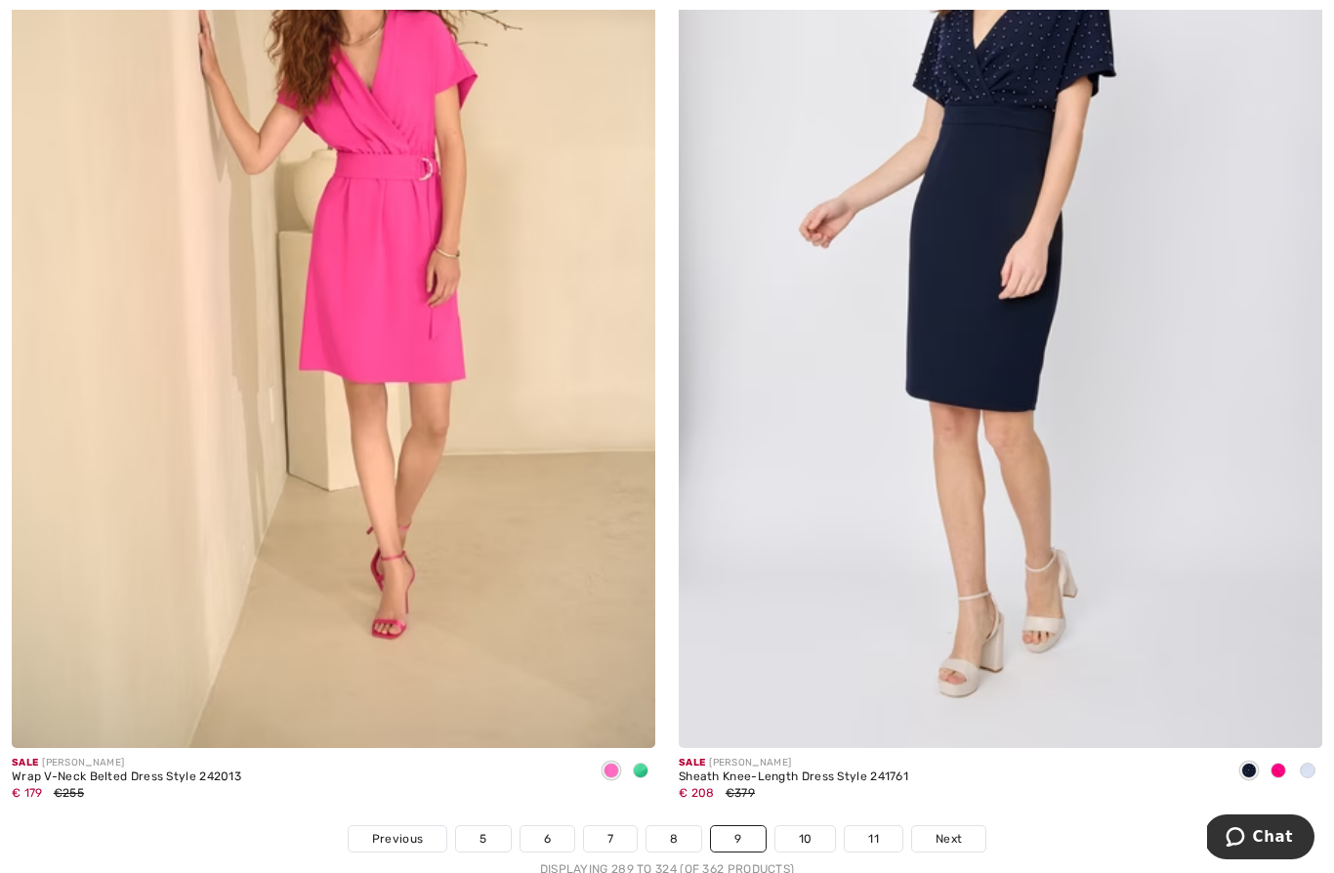
click at [798, 828] on link "10" at bounding box center [805, 838] width 61 height 25
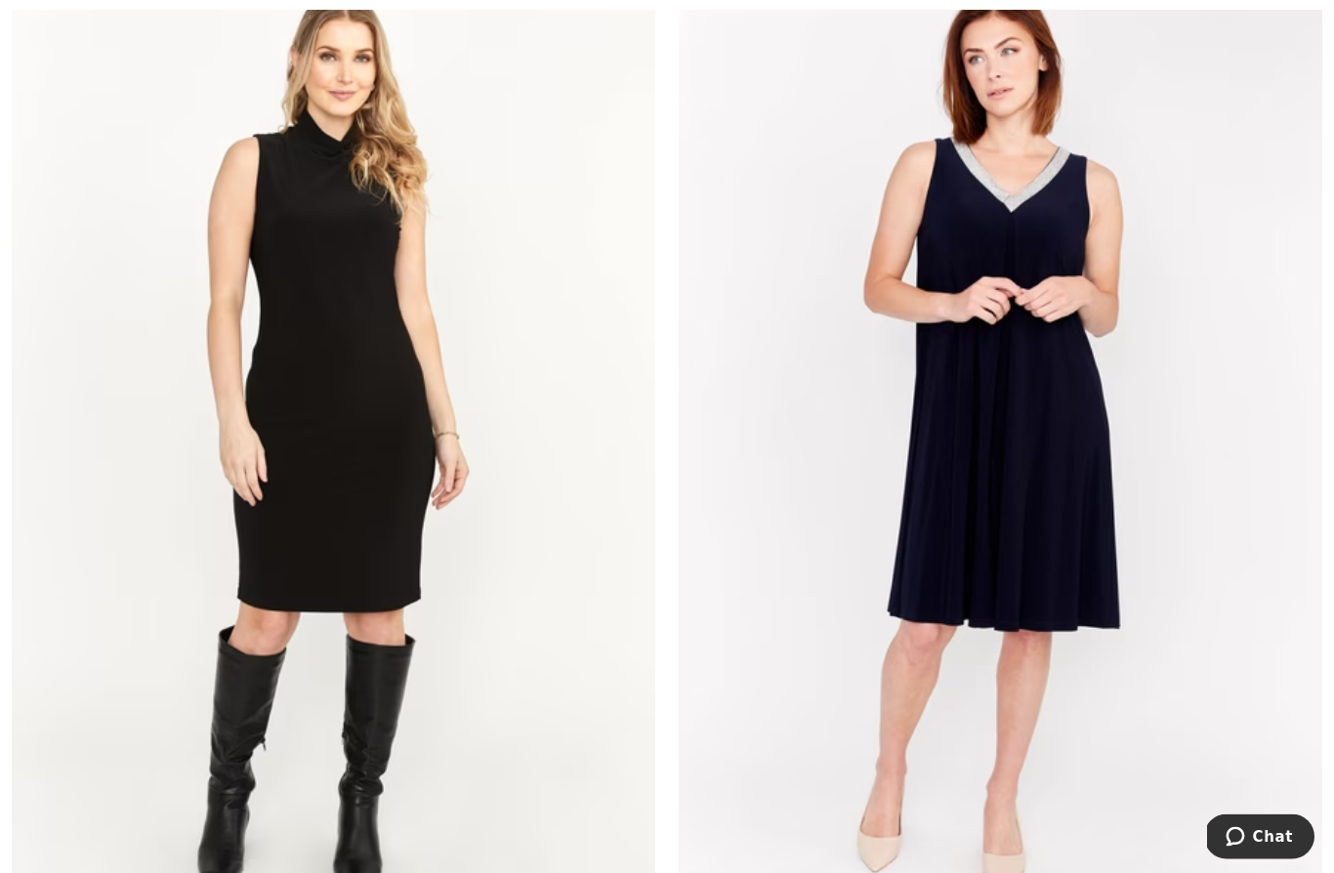
scroll to position [14404, 0]
click at [1026, 395] on img at bounding box center [1001, 437] width 644 height 966
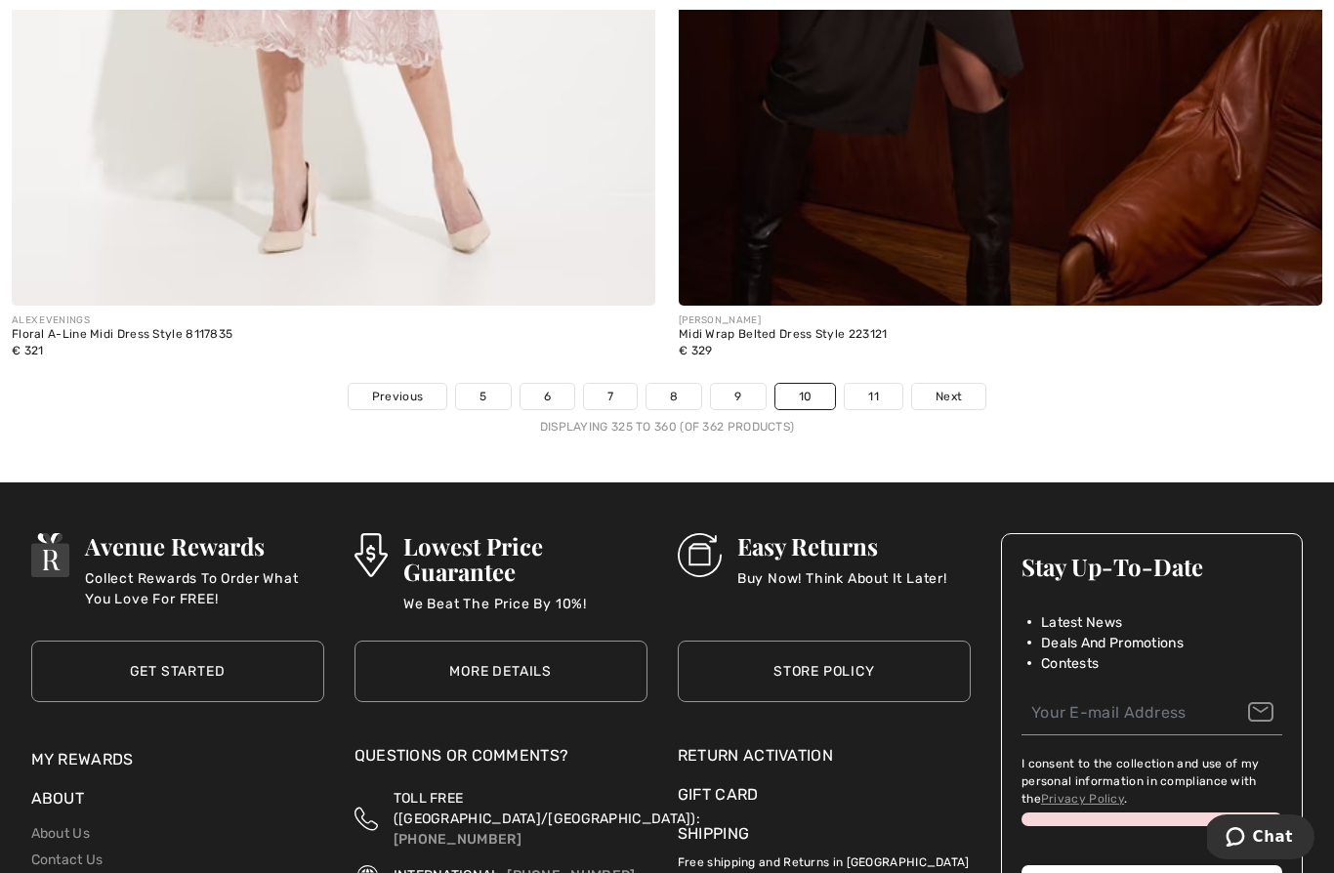
scroll to position [19345, 0]
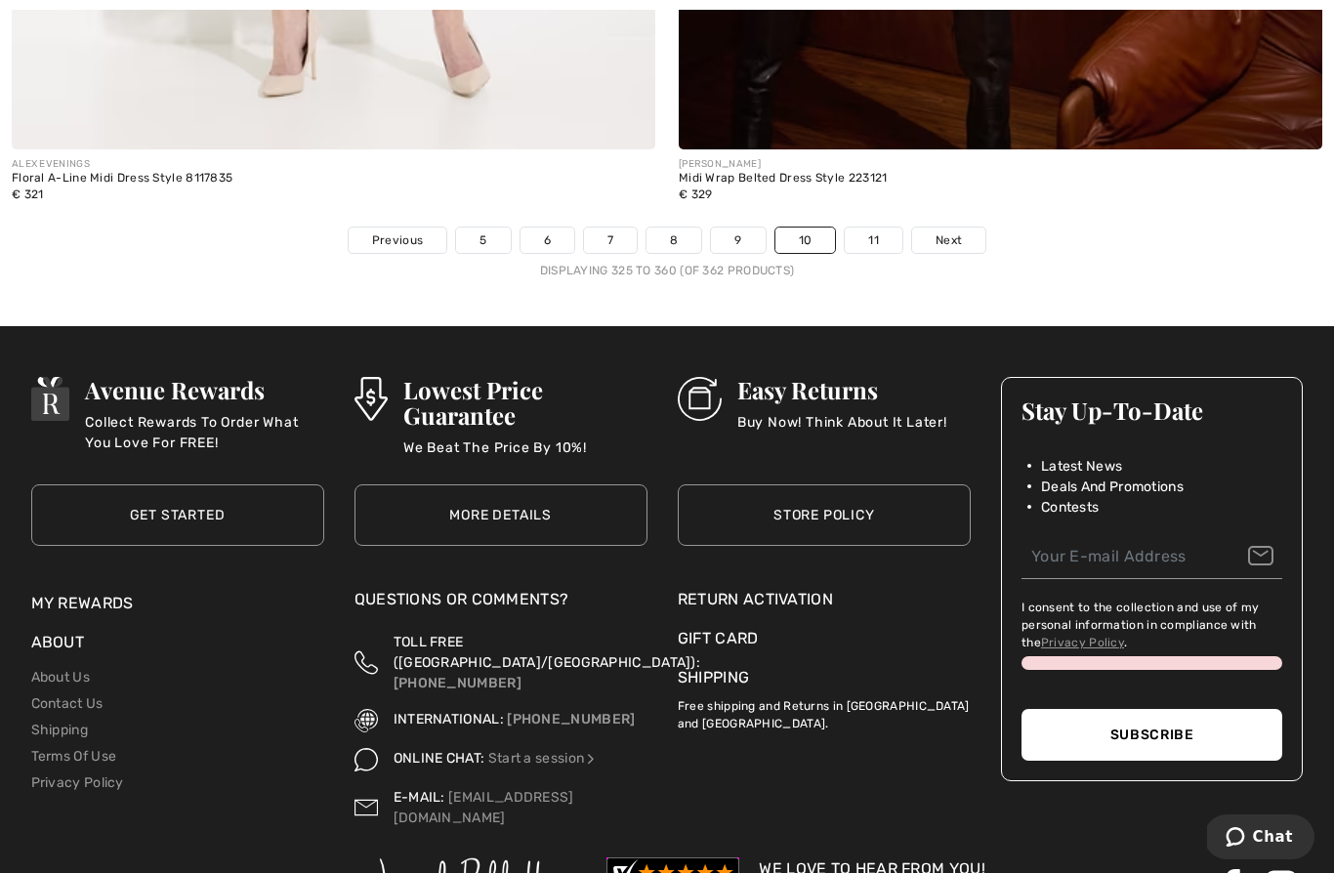
click at [869, 229] on link "11" at bounding box center [874, 240] width 58 height 25
